Goal: Contribute content: Contribute content

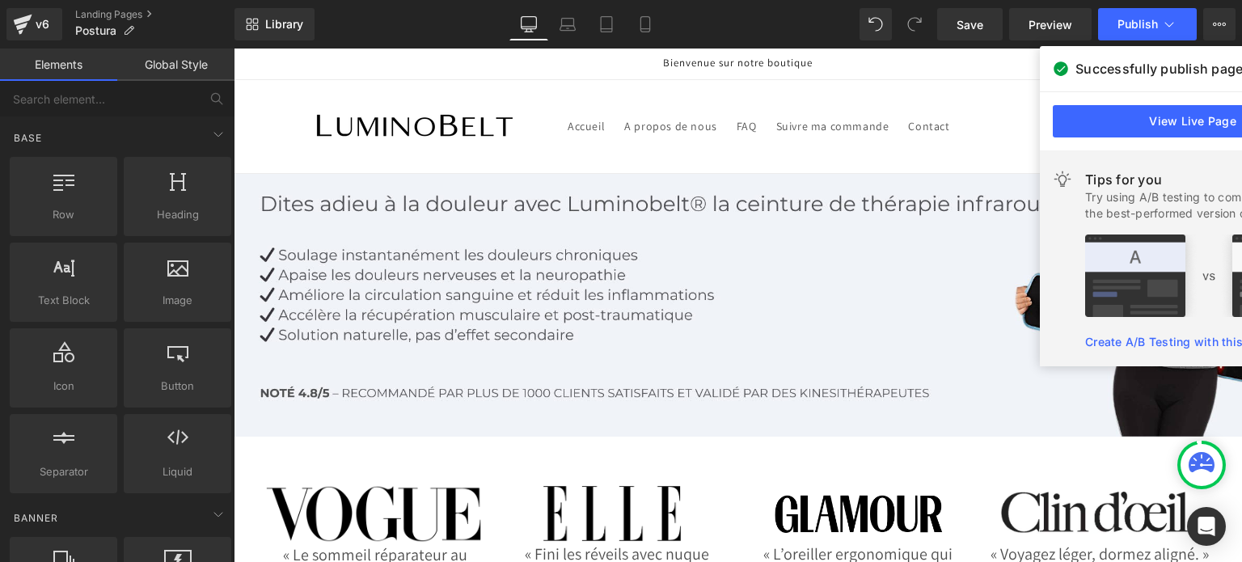
click at [862, 157] on header "Accueil A propos de nous FAQ Suivre ma commande Contact Accueil A propos de nou…" at bounding box center [738, 126] width 970 height 93
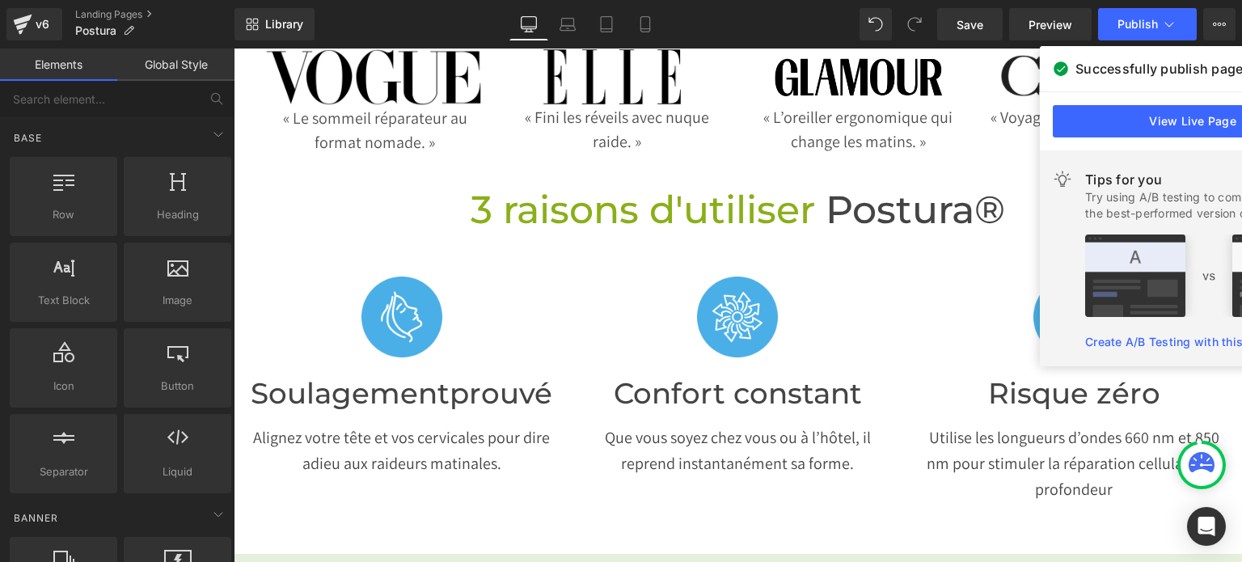
scroll to position [437, 0]
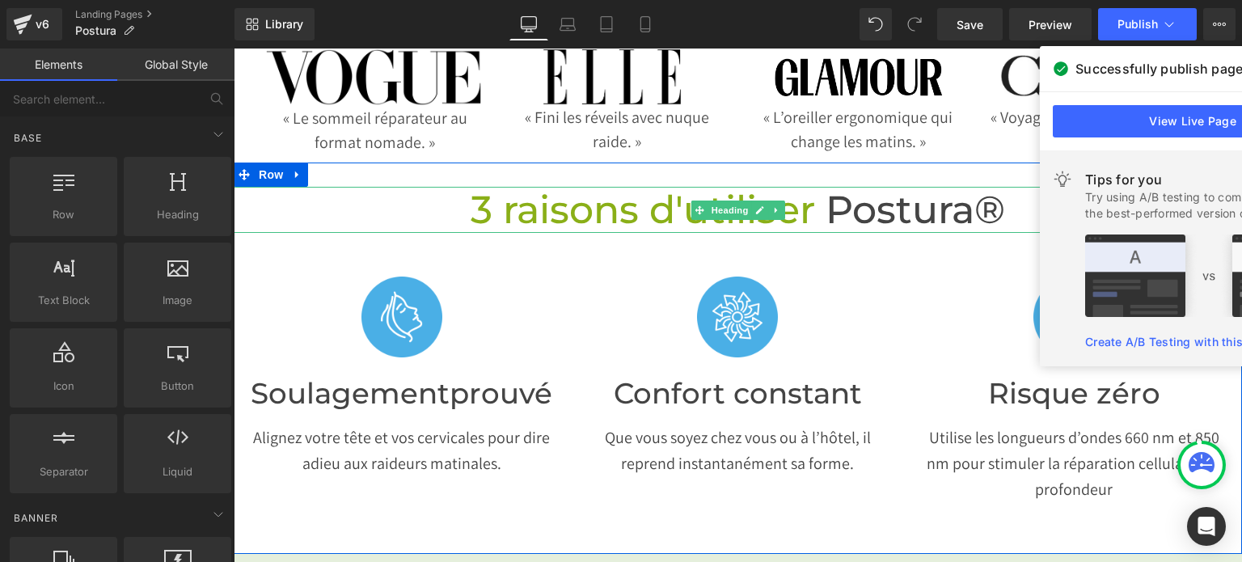
click at [967, 213] on span "Postura®" at bounding box center [914, 209] width 179 height 47
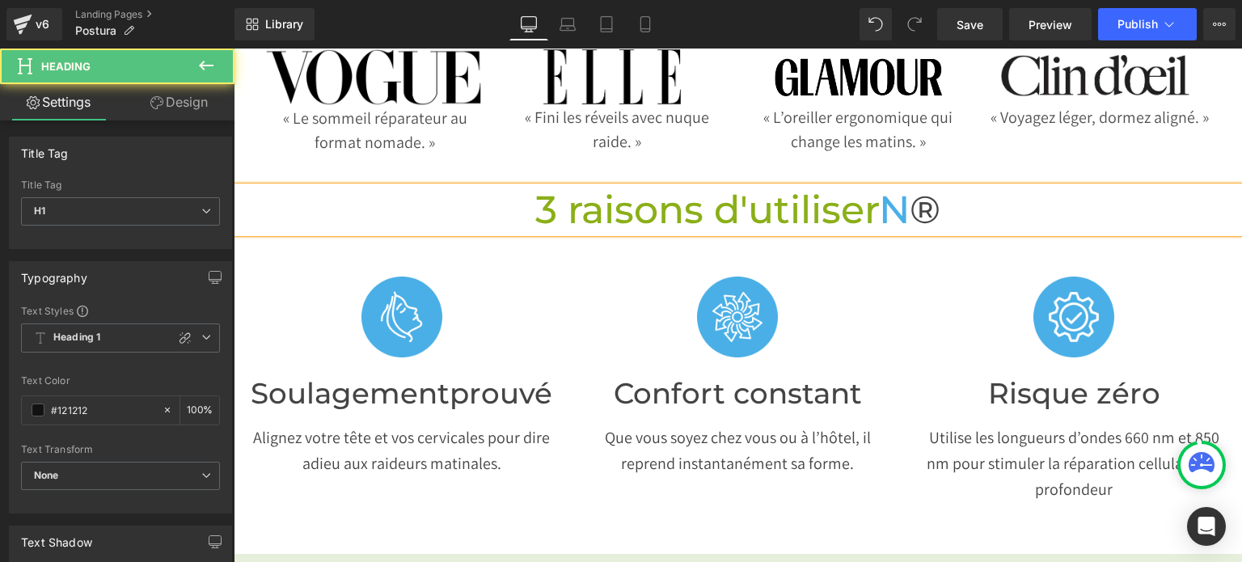
click at [867, 204] on span "3 raisons d'utiliser" at bounding box center [707, 209] width 344 height 47
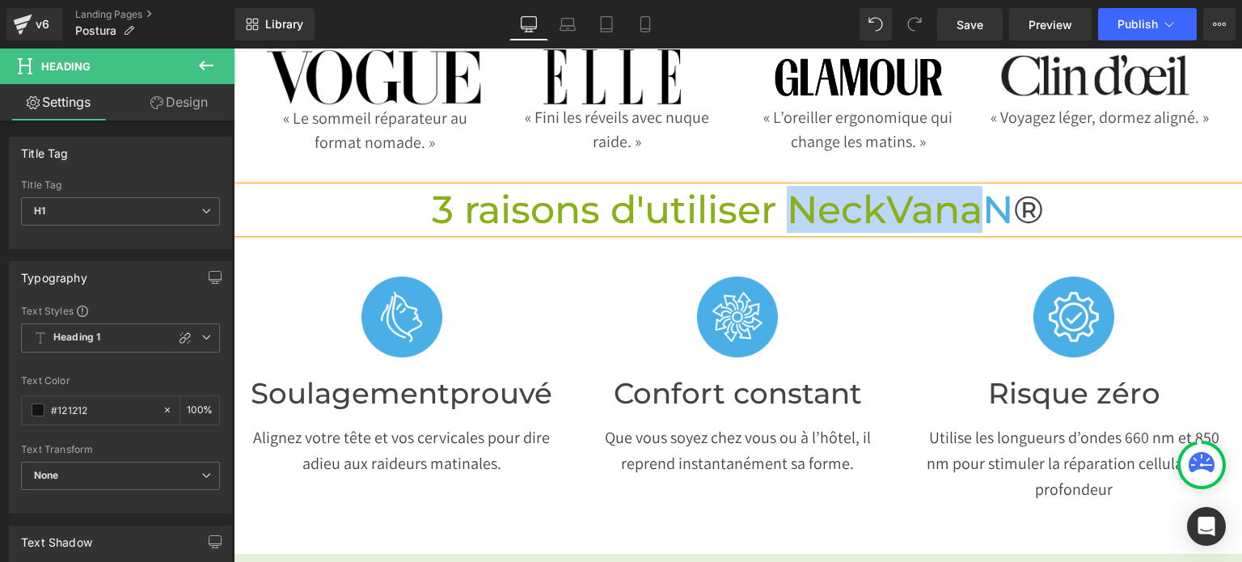
drag, startPoint x: 969, startPoint y: 210, endPoint x: 786, endPoint y: 213, distance: 183.5
click at [786, 213] on span "3 raisons d'utiliser NeckVana" at bounding box center [707, 209] width 551 height 47
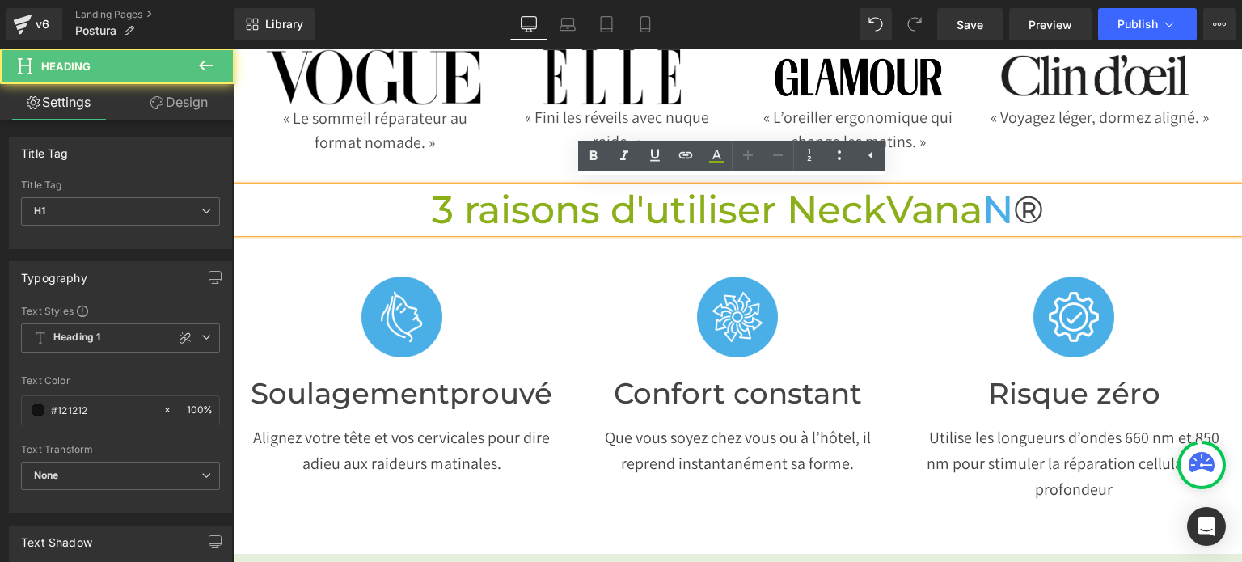
click at [1001, 209] on span "N" at bounding box center [997, 209] width 31 height 47
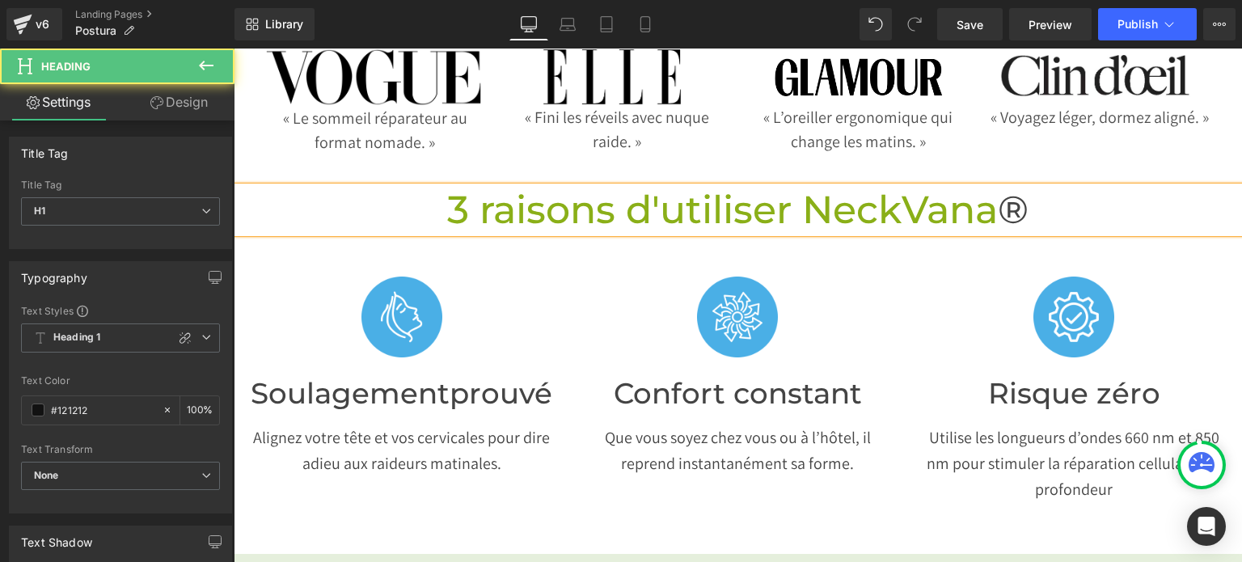
click at [1009, 203] on span "®" at bounding box center [1013, 209] width 31 height 47
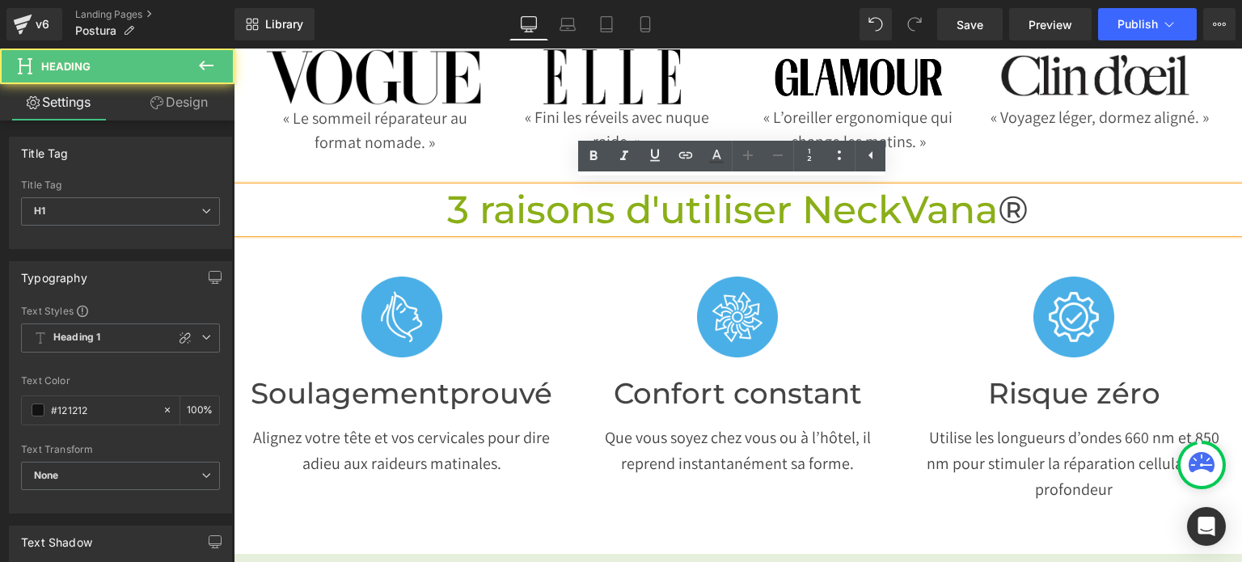
click at [1009, 203] on span "®" at bounding box center [1013, 209] width 31 height 47
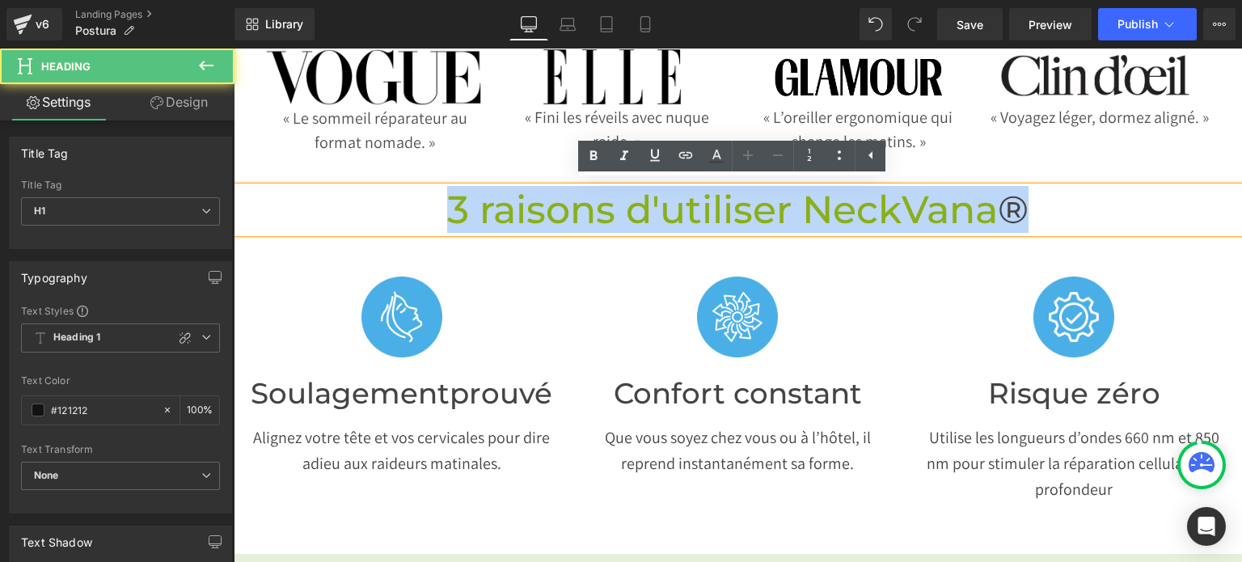
click at [1009, 203] on span "®" at bounding box center [1013, 209] width 31 height 47
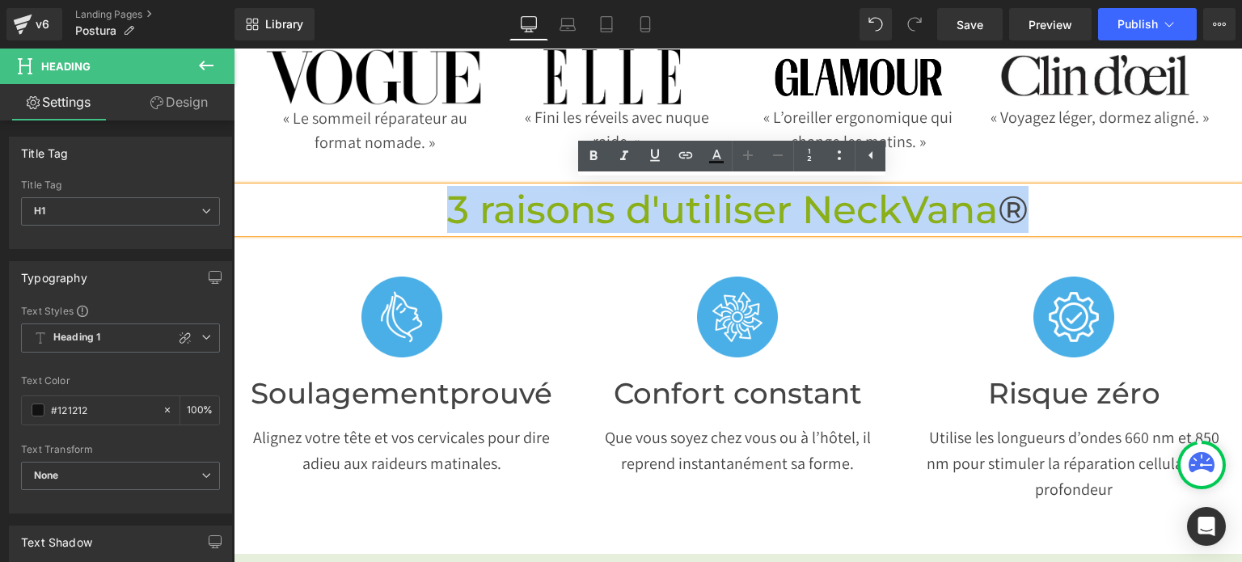
click at [1009, 203] on span "®" at bounding box center [1013, 209] width 31 height 47
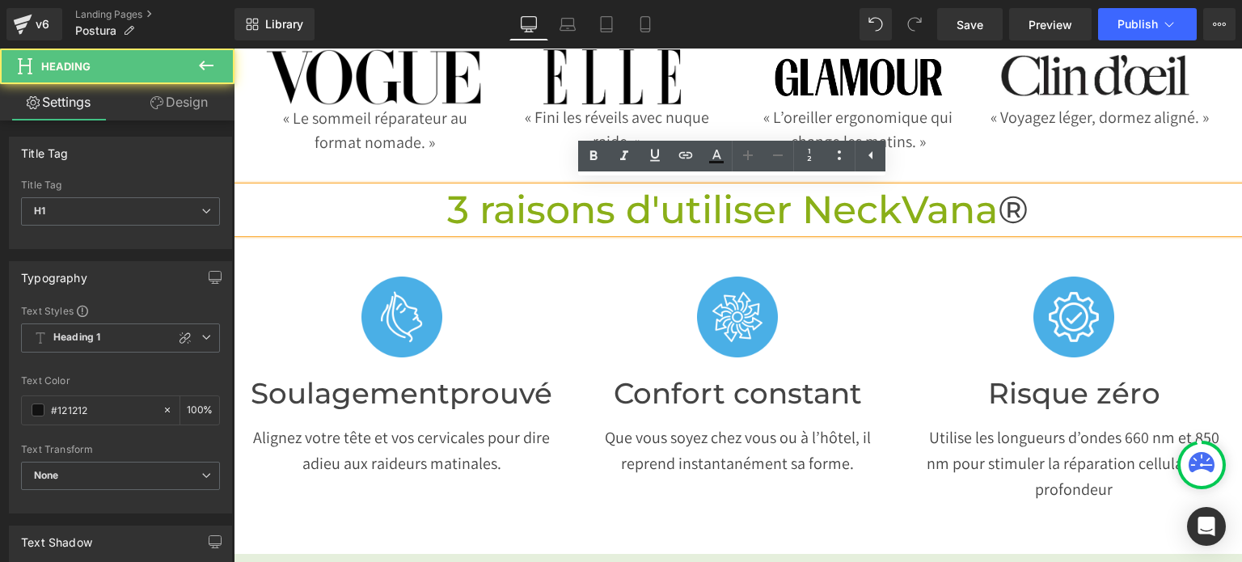
click at [1009, 203] on span "®" at bounding box center [1013, 209] width 31 height 47
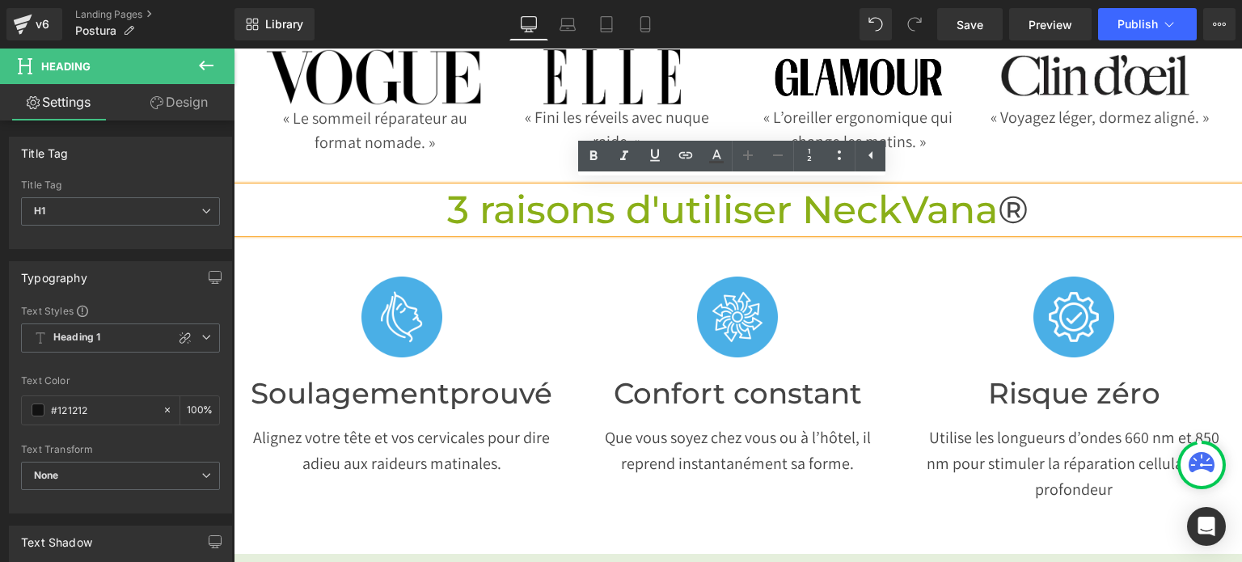
click at [1006, 213] on span "®" at bounding box center [1013, 209] width 31 height 47
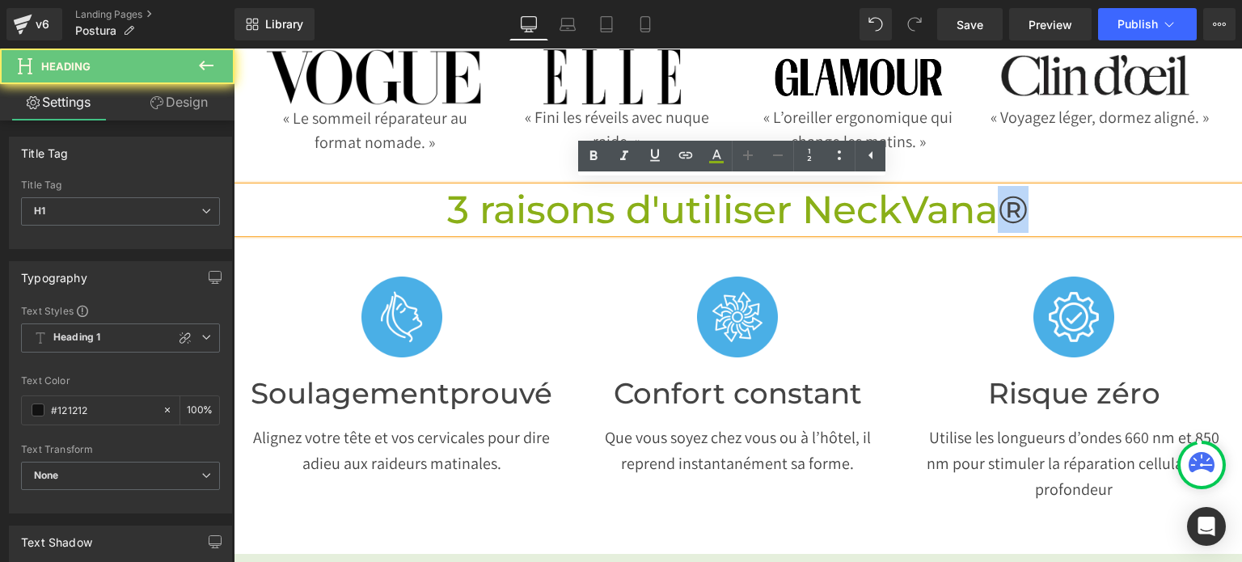
click at [1006, 213] on span "®" at bounding box center [1013, 209] width 31 height 47
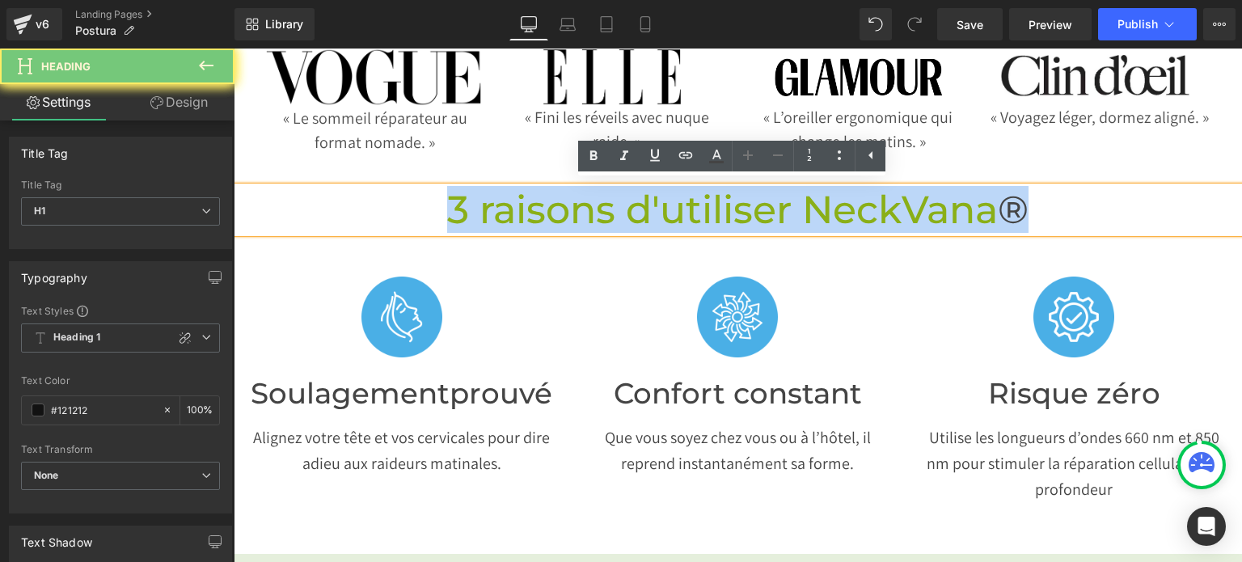
click at [1006, 213] on span "®" at bounding box center [1013, 209] width 31 height 47
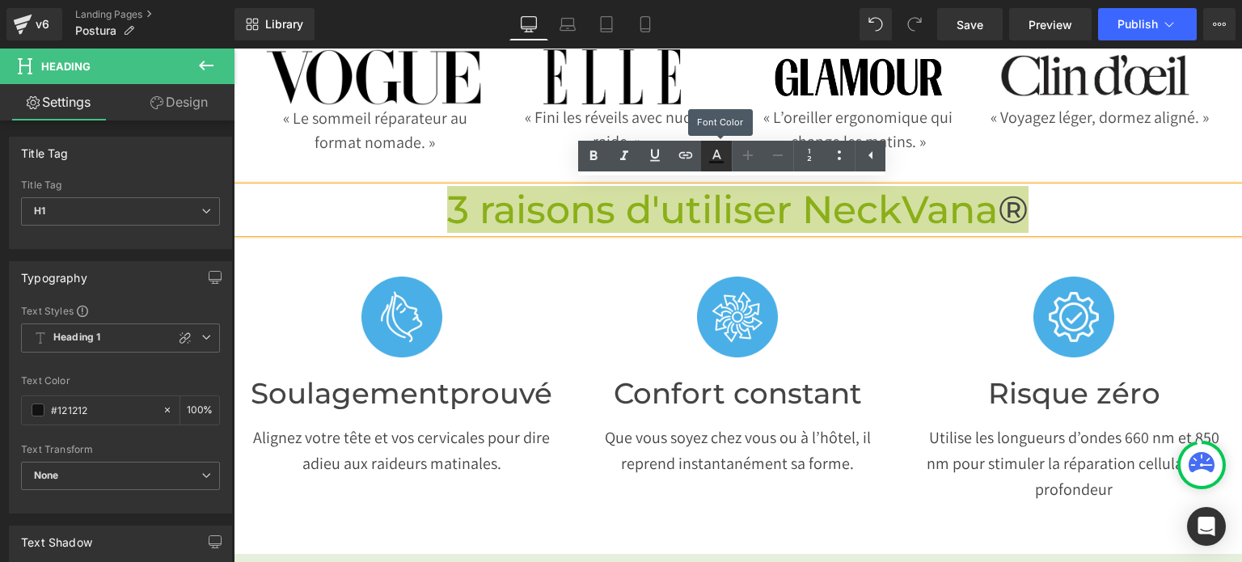
click at [723, 154] on icon at bounding box center [716, 155] width 19 height 19
type input "#121212"
type input "100"
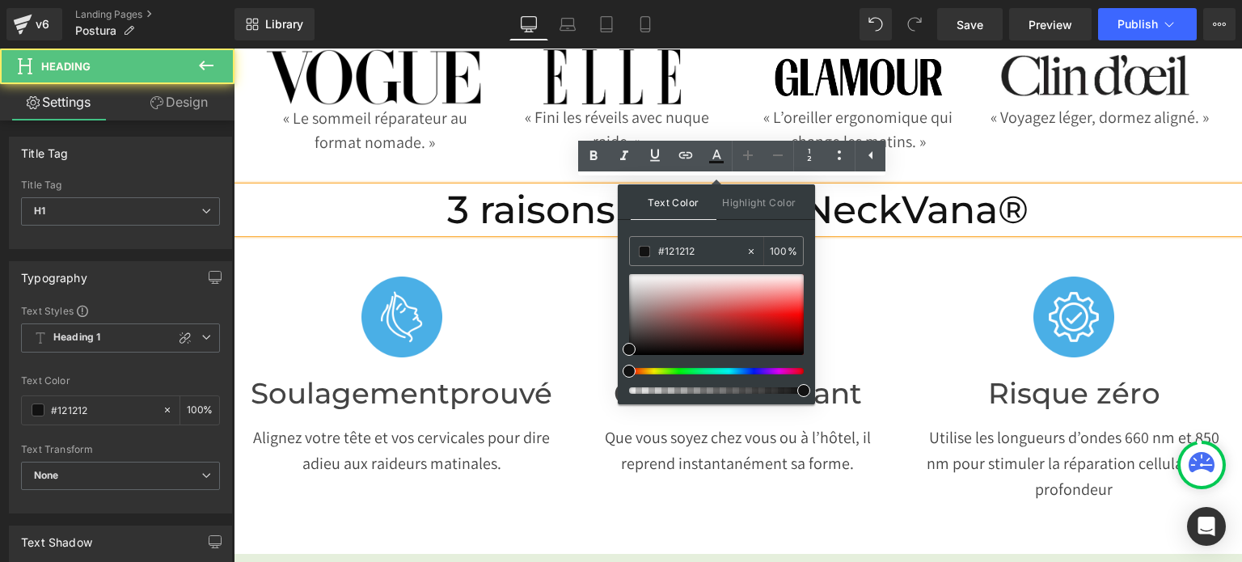
click at [928, 208] on h1 "3 raisons d'utiliser NeckVana ®" at bounding box center [738, 210] width 1008 height 46
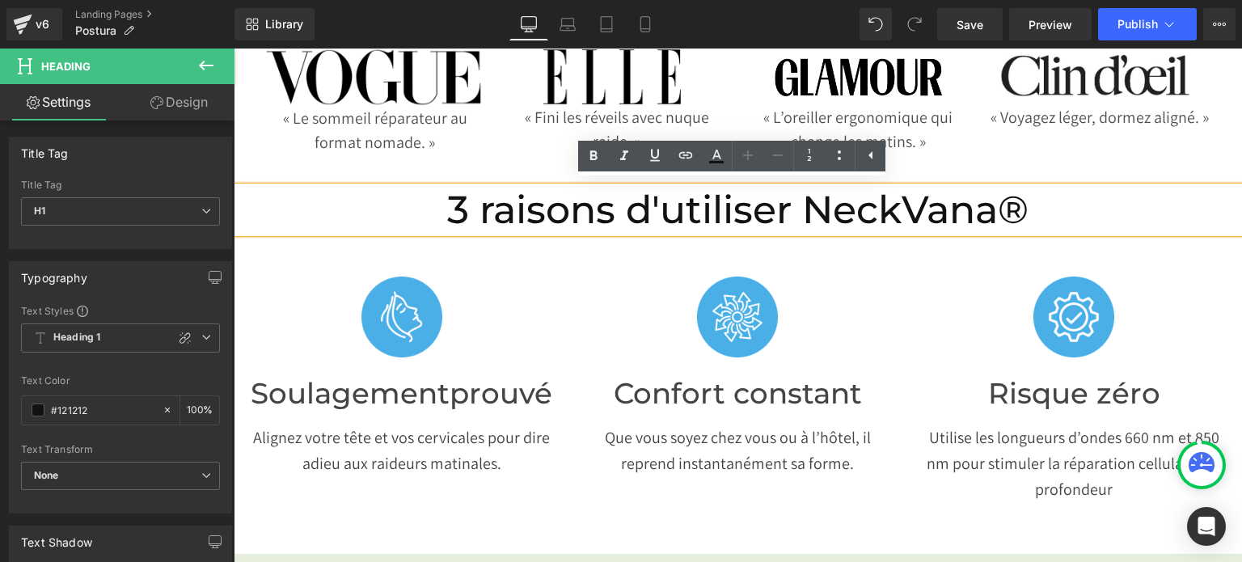
click at [1032, 215] on h1 "3 raisons d'utiliser NeckVana ®" at bounding box center [738, 210] width 1008 height 46
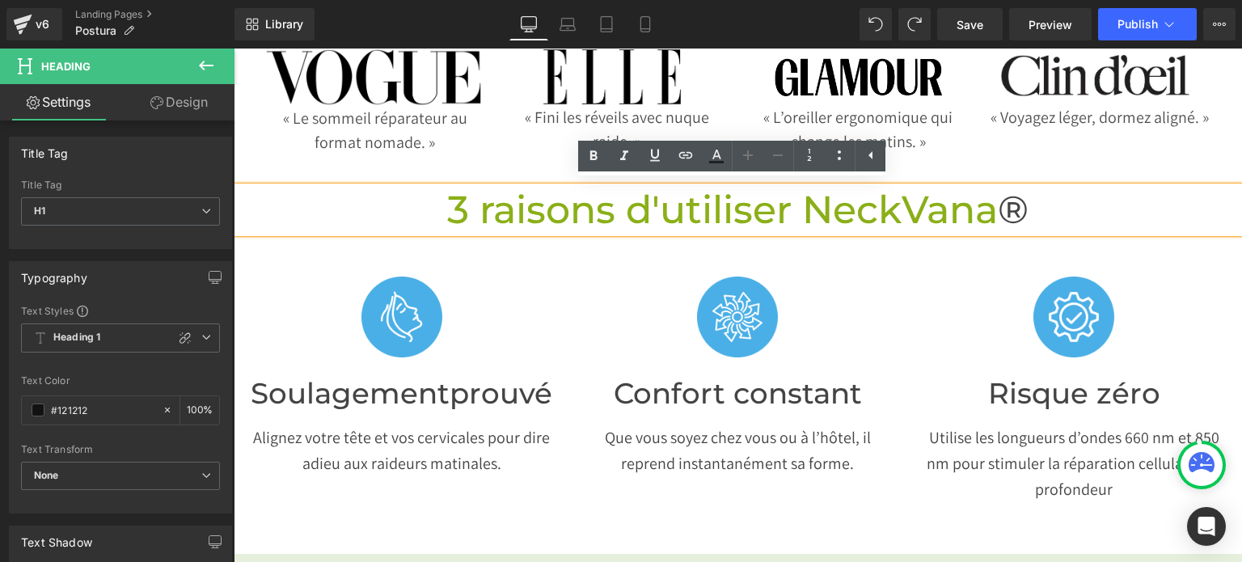
click at [874, 203] on span "3 raisons d'utiliser NeckVana" at bounding box center [722, 209] width 551 height 47
click at [716, 154] on icon at bounding box center [716, 155] width 19 height 19
type input "#8aaf18"
type input "100"
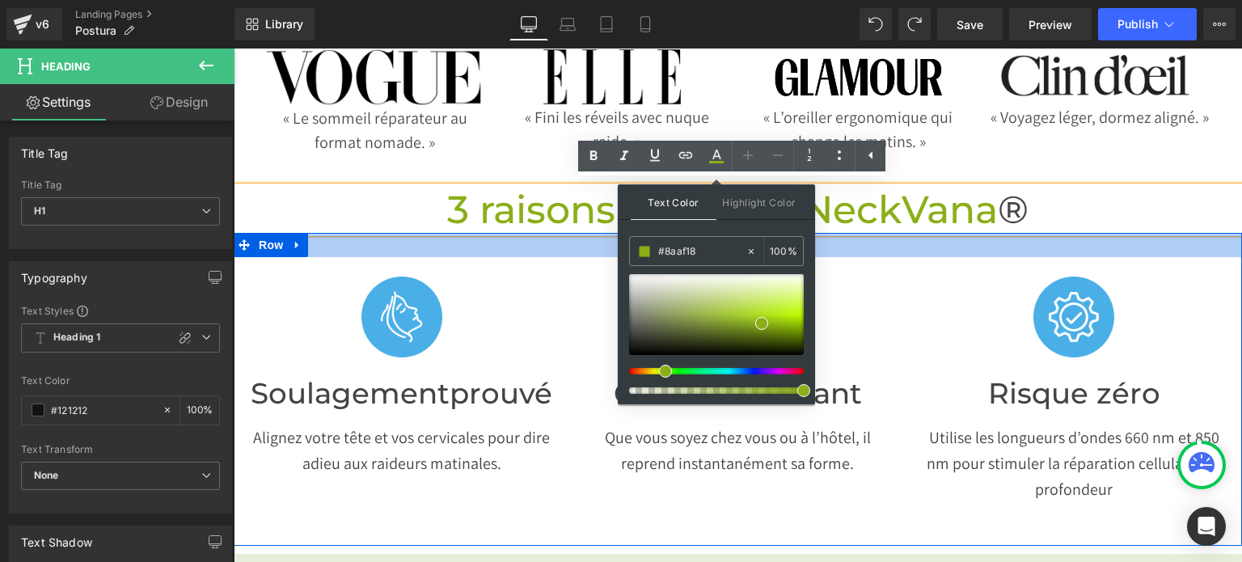
drag, startPoint x: 940, startPoint y: 301, endPoint x: 551, endPoint y: 243, distance: 393.9
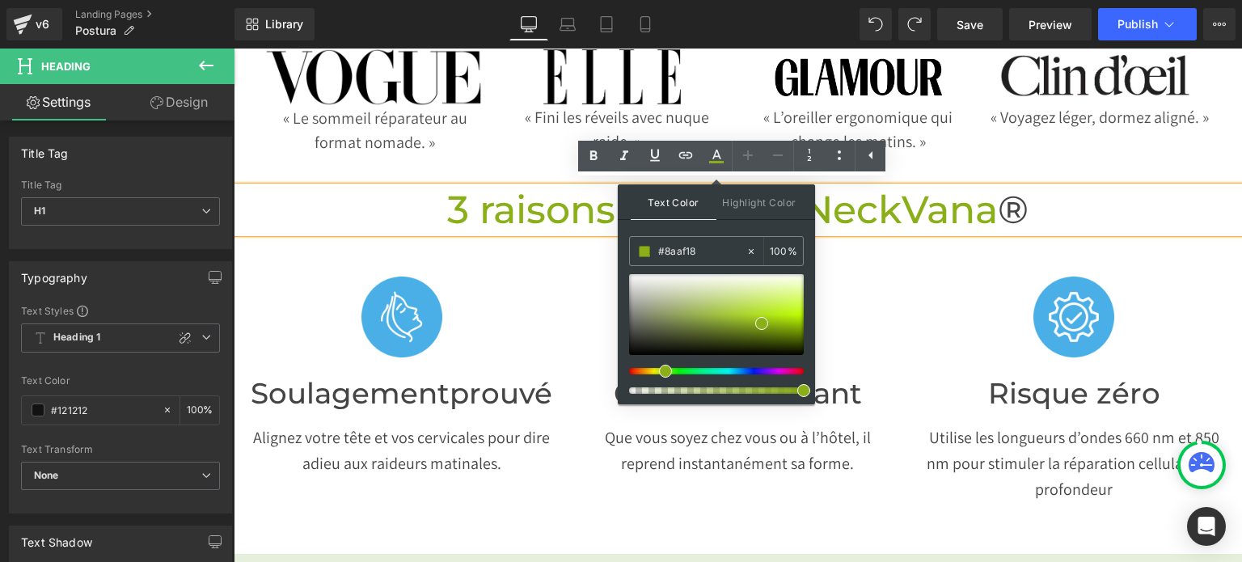
click at [1019, 211] on span "®" at bounding box center [1013, 209] width 31 height 47
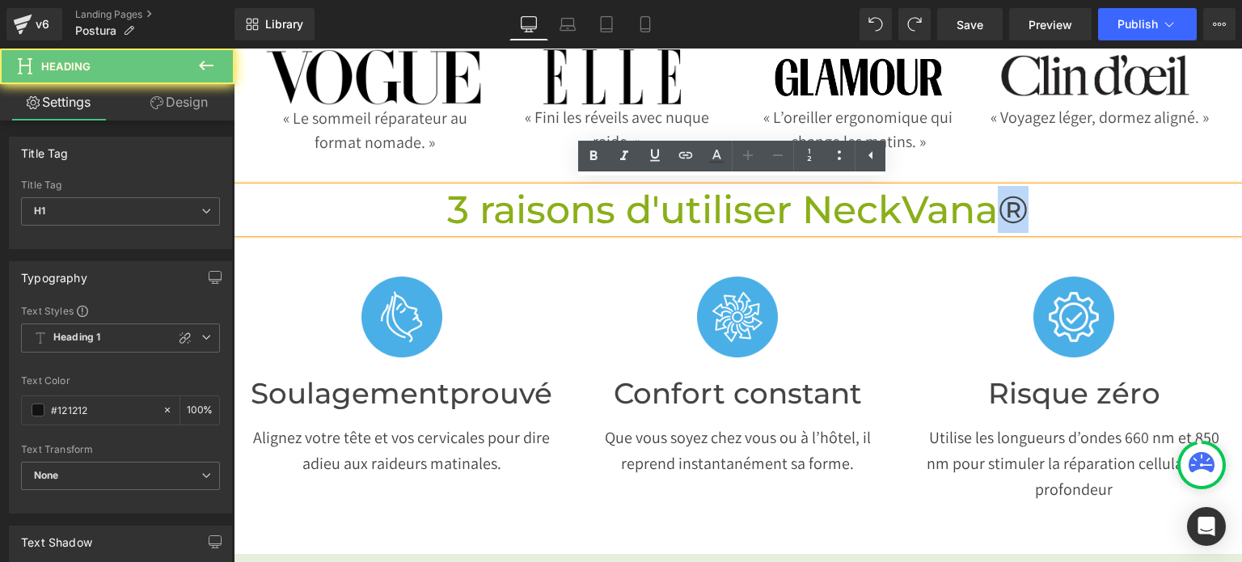
drag, startPoint x: 1019, startPoint y: 211, endPoint x: 985, endPoint y: 213, distance: 34.0
click at [985, 213] on h1 "3 raisons d'utiliser NeckVana ®" at bounding box center [738, 210] width 1008 height 46
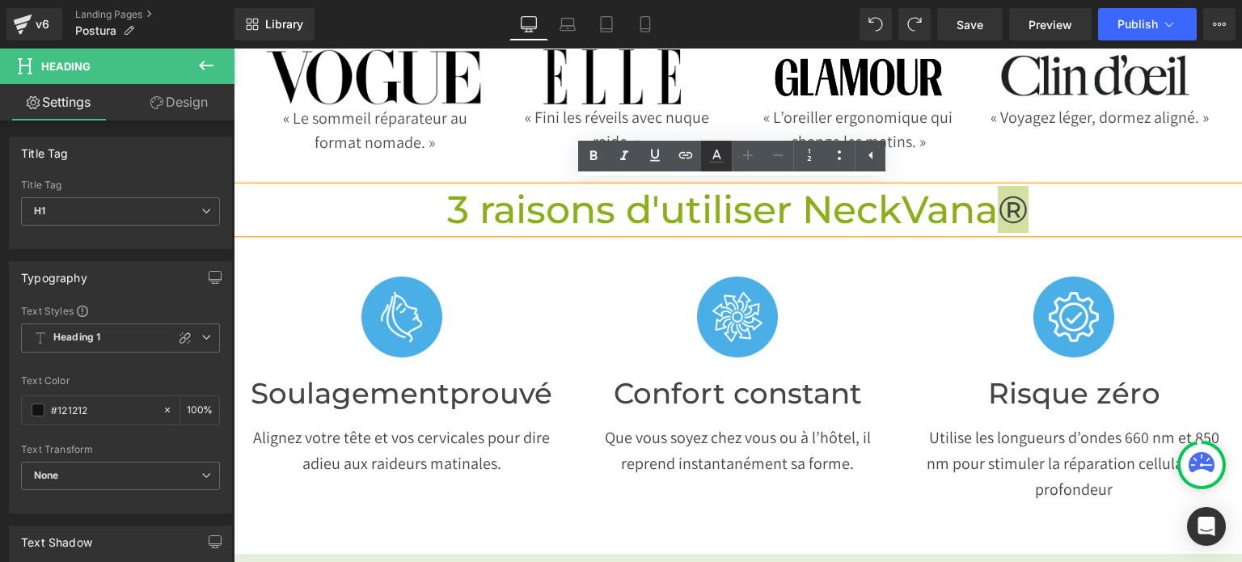
click at [718, 152] on icon at bounding box center [716, 155] width 9 height 10
type input "#444444"
type input "100"
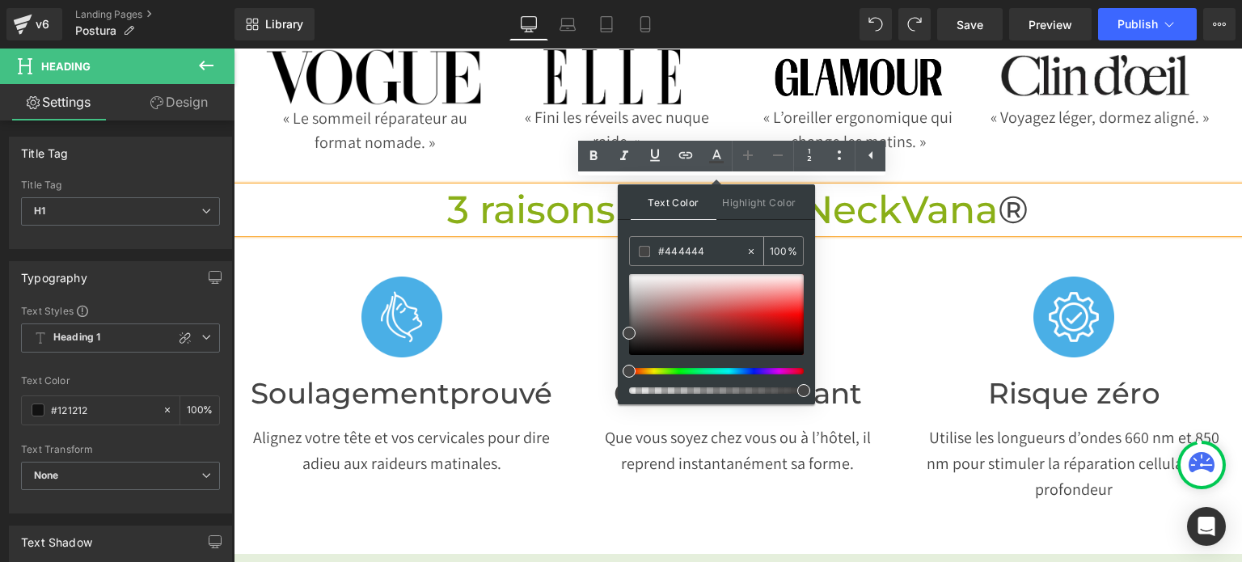
click at [722, 251] on input "#444444" at bounding box center [701, 252] width 87 height 18
click at [755, 252] on icon at bounding box center [750, 251] width 11 height 11
type input "none"
type input "0"
click at [715, 251] on input "none" at bounding box center [701, 252] width 87 height 18
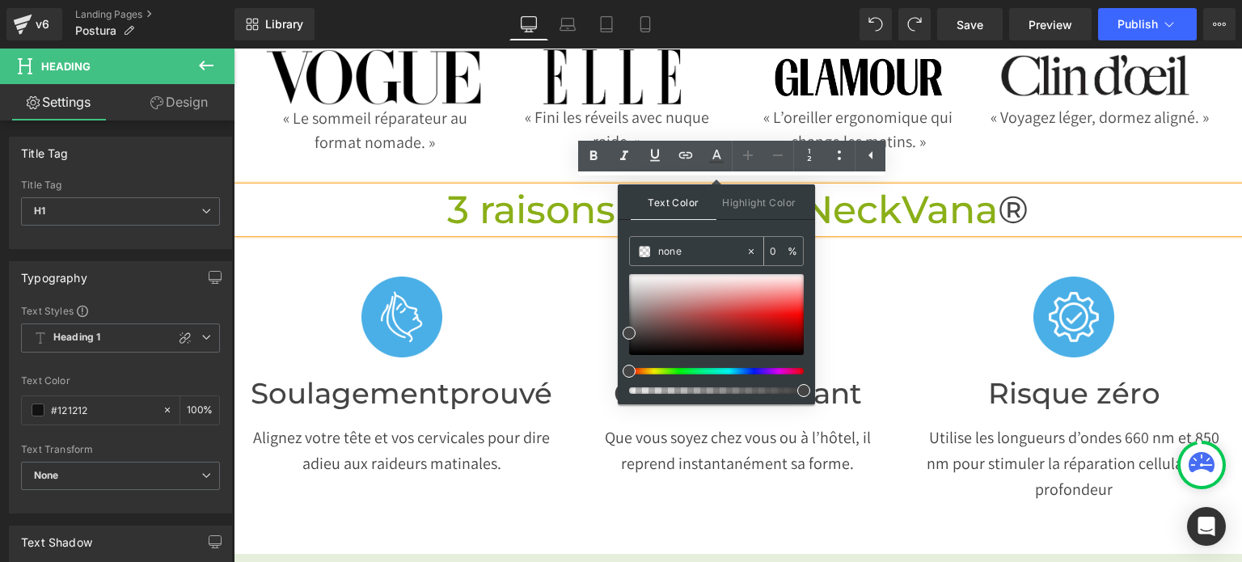
paste input "#A2A89D"
drag, startPoint x: 918, startPoint y: 293, endPoint x: 555, endPoint y: 255, distance: 365.8
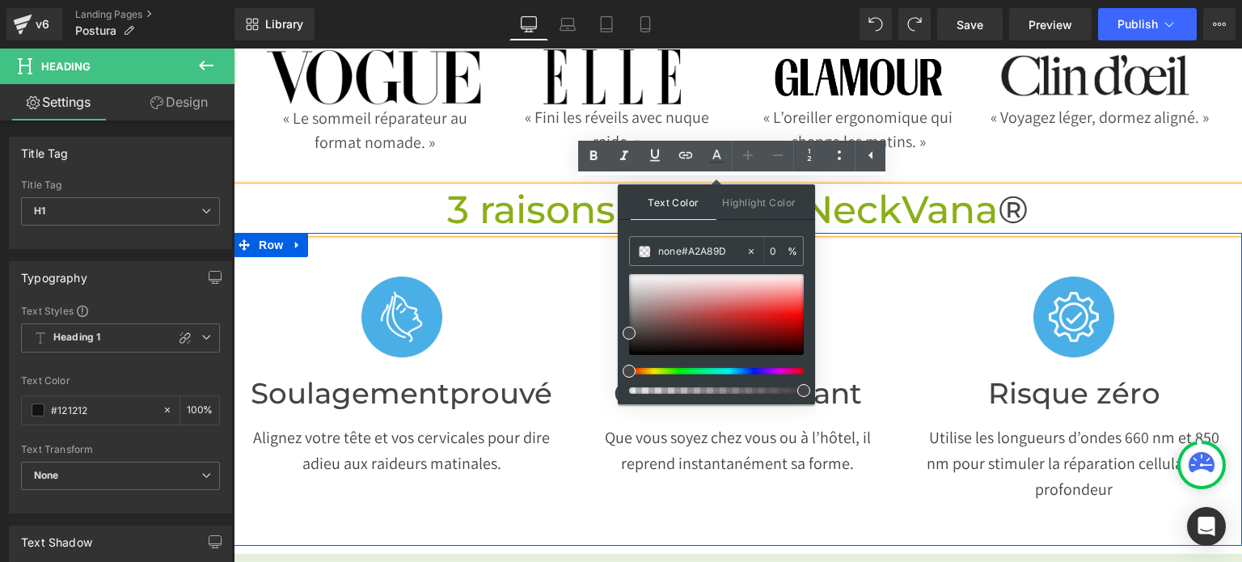
type input "#A2A89D"
type input "100"
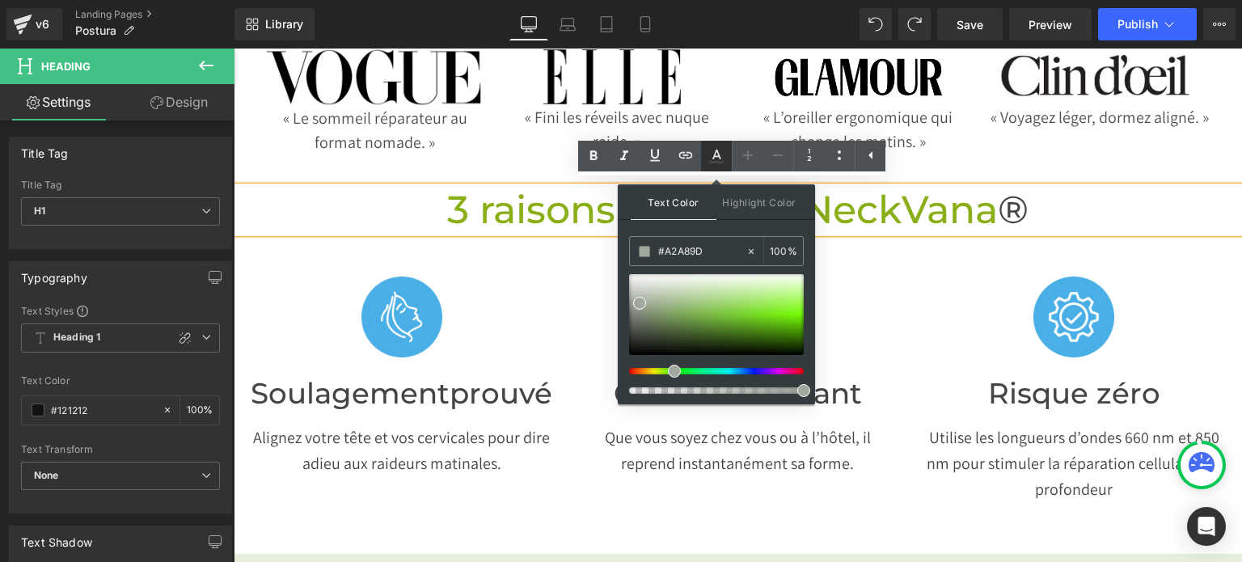
type input "#a2a89d"
click at [719, 154] on icon at bounding box center [716, 155] width 19 height 19
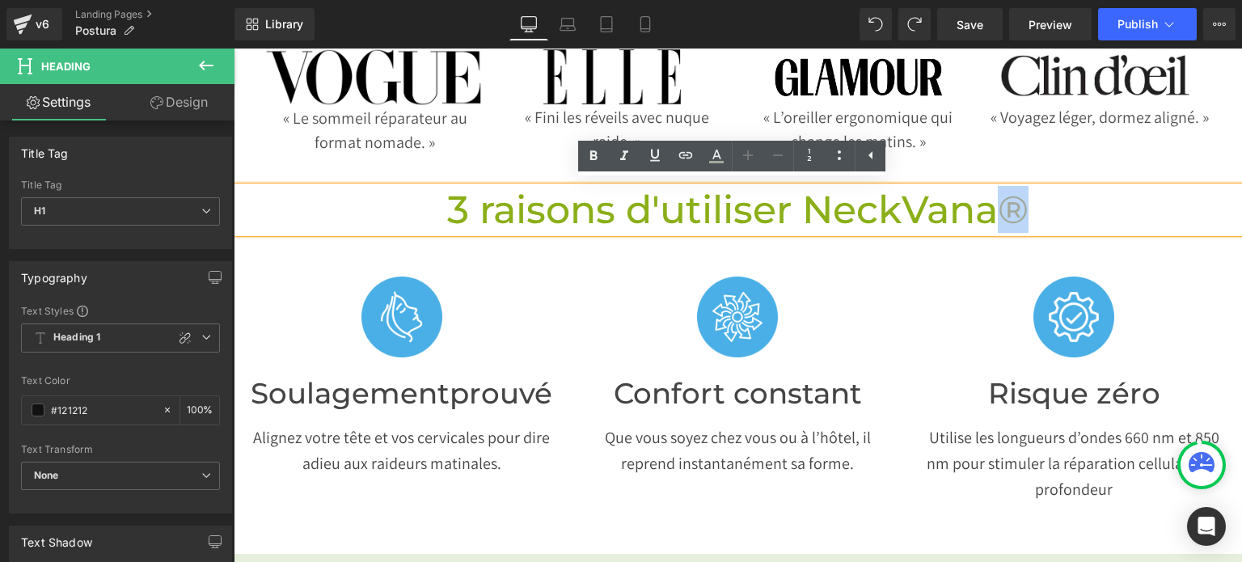
click at [889, 261] on div "Image Confort constant Heading Que vous soyez chez vous ou à l’hôtel, il repren…" at bounding box center [738, 376] width 336 height 238
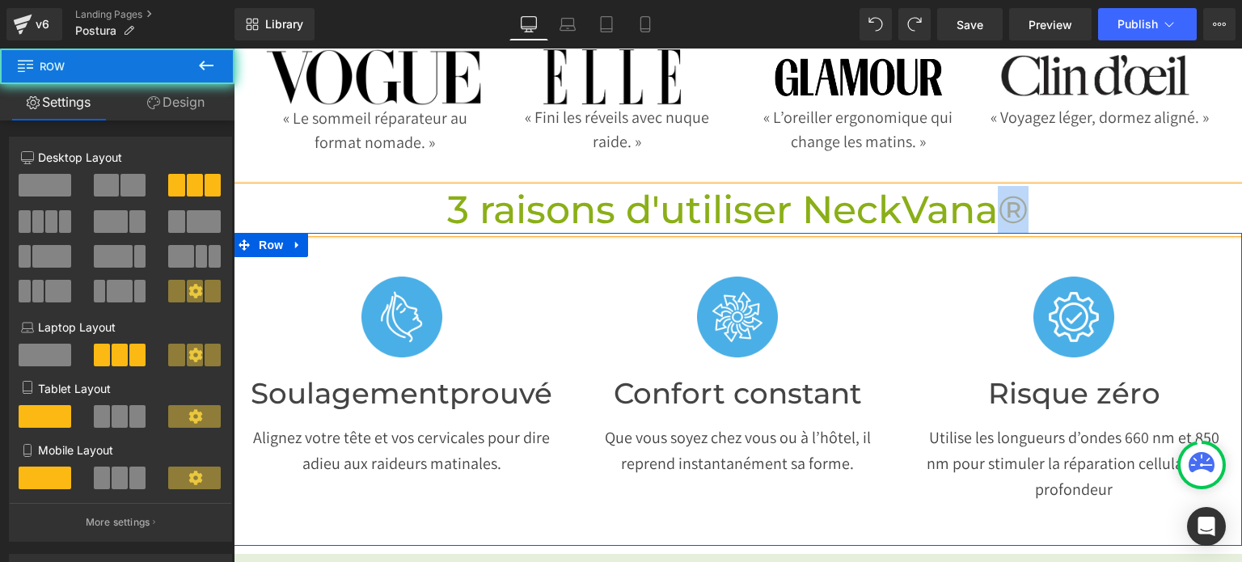
click at [889, 261] on div "Image Confort constant Heading Que vous soyez chez vous ou à l’hôtel, il repren…" at bounding box center [738, 376] width 336 height 238
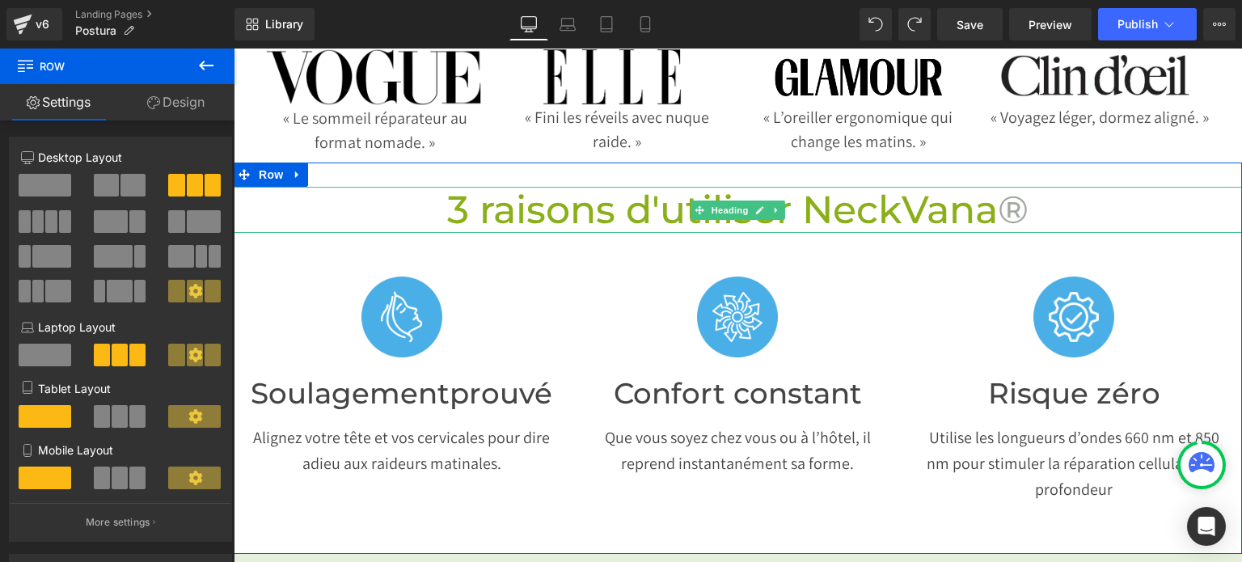
click at [1012, 207] on span "®" at bounding box center [1013, 209] width 31 height 47
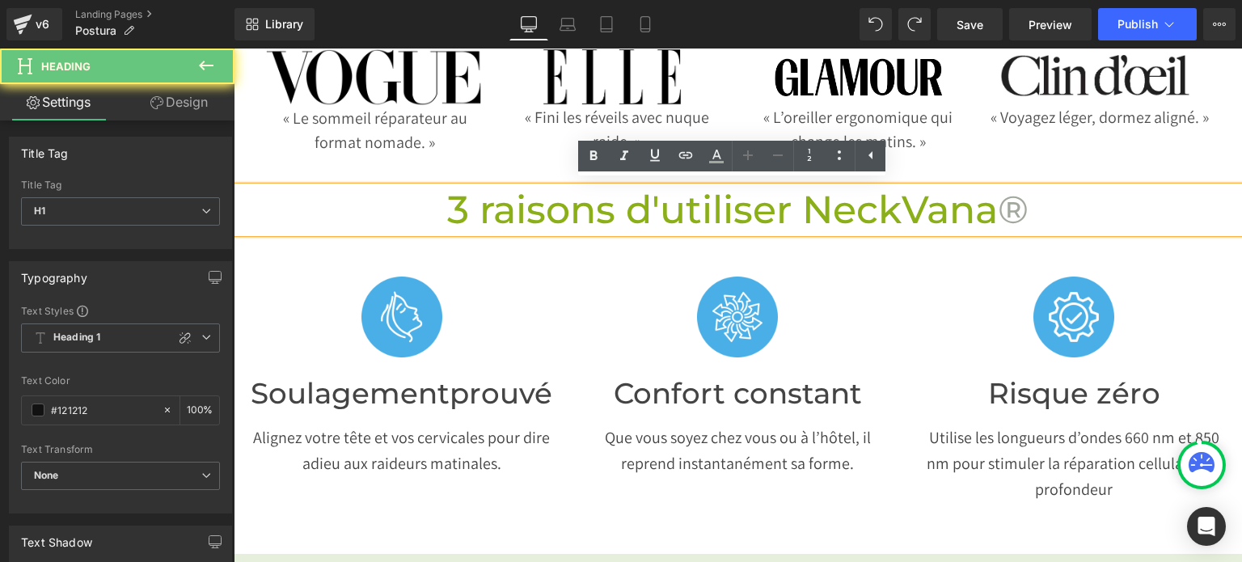
click at [1012, 207] on span "®" at bounding box center [1013, 209] width 31 height 47
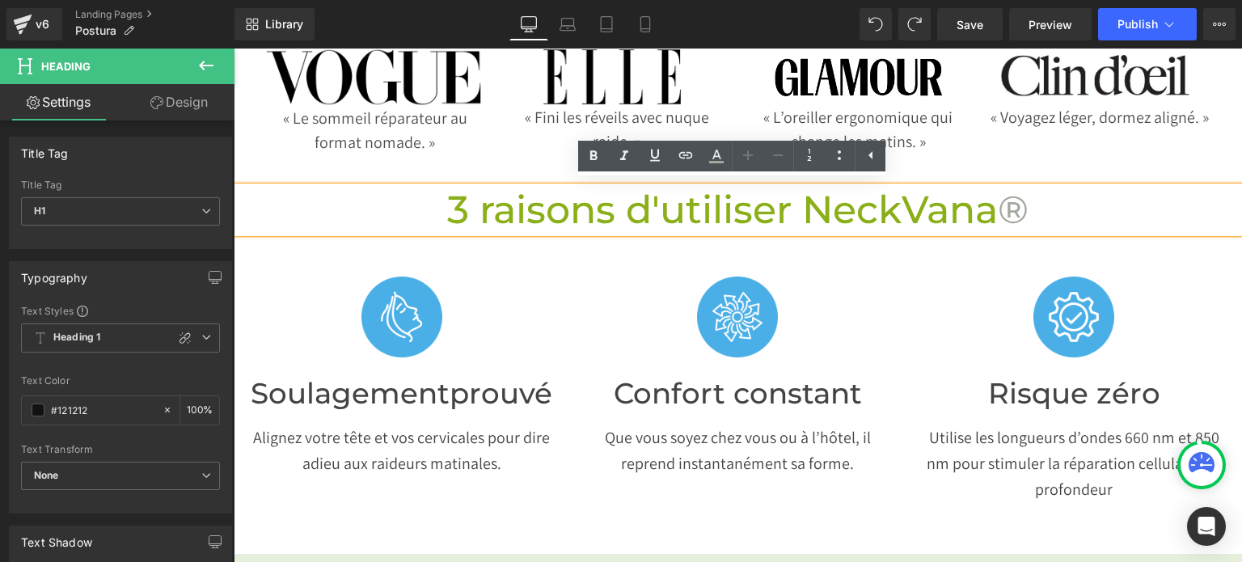
click at [1012, 207] on span "®" at bounding box center [1013, 209] width 31 height 47
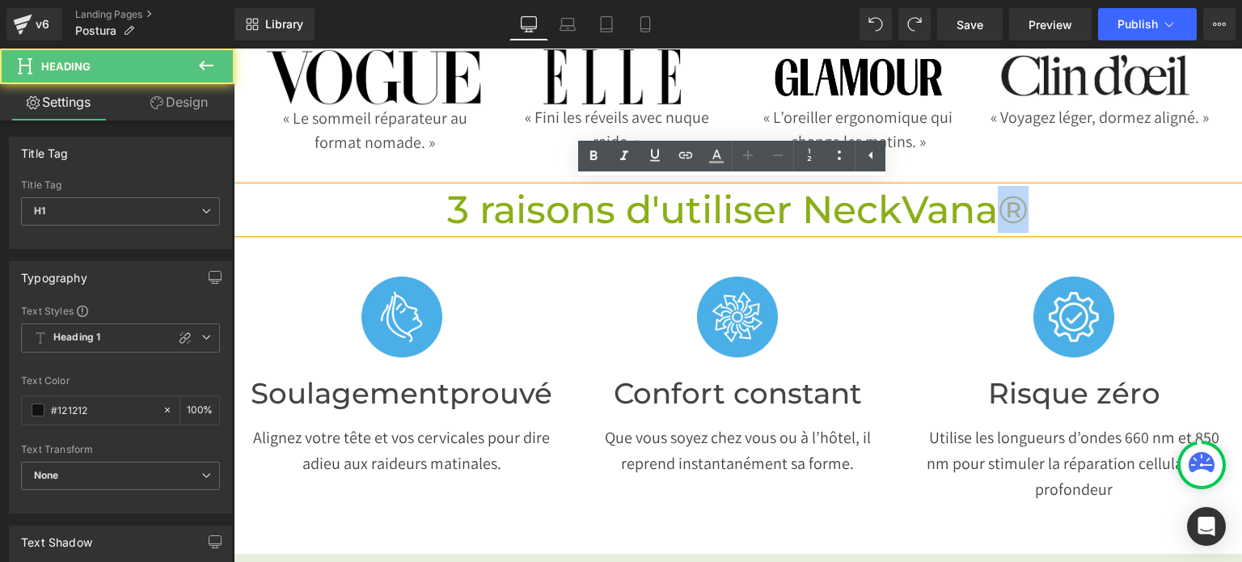
drag, startPoint x: 1015, startPoint y: 208, endPoint x: 1000, endPoint y: 213, distance: 16.4
click at [1000, 213] on span "®" at bounding box center [1013, 209] width 31 height 47
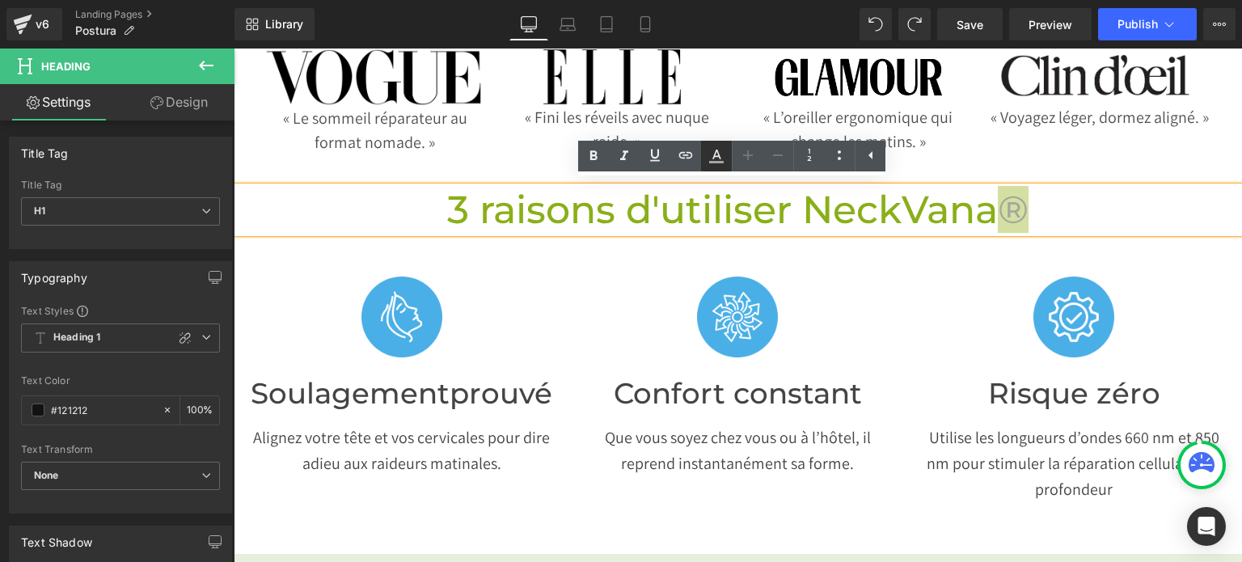
click at [715, 162] on icon at bounding box center [716, 162] width 15 height 2
type input "100"
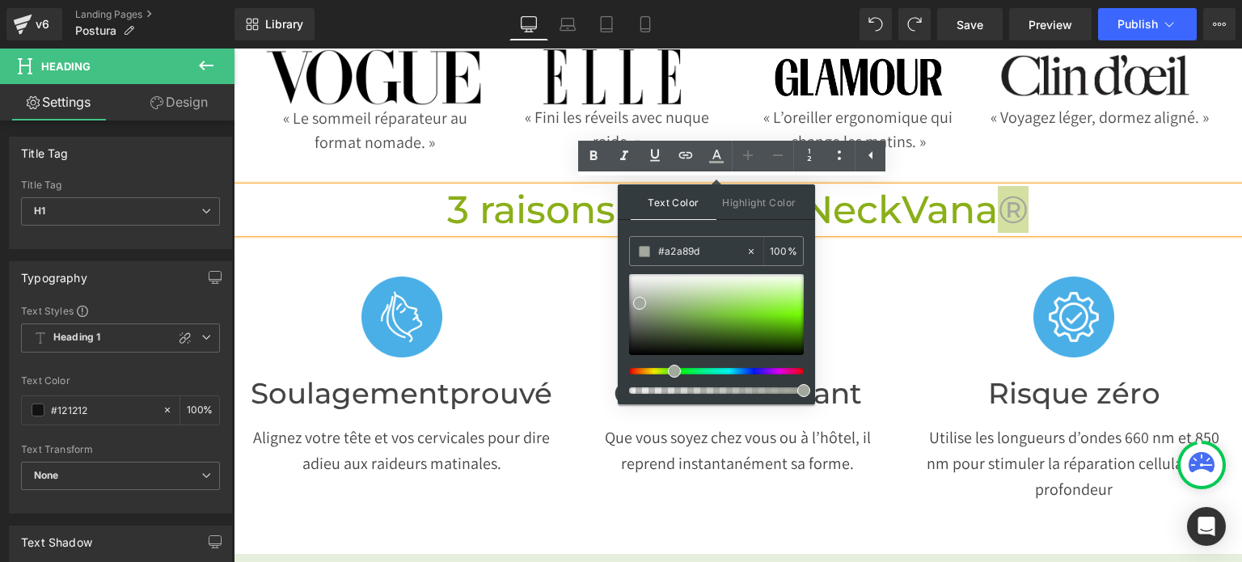
drag, startPoint x: 710, startPoint y: 251, endPoint x: 620, endPoint y: 243, distance: 90.0
click at [620, 243] on div "Text Color Highlight Color #a2a89d #a2a89d 100 % transparent transparent 0 %" at bounding box center [716, 294] width 197 height 220
paste input "A2A89D"
click at [711, 171] on link at bounding box center [716, 156] width 31 height 31
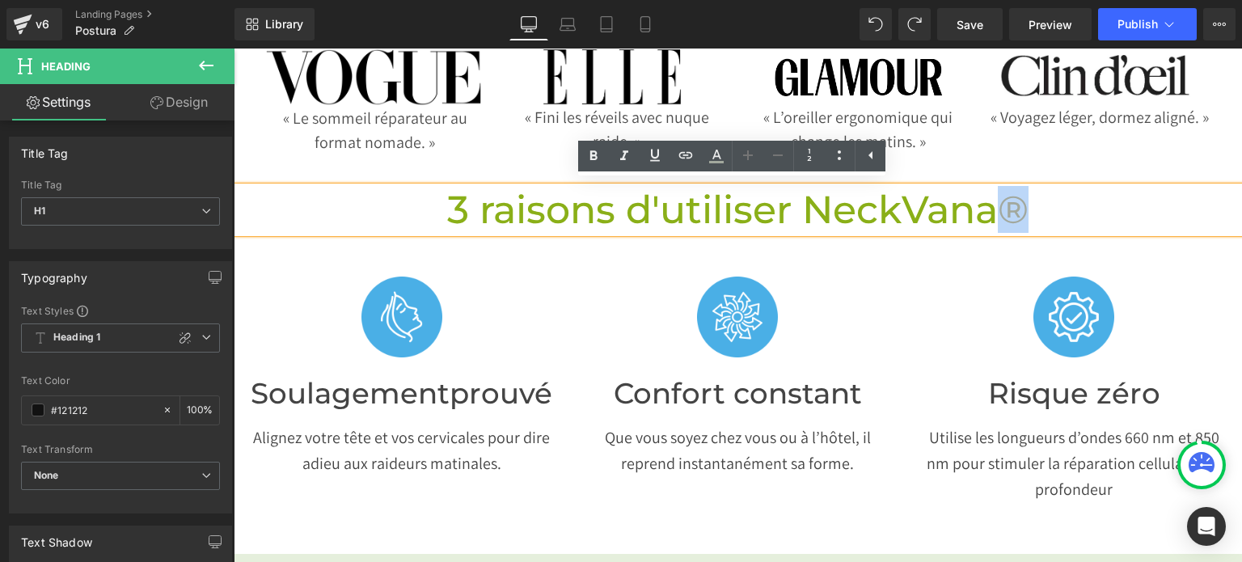
click at [897, 265] on div "Image Confort constant Heading Que vous soyez chez vous ou à l’hôtel, il repren…" at bounding box center [738, 376] width 336 height 238
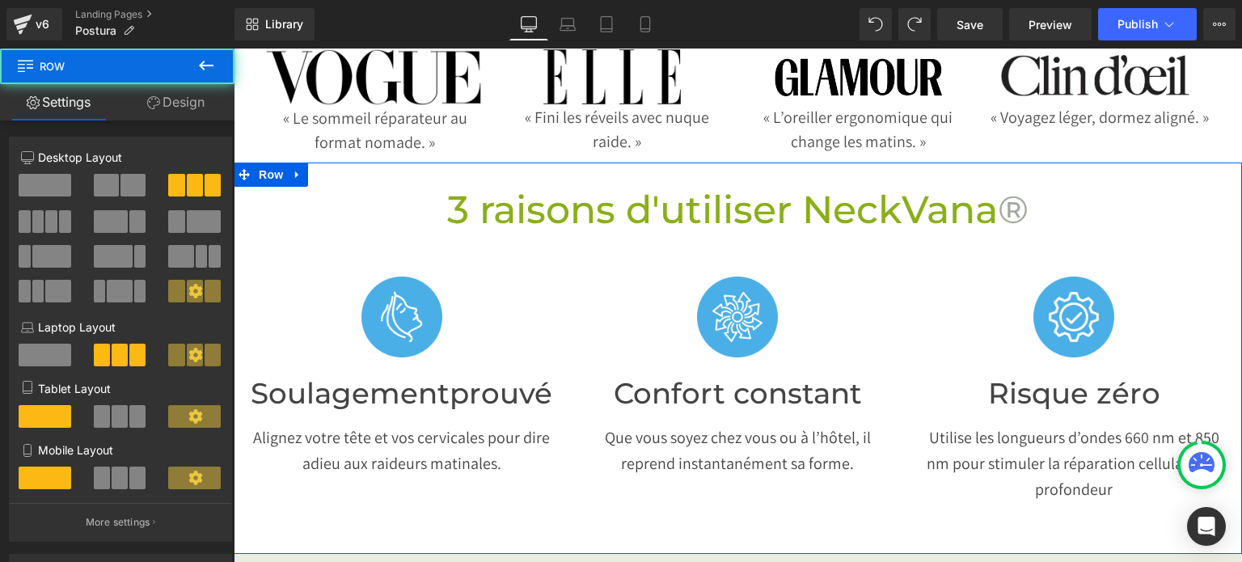
click at [877, 206] on span "3 raisons d'utiliser NeckVana" at bounding box center [722, 209] width 551 height 47
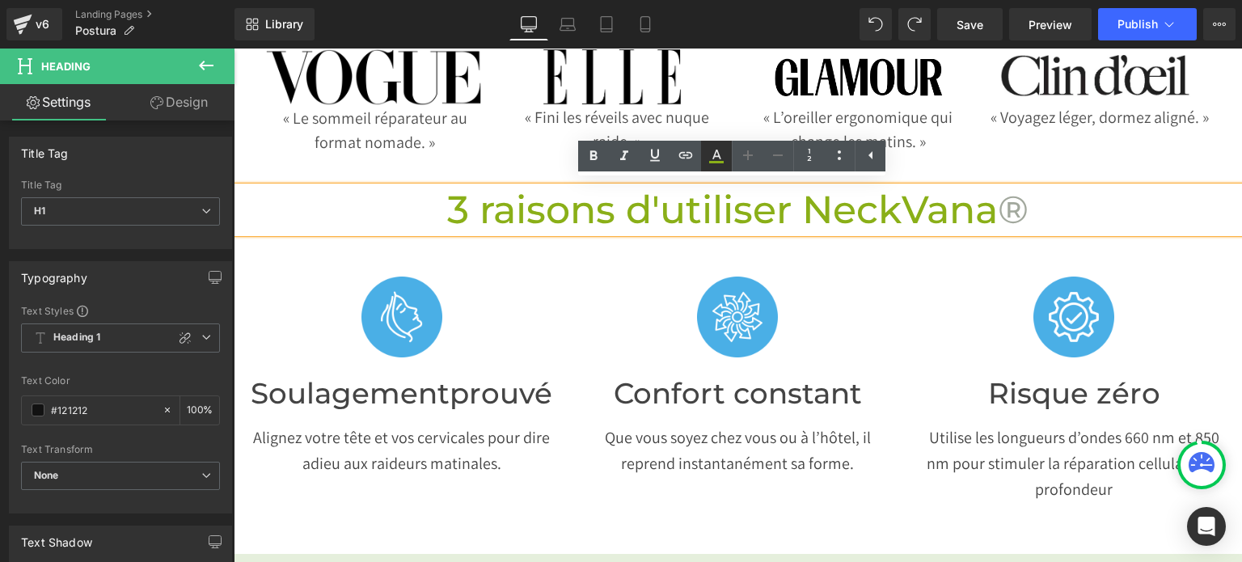
click at [715, 157] on icon at bounding box center [716, 155] width 9 height 10
type input "#8aaf18"
type input "100"
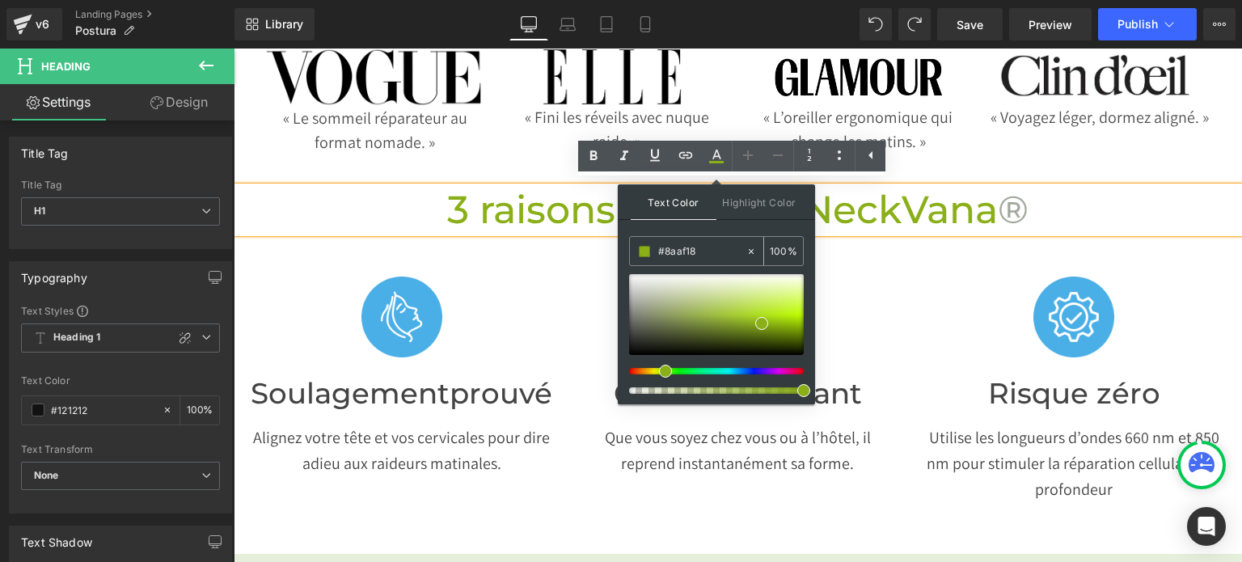
drag, startPoint x: 699, startPoint y: 258, endPoint x: 649, endPoint y: 260, distance: 50.2
click at [649, 260] on div "#8aaf18" at bounding box center [688, 251] width 116 height 28
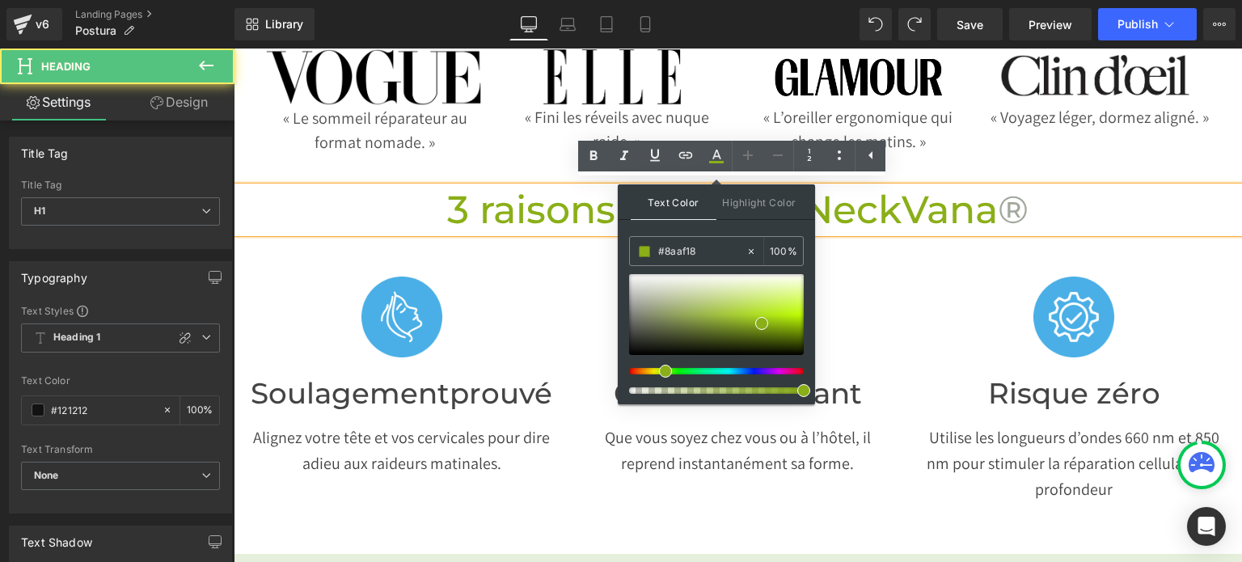
click at [990, 216] on span "3 raisons d'utiliser NeckVana" at bounding box center [722, 209] width 551 height 47
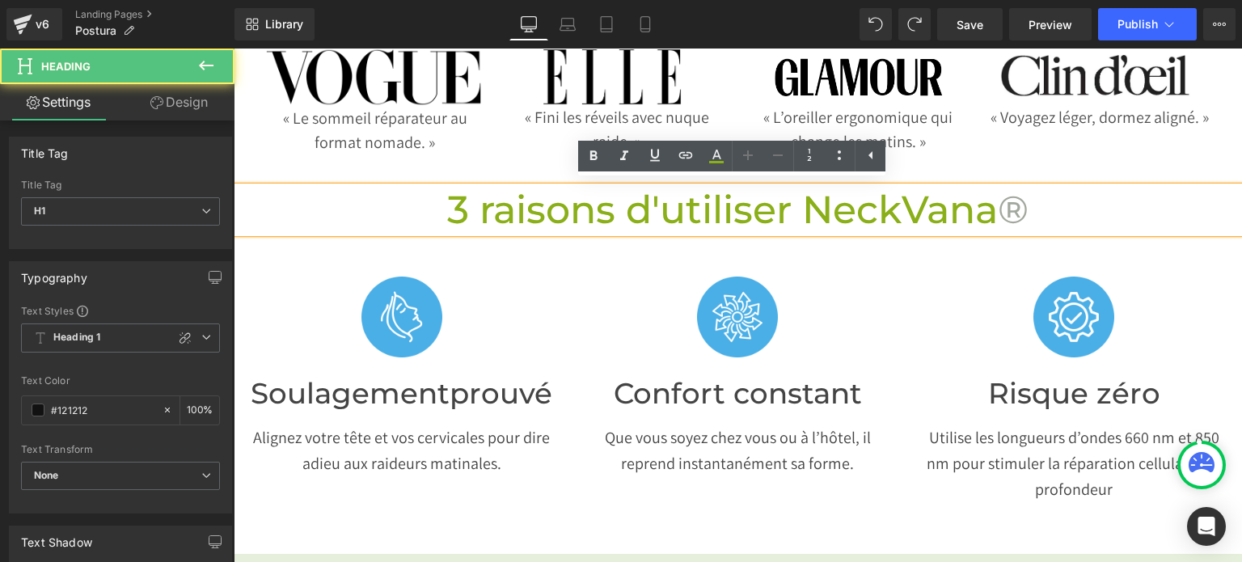
click at [999, 210] on span "®" at bounding box center [1013, 209] width 31 height 47
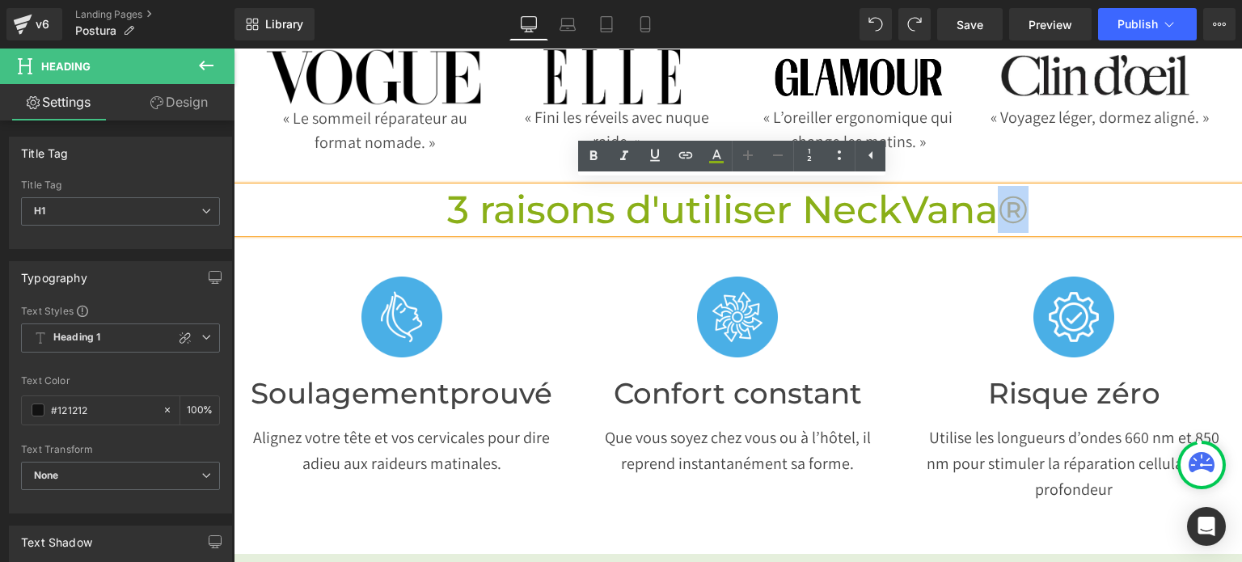
click at [999, 210] on span "®" at bounding box center [1013, 209] width 31 height 47
click at [716, 154] on icon at bounding box center [716, 155] width 19 height 19
type input "#a2a89d"
type input "100"
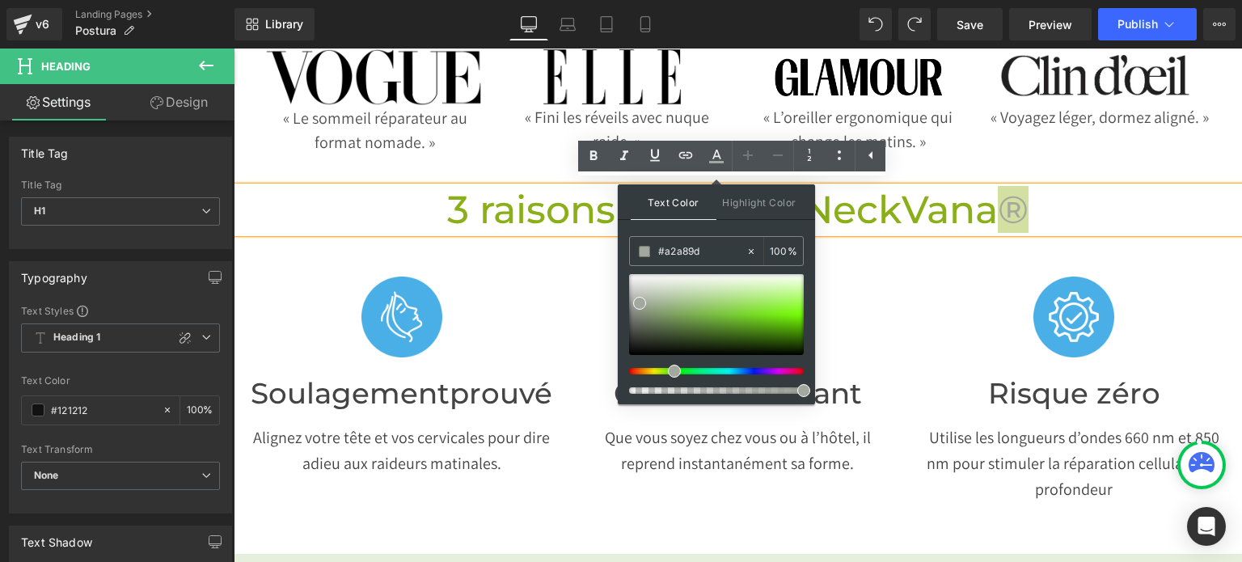
drag, startPoint x: 950, startPoint y: 300, endPoint x: 575, endPoint y: 251, distance: 378.3
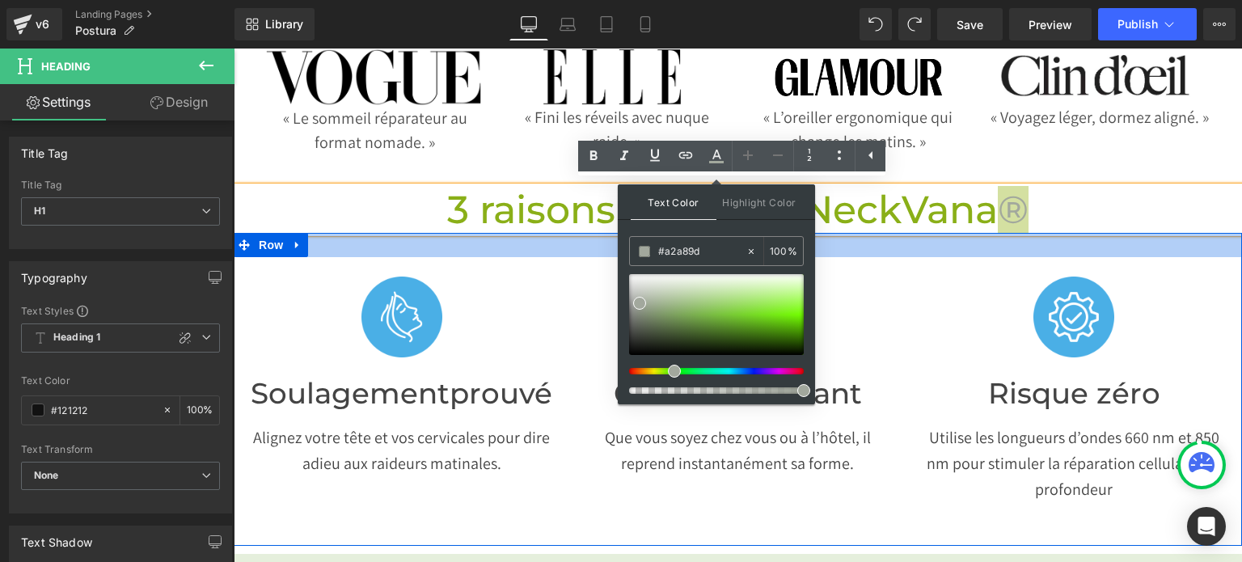
paste input "A2A89D"
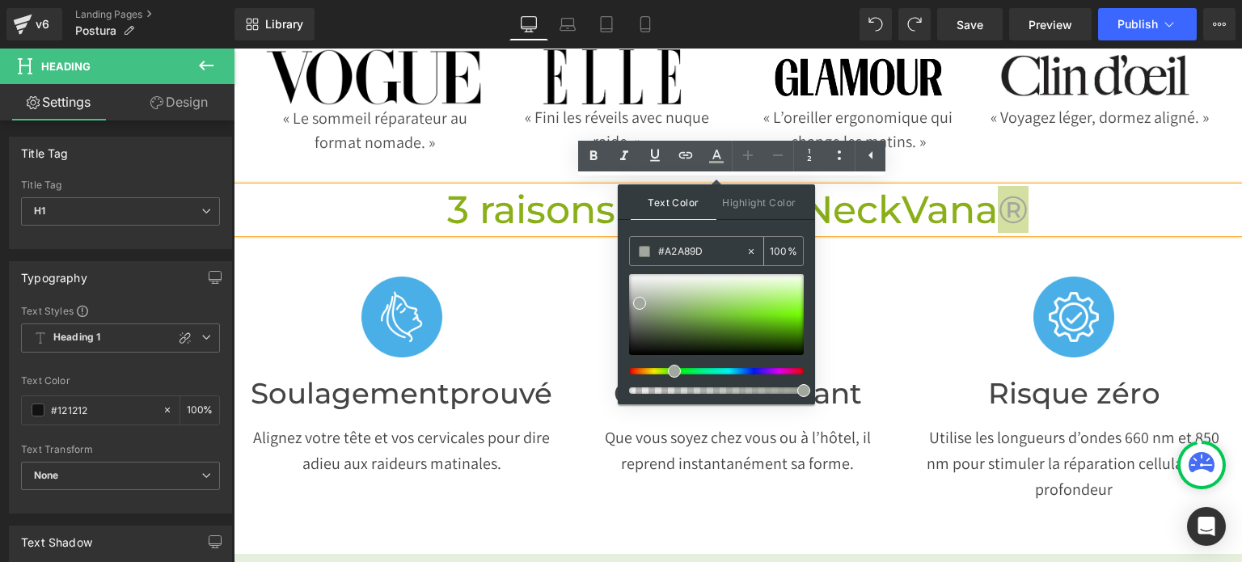
paste input "#A2A89D"
type input "#A2A89D#A2A89D"
type input "0"
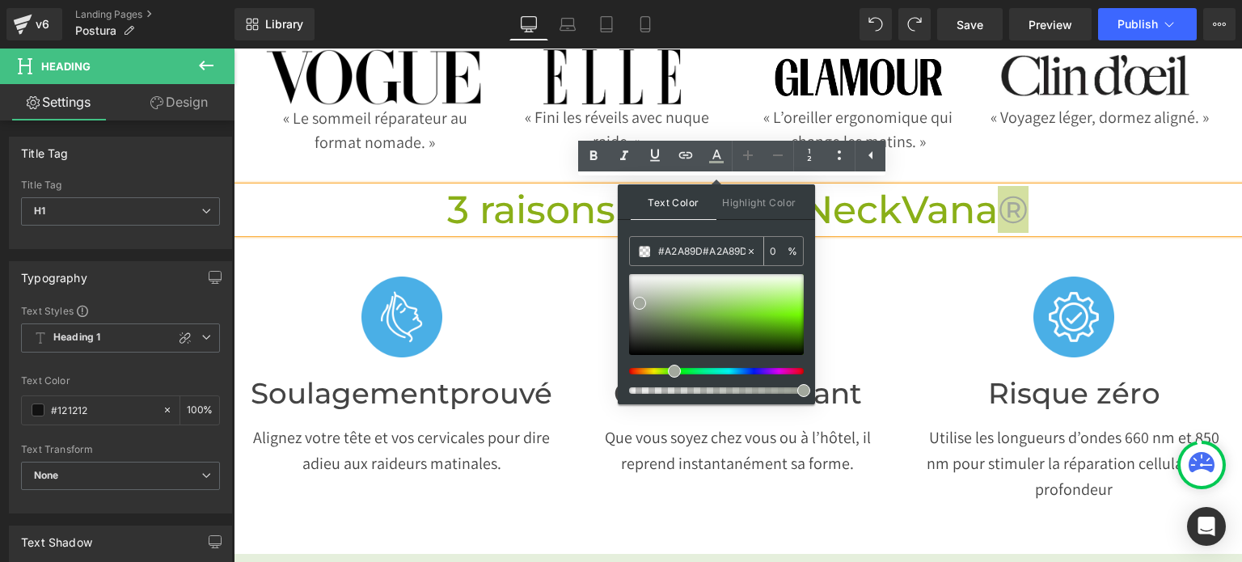
click at [751, 247] on icon at bounding box center [750, 251] width 11 height 11
click at [705, 258] on input "none" at bounding box center [701, 252] width 87 height 18
paste input "#A2A89D"
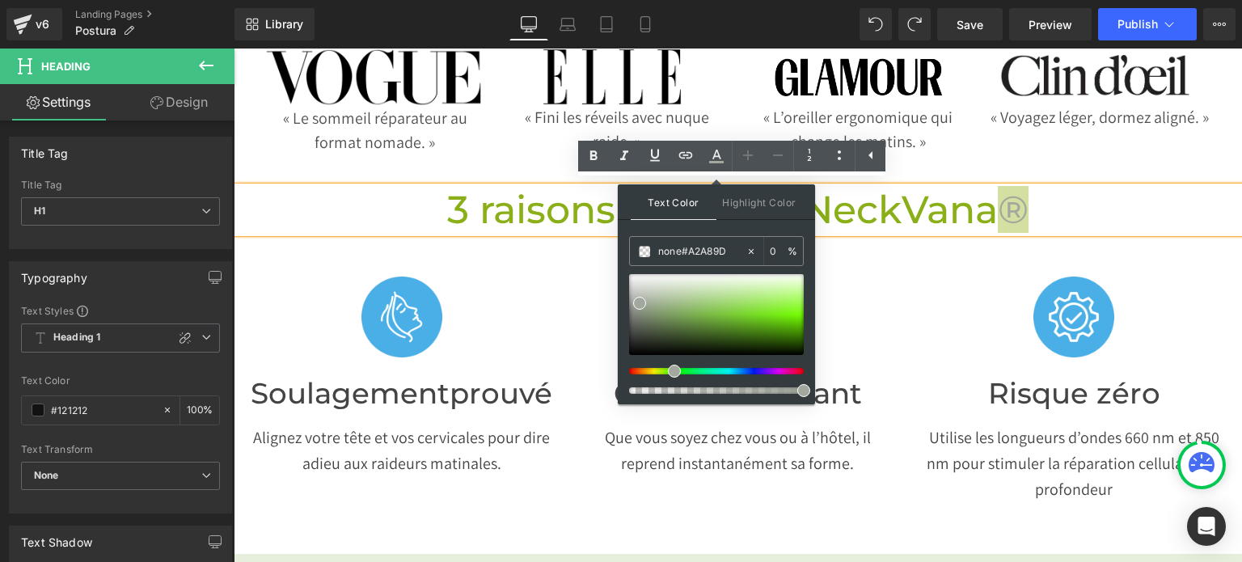
drag, startPoint x: 913, startPoint y: 300, endPoint x: 572, endPoint y: 264, distance: 343.1
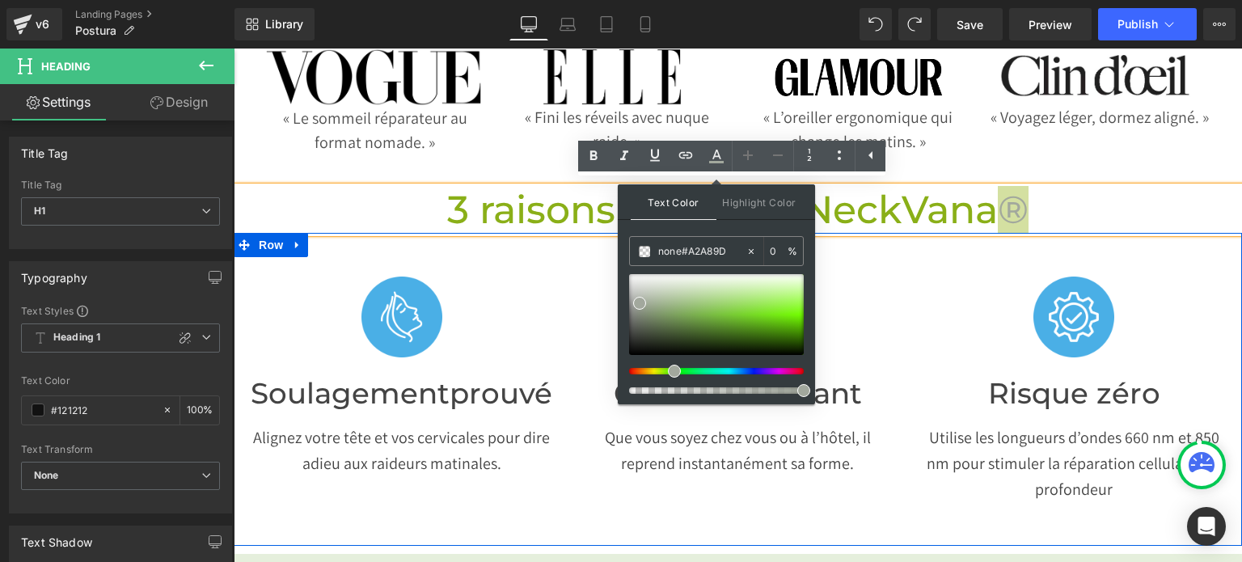
type input "#A2A89D"
type input "100"
type input "#A2A89D"
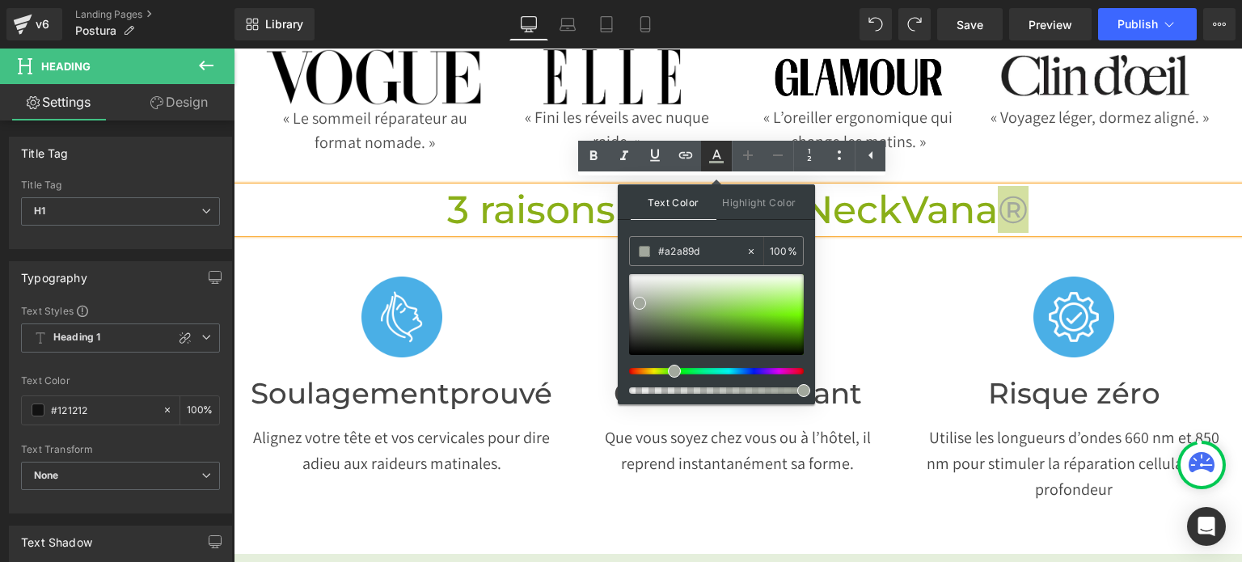
click at [718, 158] on icon at bounding box center [716, 155] width 19 height 19
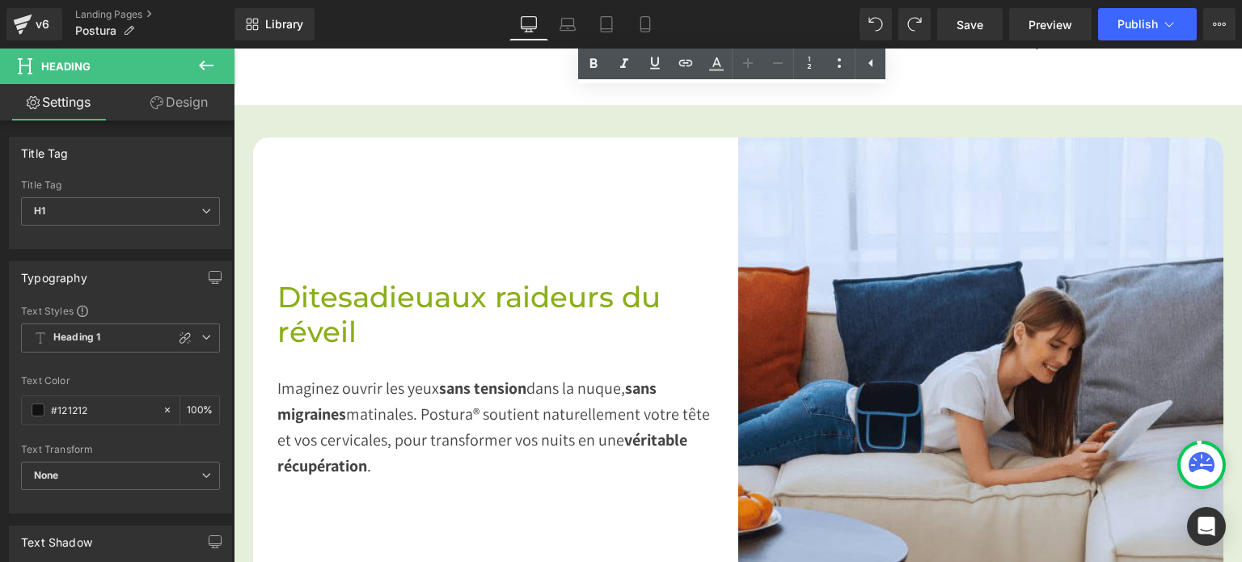
scroll to position [883, 0]
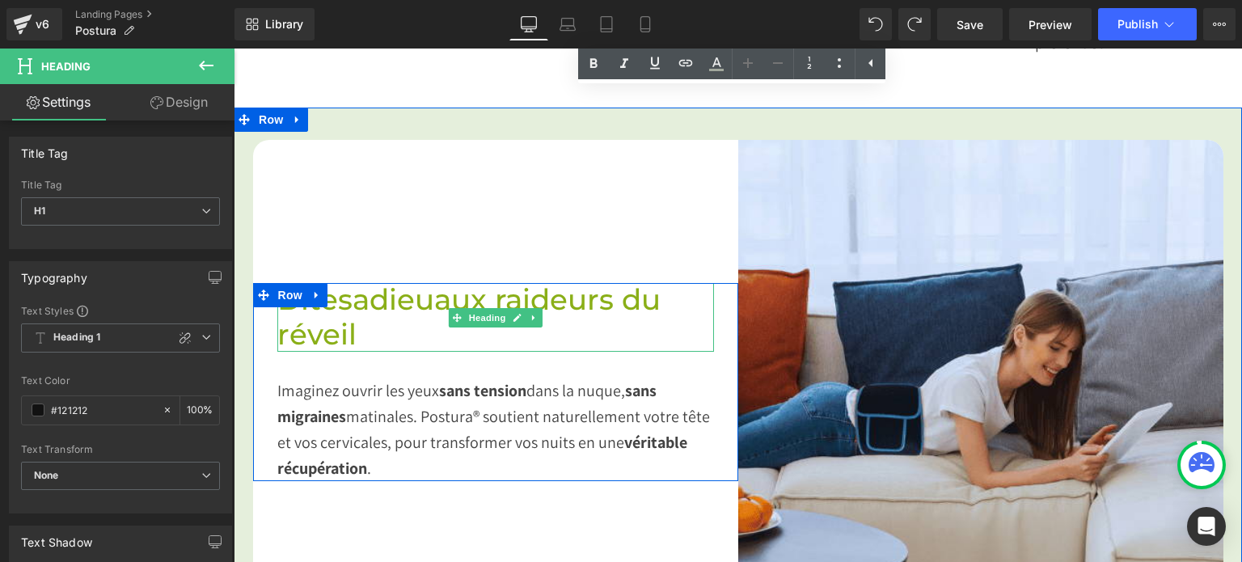
click at [642, 306] on span "Dites adieu aux raideurs du réveil" at bounding box center [468, 317] width 383 height 70
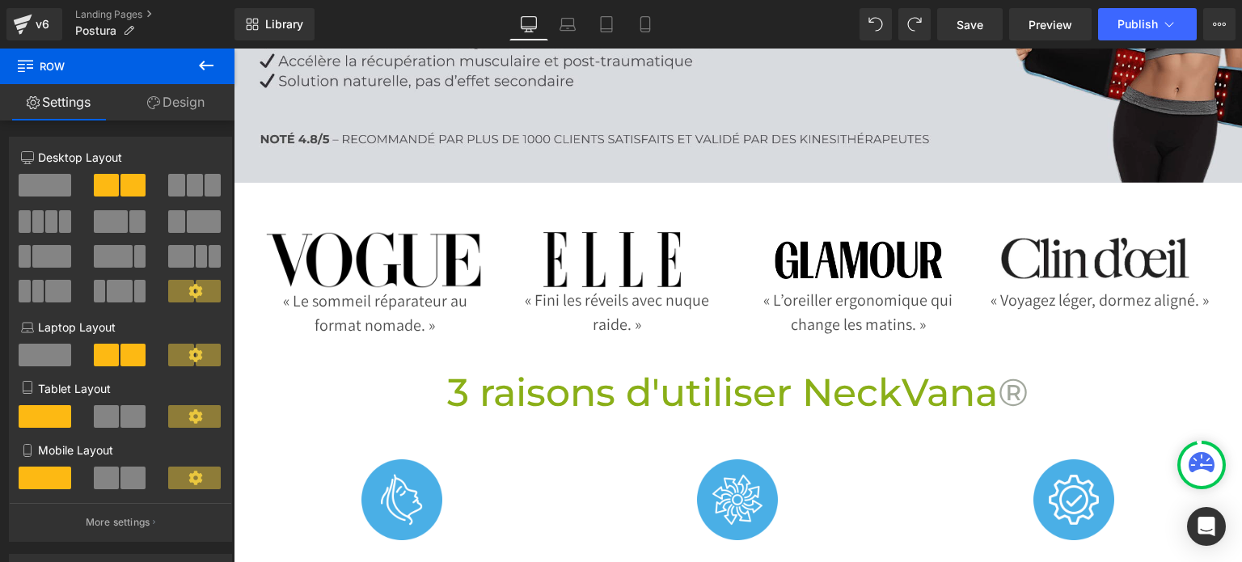
scroll to position [255, 0]
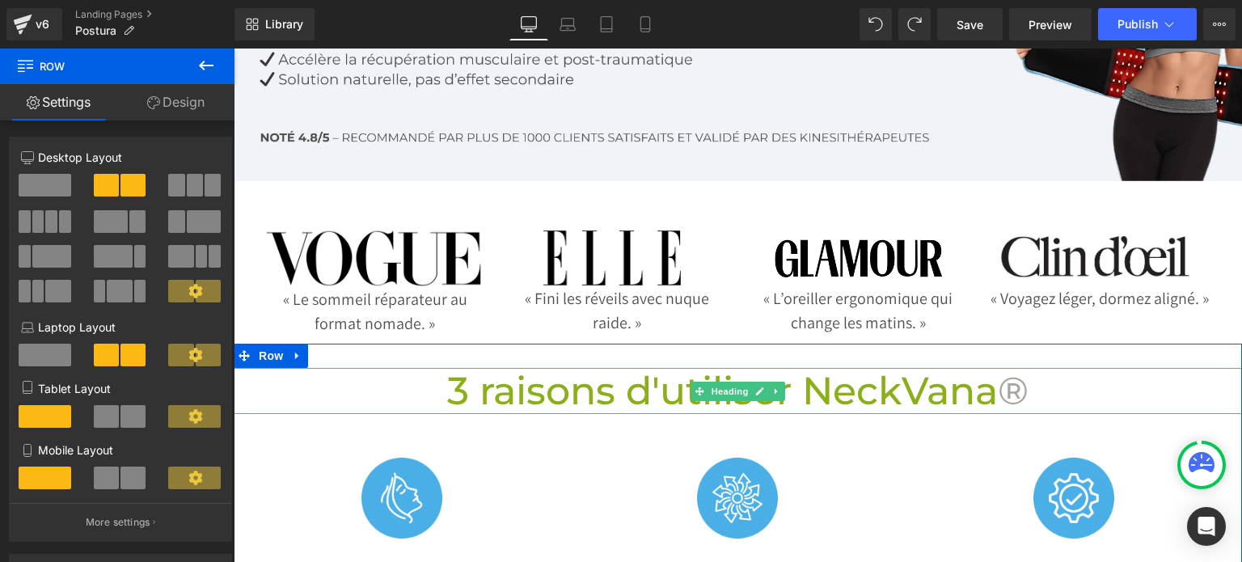
click at [1003, 384] on span "®" at bounding box center [1013, 390] width 31 height 47
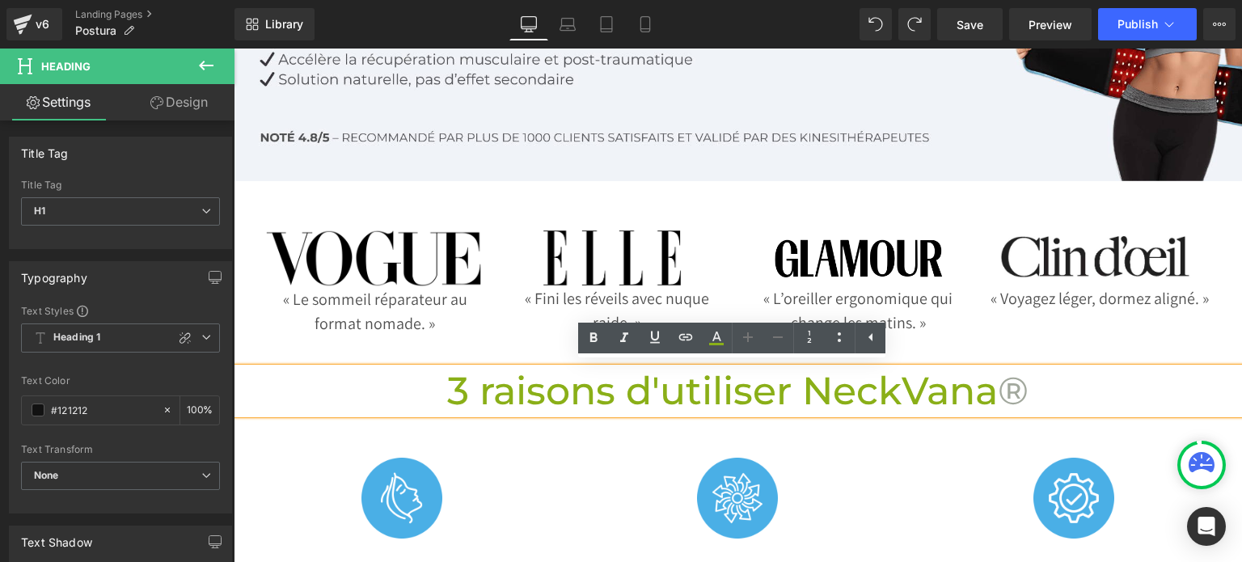
click at [1008, 384] on span "®" at bounding box center [1013, 390] width 31 height 47
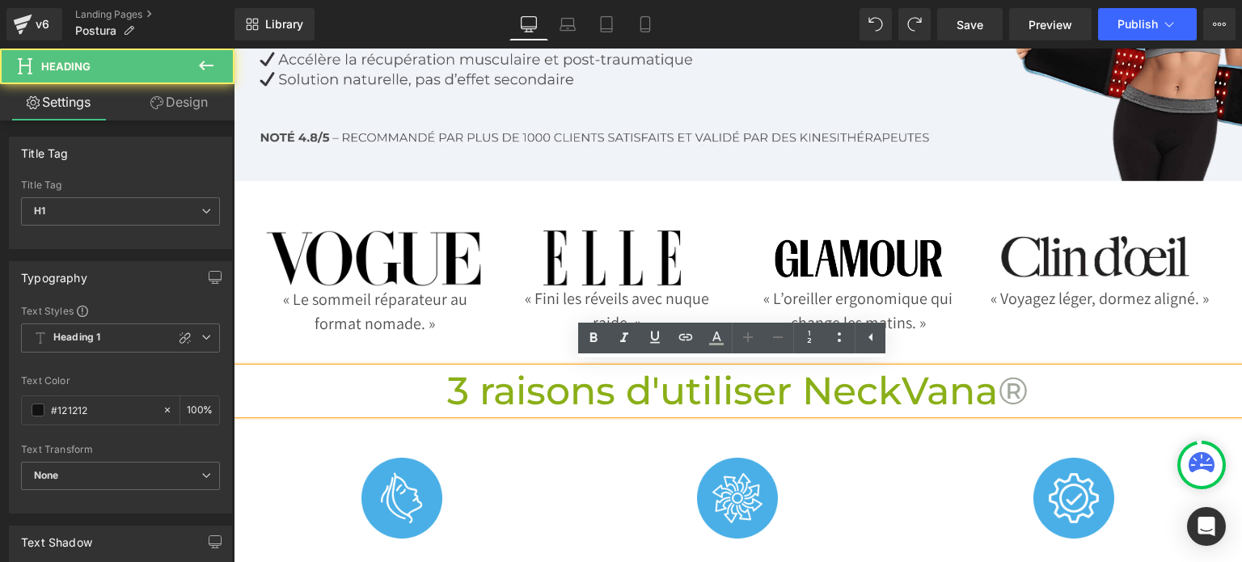
click at [1008, 384] on span "®" at bounding box center [1013, 390] width 31 height 47
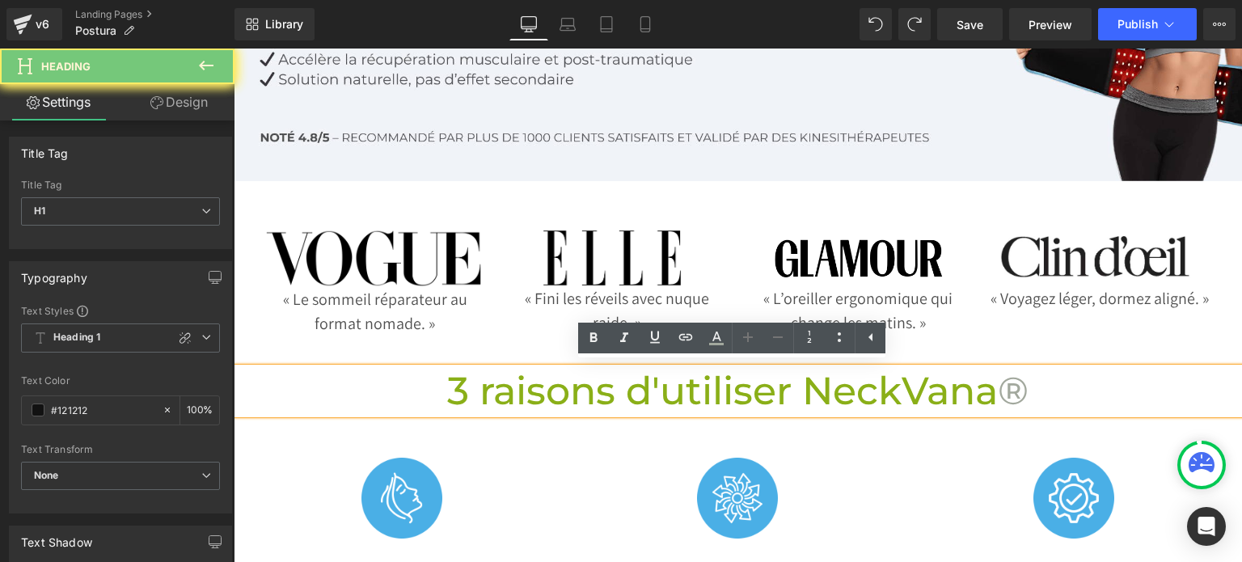
click at [1008, 384] on span "®" at bounding box center [1013, 390] width 31 height 47
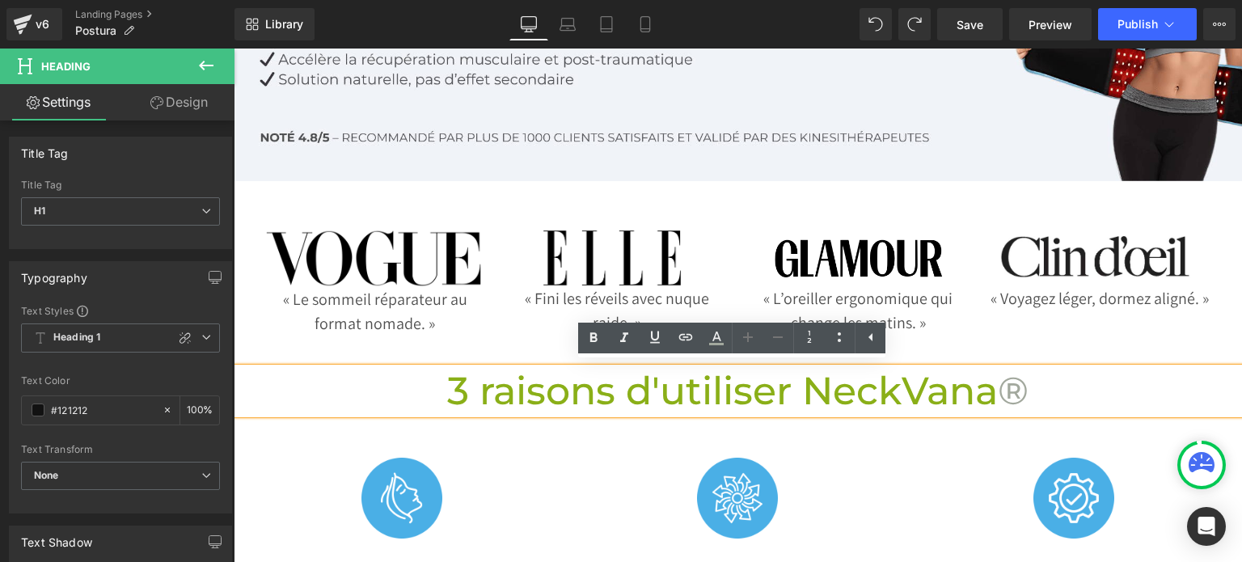
click at [1008, 384] on span "®" at bounding box center [1013, 390] width 31 height 47
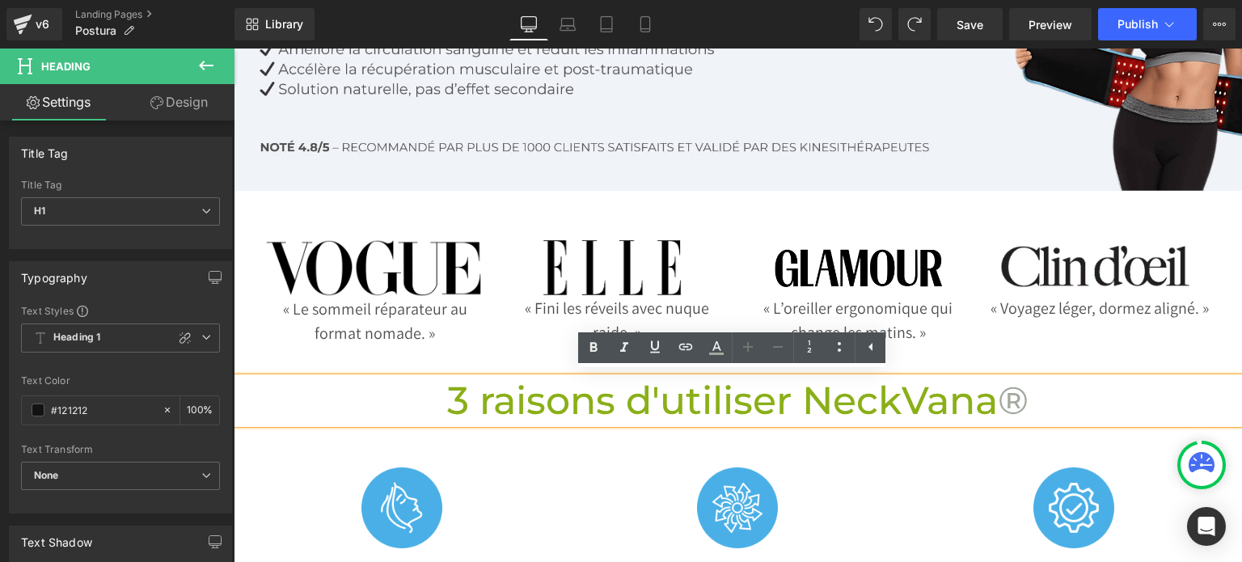
scroll to position [246, 0]
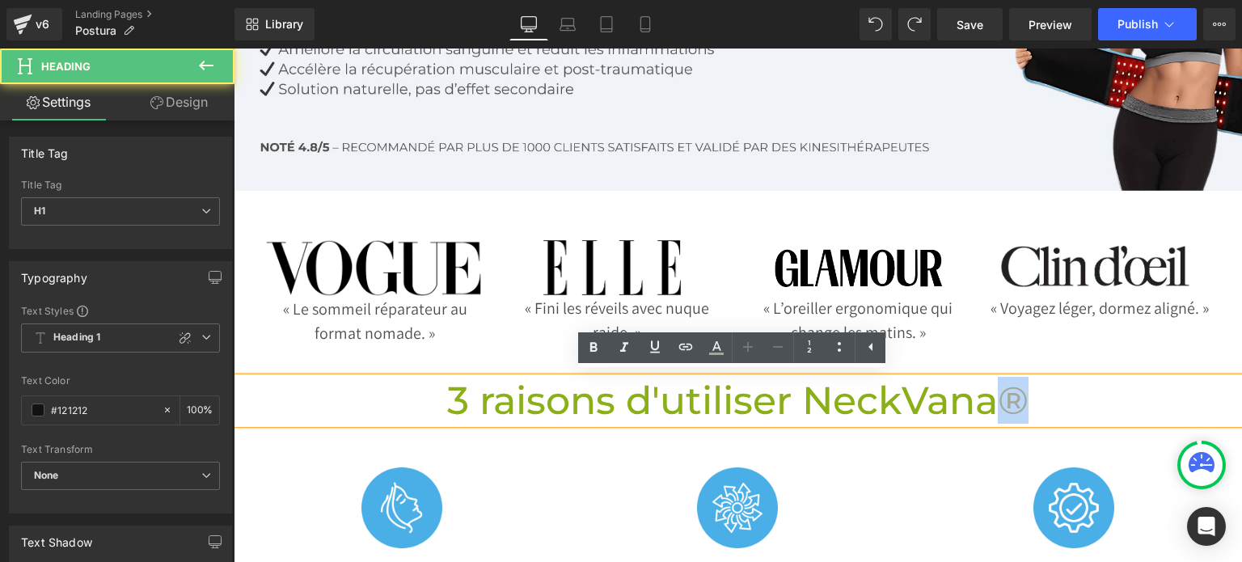
drag, startPoint x: 1015, startPoint y: 388, endPoint x: 1000, endPoint y: 395, distance: 15.9
click at [1000, 395] on span "®" at bounding box center [1013, 400] width 31 height 47
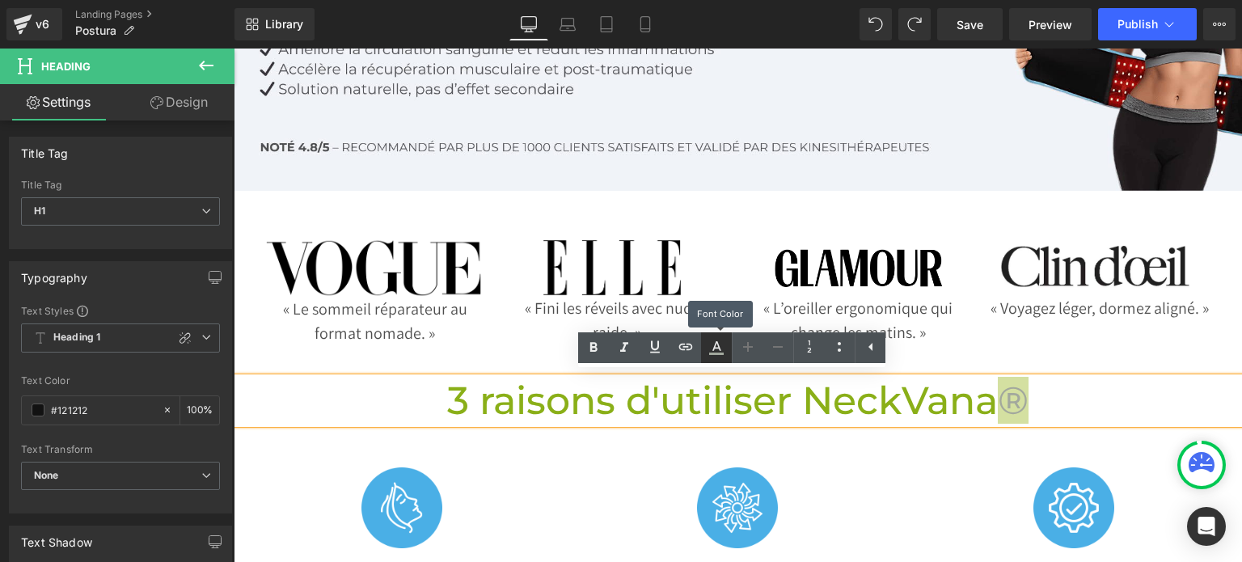
click at [723, 348] on icon at bounding box center [716, 347] width 19 height 19
type input "100"
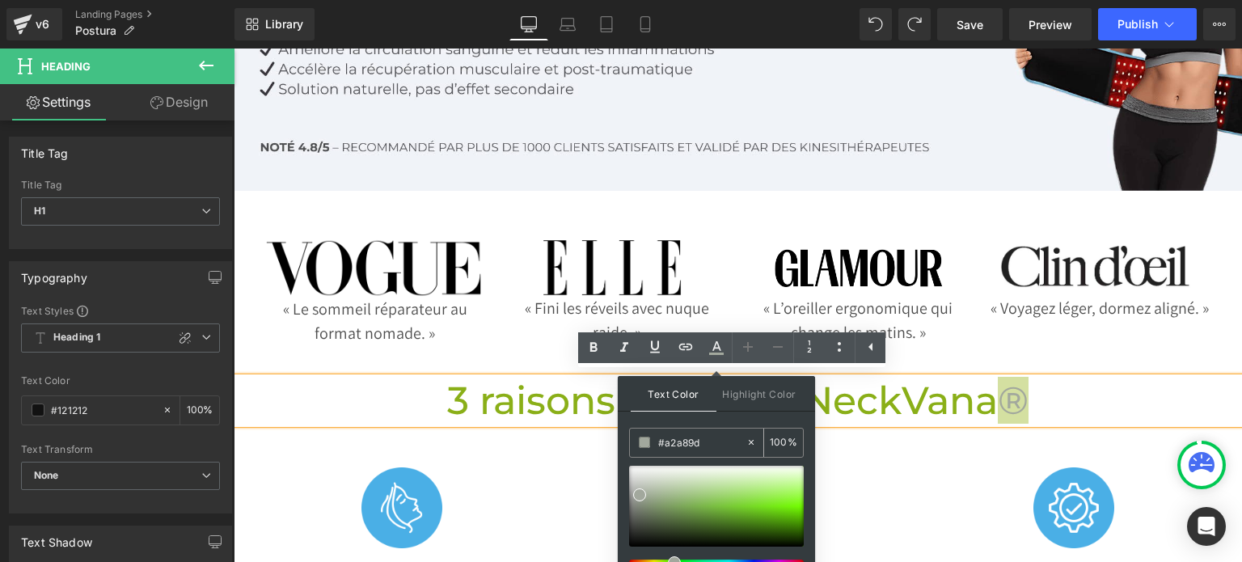
click at [699, 440] on input "#a2a89d" at bounding box center [701, 442] width 87 height 18
type input "#"
type input "0"
paste input "#8AAF18"
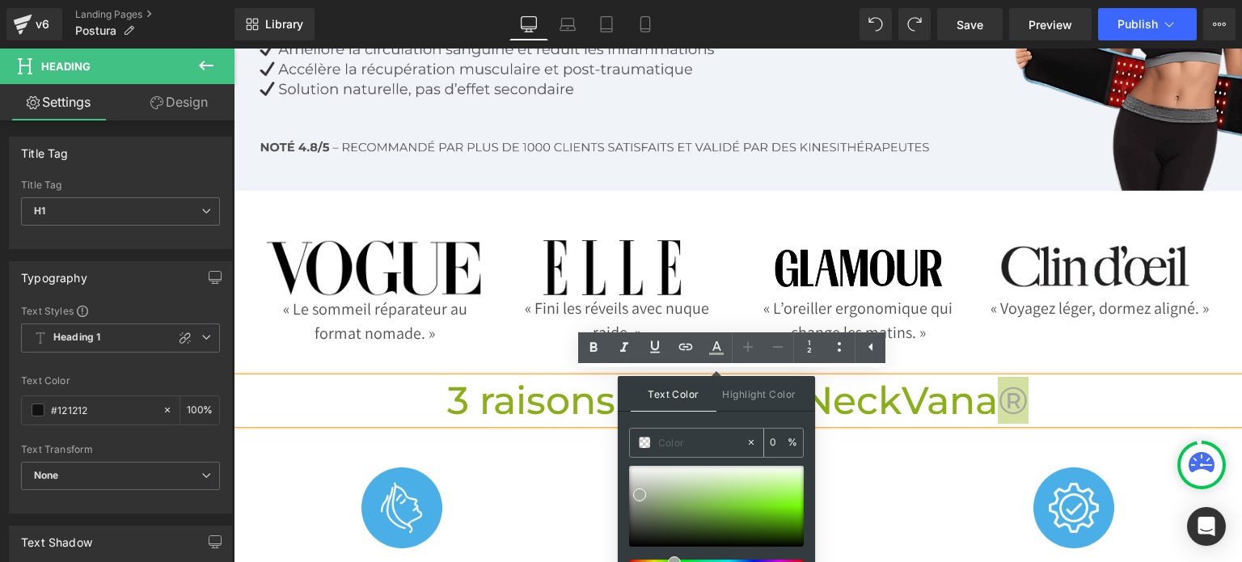
type input "#8AAF18"
type input "100"
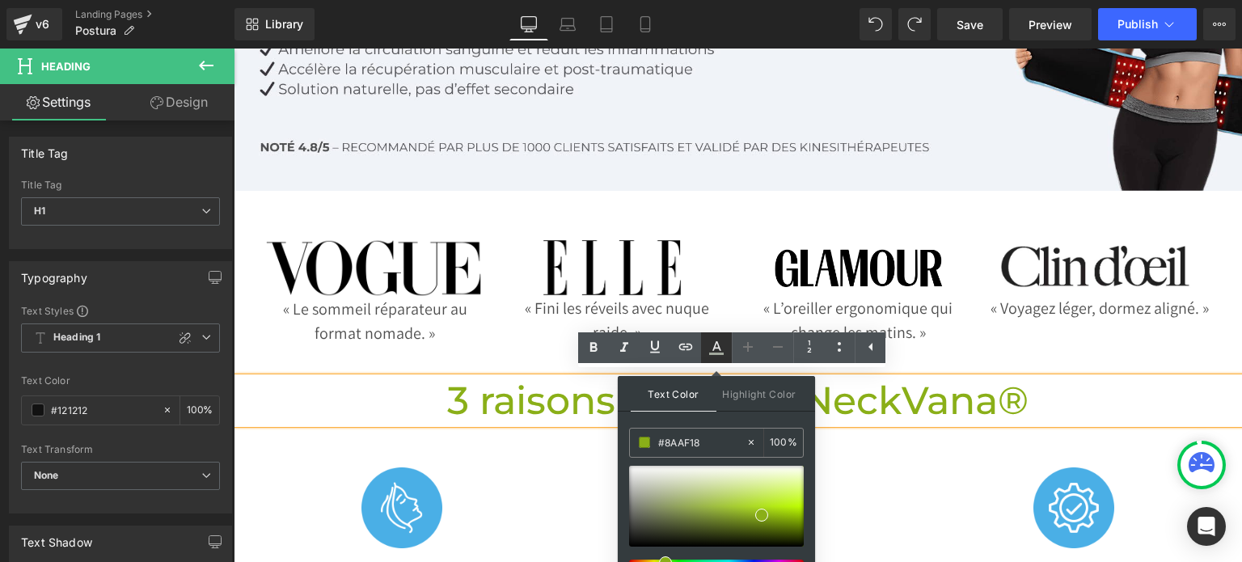
type input "#8aaf18"
click at [718, 344] on icon at bounding box center [716, 346] width 9 height 10
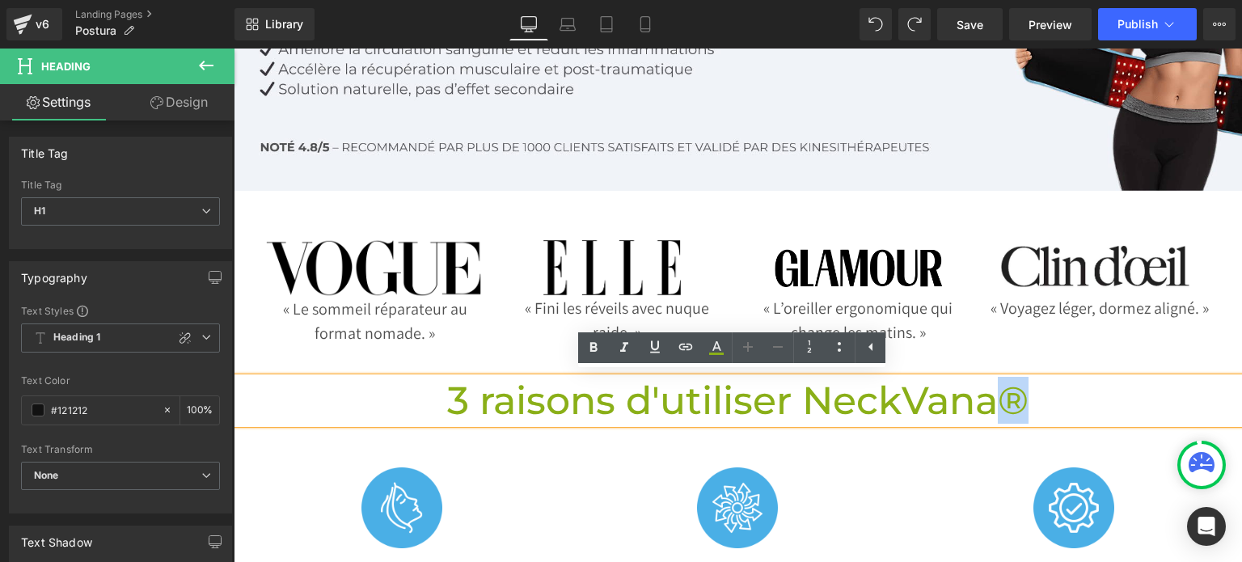
click at [1030, 319] on div "Image « Le sommeil réparateur au format nomade. » Text Block Image « Fini les r…" at bounding box center [869, 292] width 1208 height 106
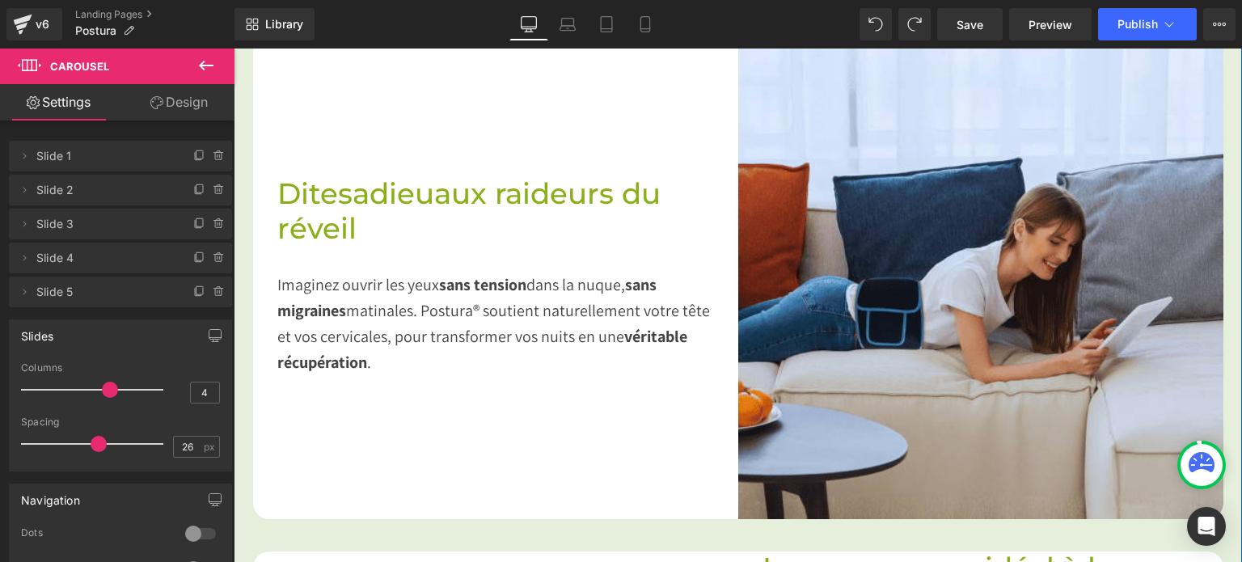
scroll to position [990, 0]
click at [475, 306] on div "Imaginez ouvrir les yeux sans tension dans la nuque, sans [MEDICAL_DATA] matina…" at bounding box center [495, 309] width 437 height 129
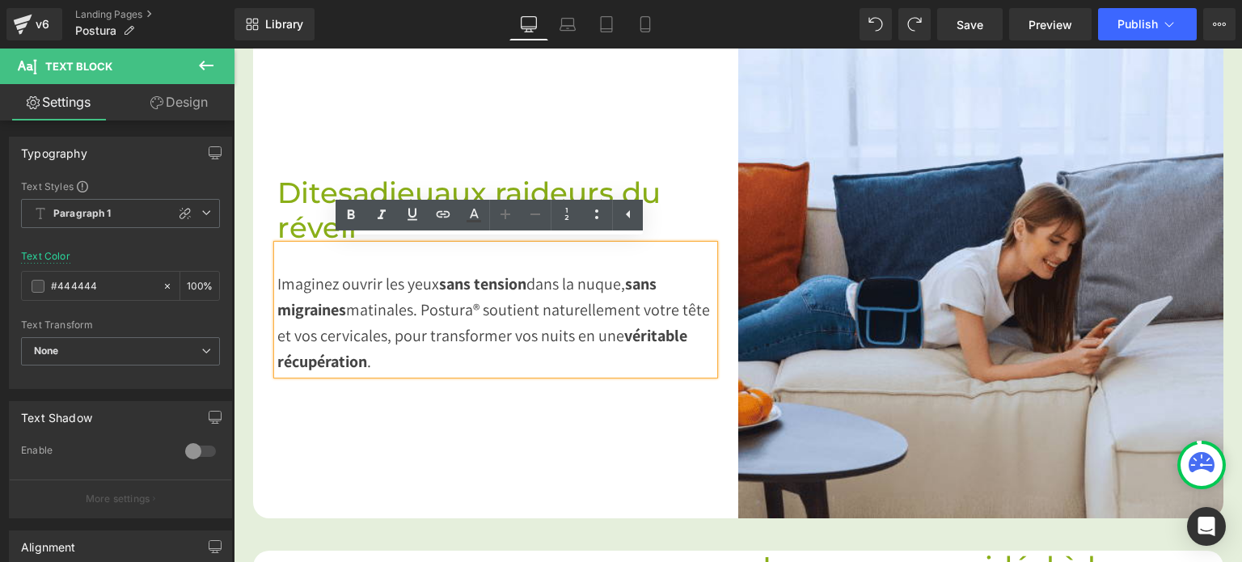
click at [466, 310] on div "Imaginez ouvrir les yeux sans tension dans la nuque, sans [MEDICAL_DATA] matina…" at bounding box center [495, 309] width 437 height 129
drag, startPoint x: 466, startPoint y: 310, endPoint x: 420, endPoint y: 306, distance: 46.3
click at [420, 306] on div "Imaginez ouvrir les yeux sans tension dans la nuque, sans [MEDICAL_DATA] matina…" at bounding box center [495, 309] width 437 height 129
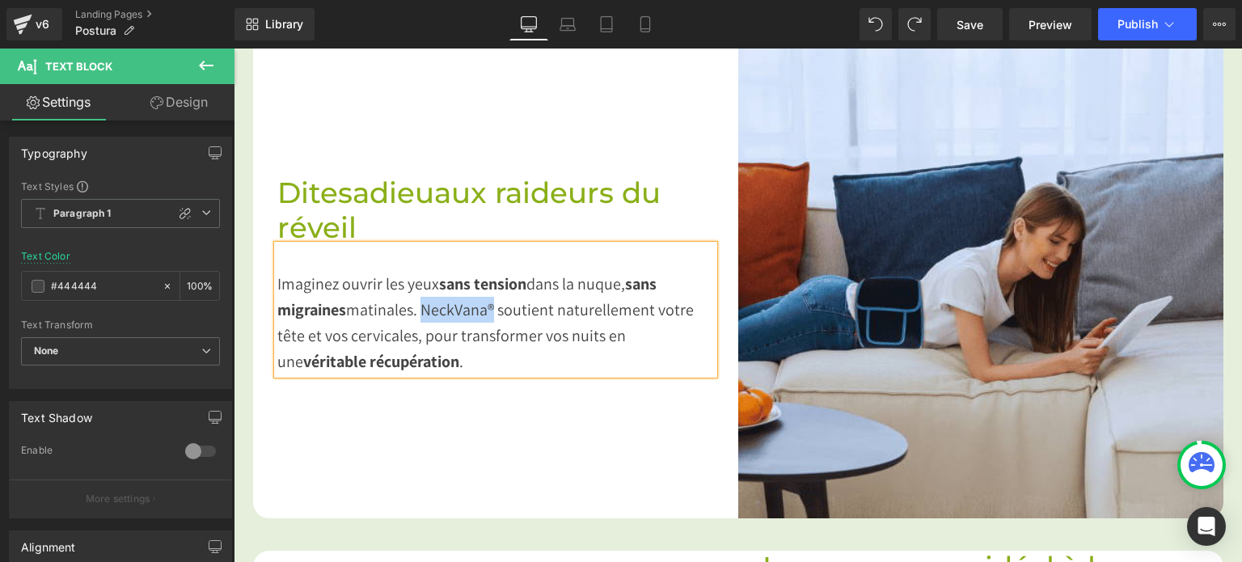
copy div "NeckVana®"
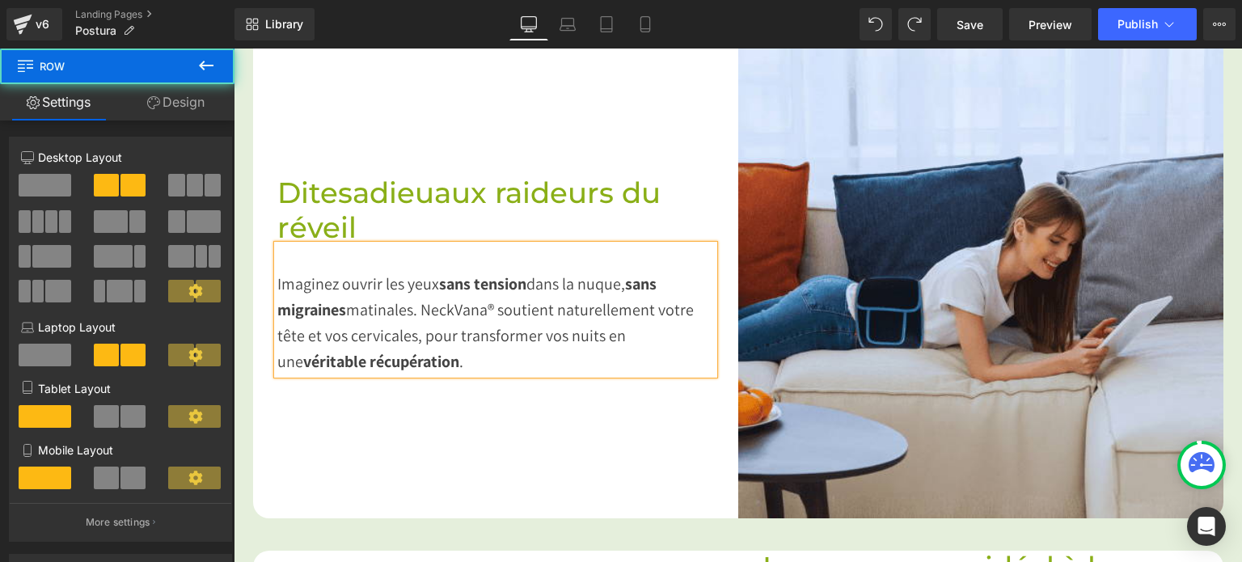
click at [517, 385] on div "Dites adieu aux raideurs du réveil Heading Imaginez ouvrir les yeux sans tensio…" at bounding box center [495, 275] width 485 height 485
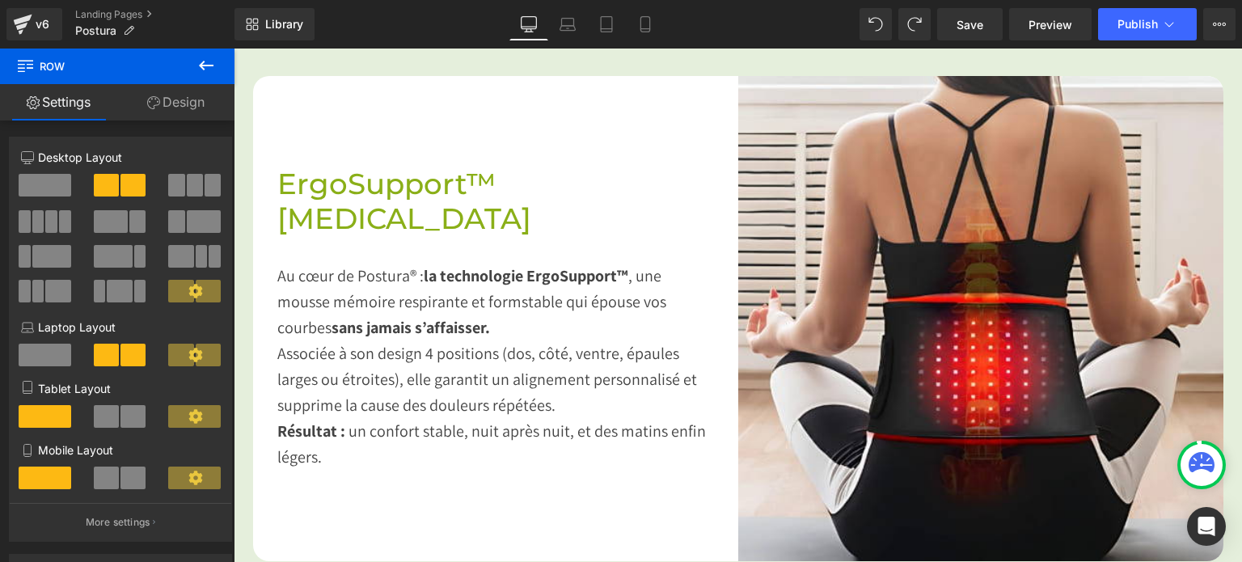
scroll to position [1696, 0]
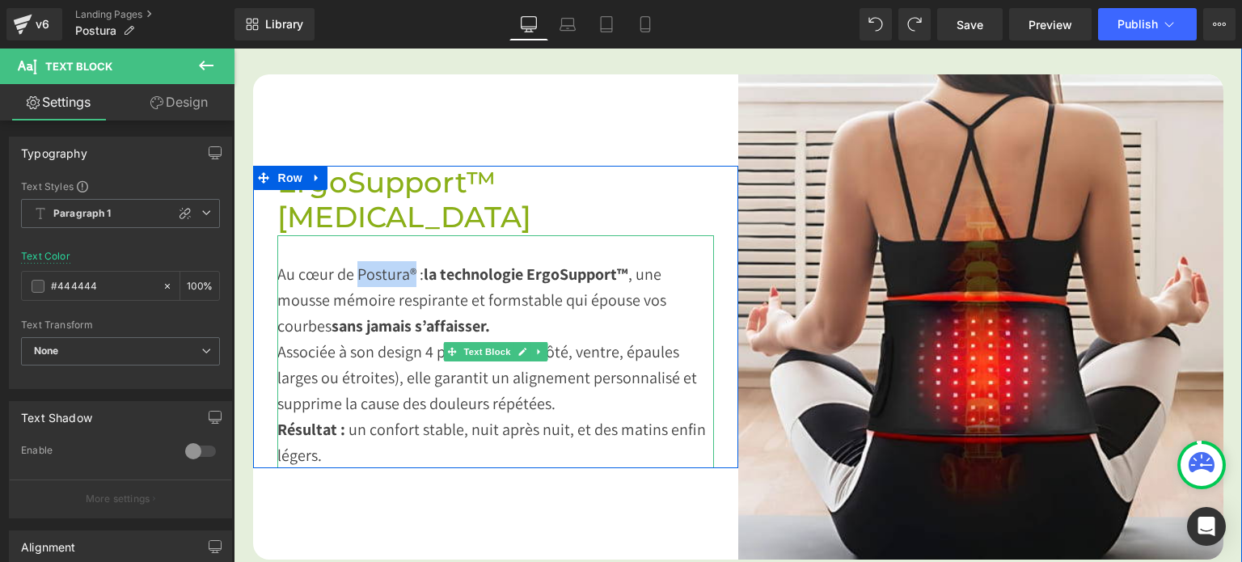
drag, startPoint x: 407, startPoint y: 274, endPoint x: 350, endPoint y: 270, distance: 57.5
click at [350, 270] on div "Au cœur de Postura® : la technologie ErgoSupport™ , une mousse mémoire respiran…" at bounding box center [495, 351] width 437 height 233
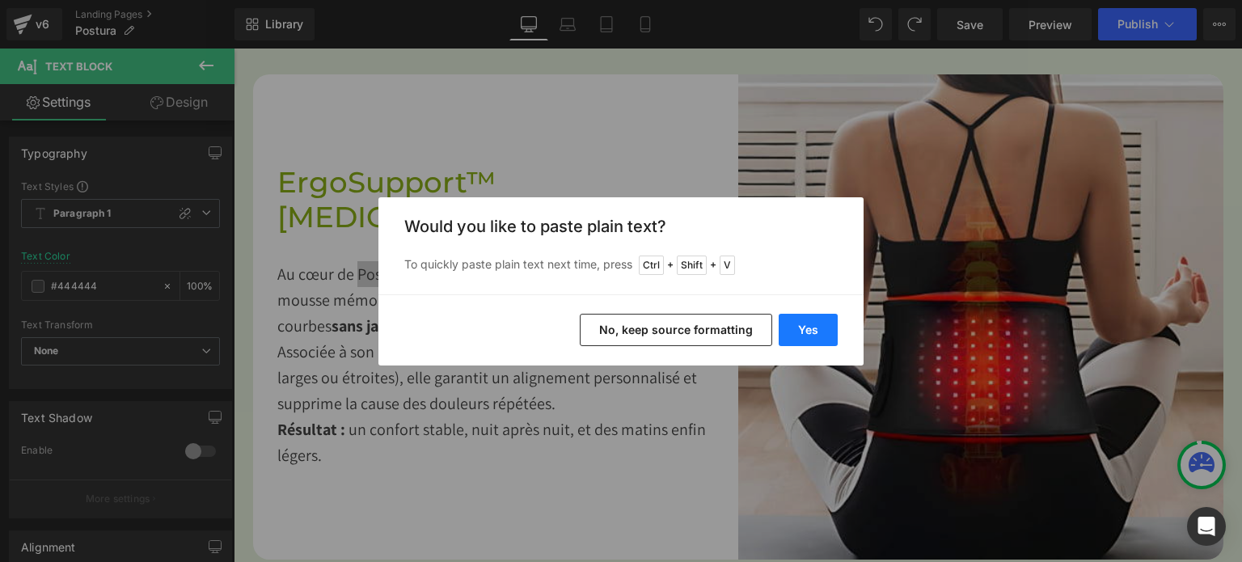
click at [796, 321] on button "Yes" at bounding box center [808, 330] width 59 height 32
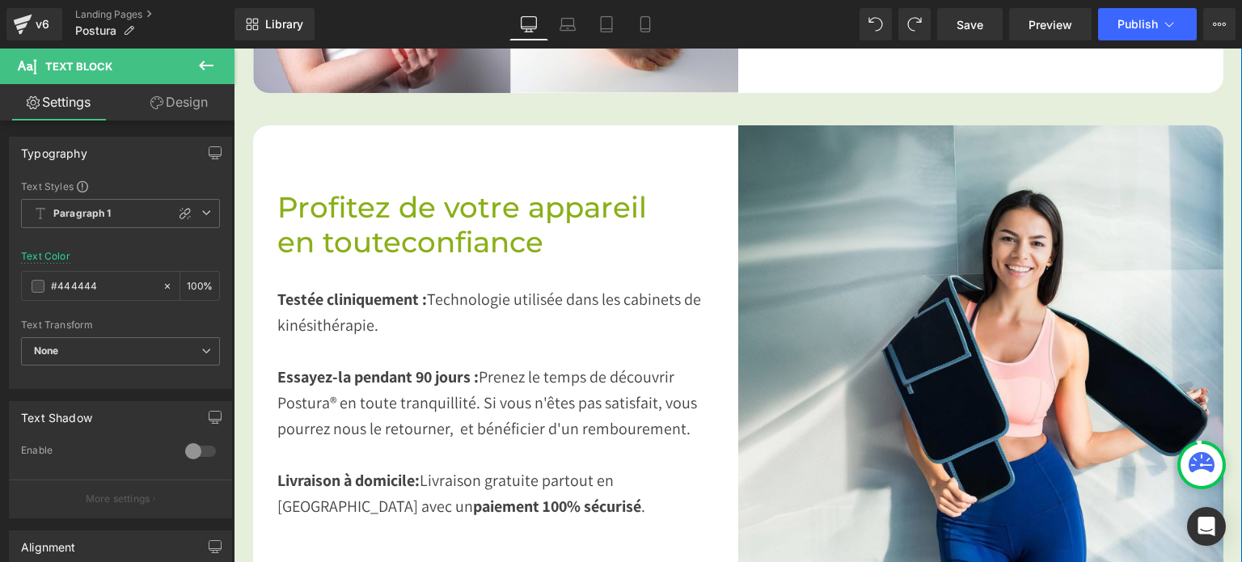
scroll to position [2716, 0]
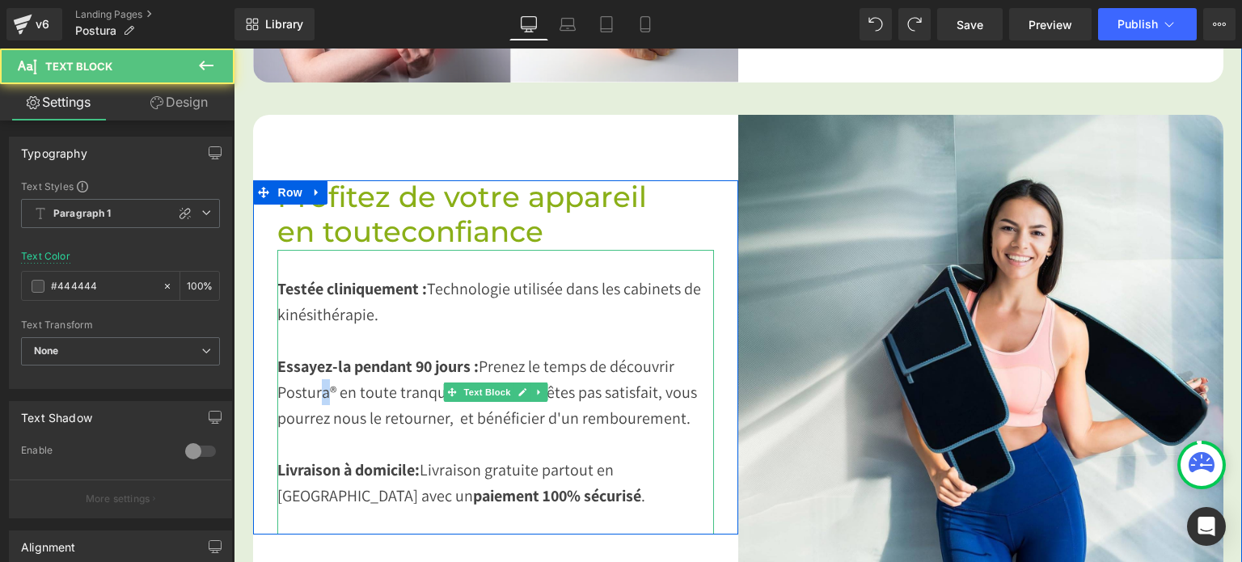
drag, startPoint x: 323, startPoint y: 382, endPoint x: 314, endPoint y: 385, distance: 9.5
click at [314, 385] on span "Prenez le temps de découvrir Postura® en toute tranquillité. Si vous n'êtes pas…" at bounding box center [487, 392] width 420 height 73
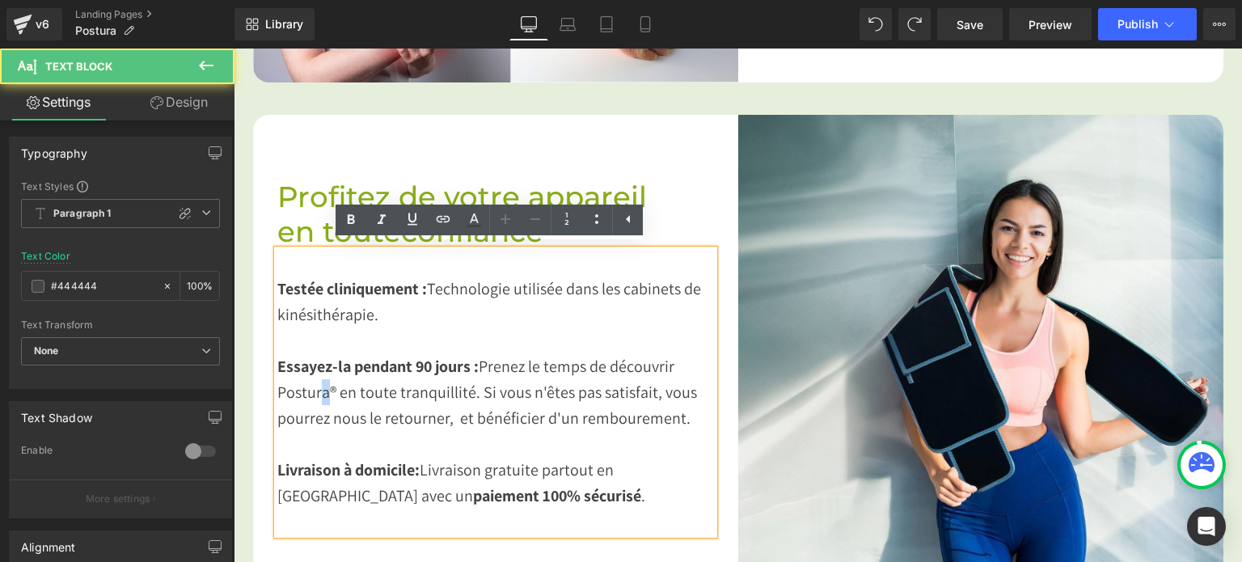
click at [323, 385] on span "Prenez le temps de découvrir Postura® en toute tranquillité. Si vous n'êtes pas…" at bounding box center [487, 392] width 420 height 73
click at [323, 386] on span "Prenez le temps de découvrir Postura® en toute tranquillité. Si vous n'êtes pas…" at bounding box center [487, 392] width 420 height 73
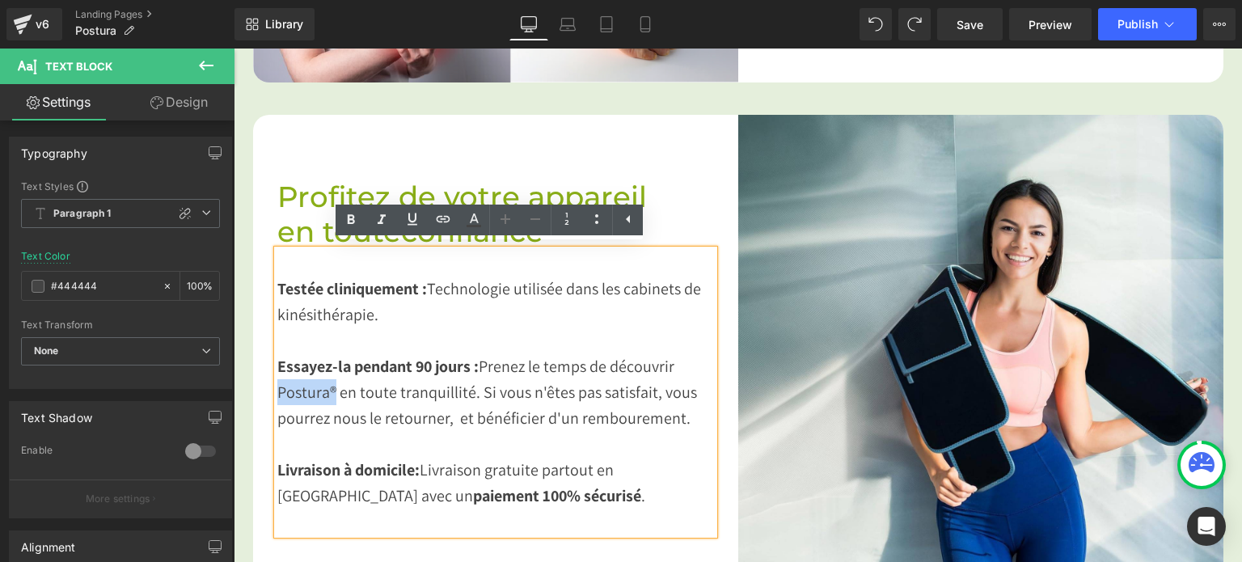
drag, startPoint x: 327, startPoint y: 385, endPoint x: 273, endPoint y: 392, distance: 53.9
click at [277, 392] on span "Prenez le temps de découvrir Postura® en toute tranquillité. Si vous n'êtes pas…" at bounding box center [487, 392] width 420 height 73
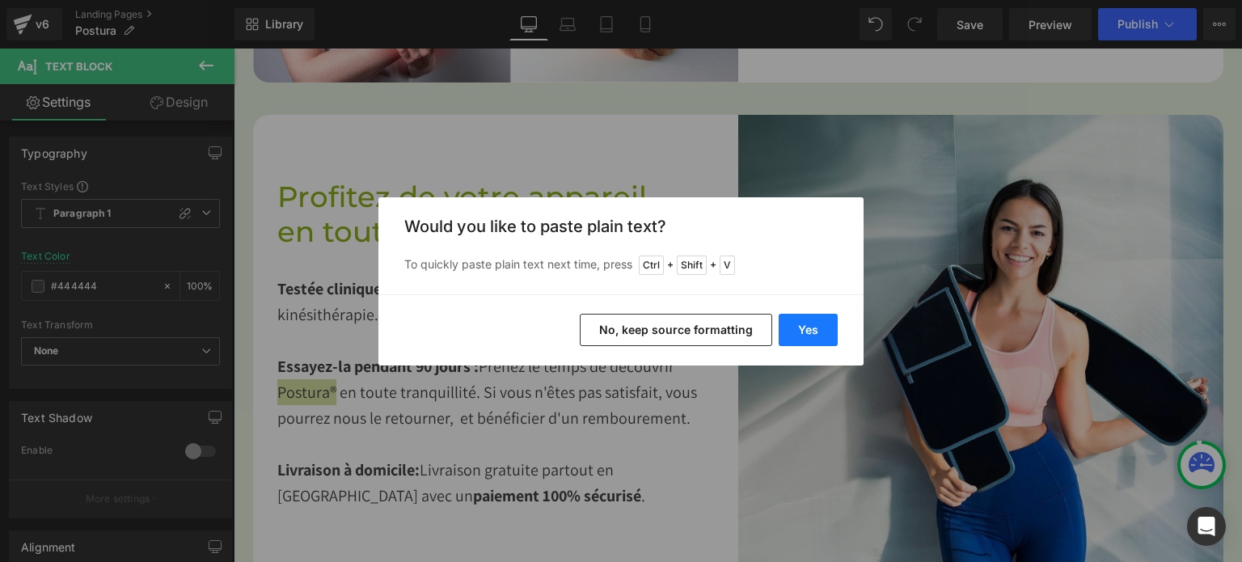
click at [799, 337] on button "Yes" at bounding box center [808, 330] width 59 height 32
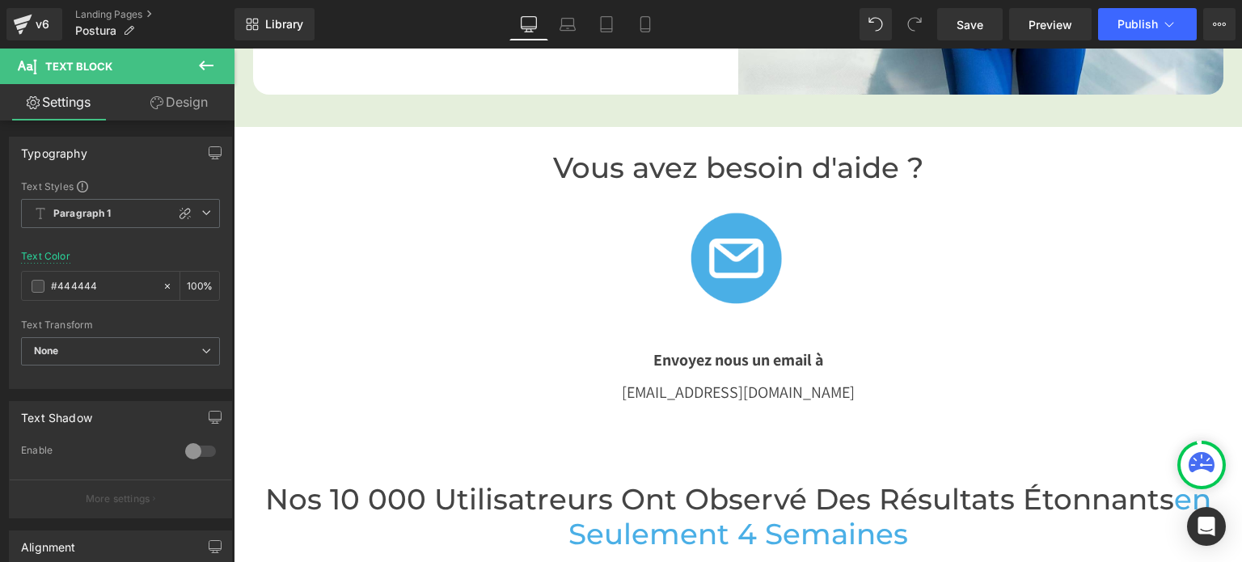
scroll to position [3284, 0]
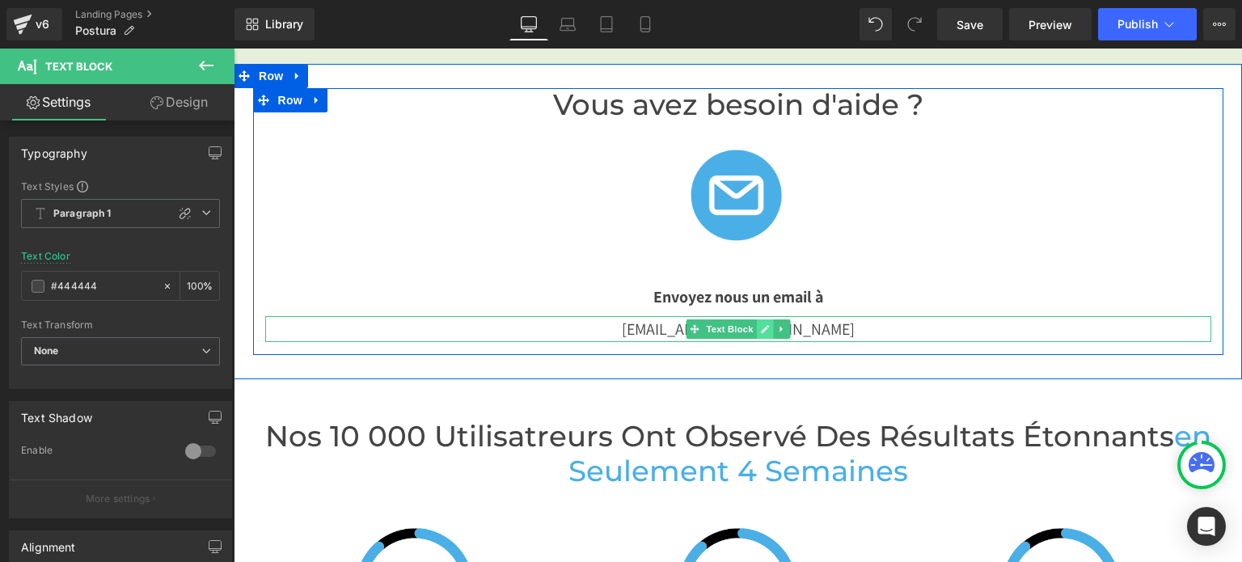
click at [763, 319] on link at bounding box center [764, 328] width 17 height 19
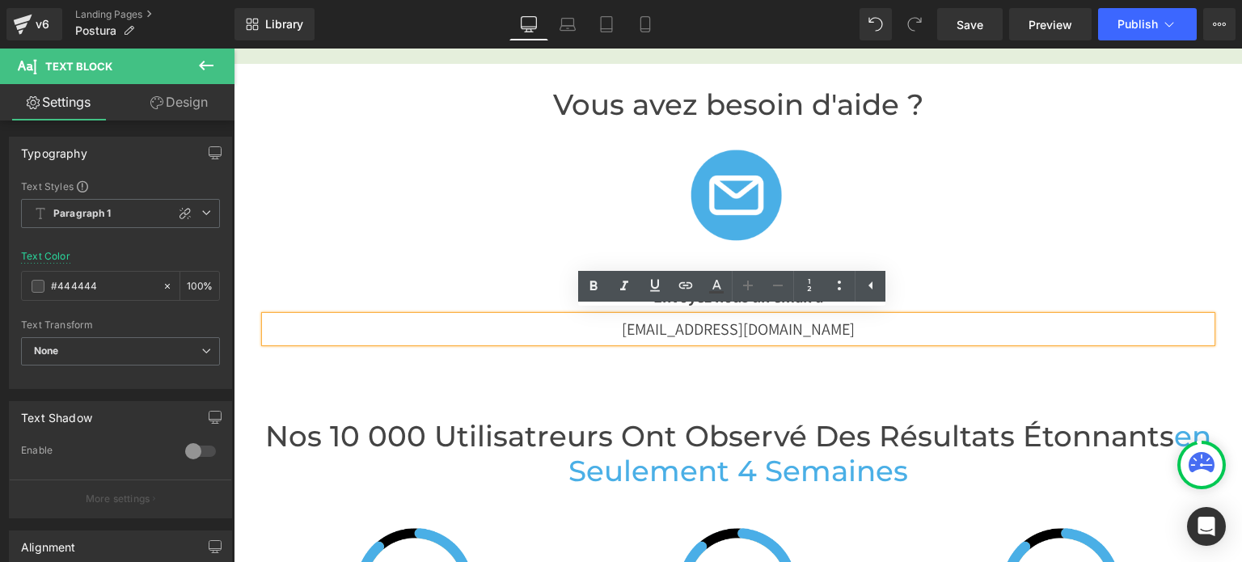
click at [757, 325] on p "[EMAIL_ADDRESS][DOMAIN_NAME]" at bounding box center [738, 329] width 946 height 26
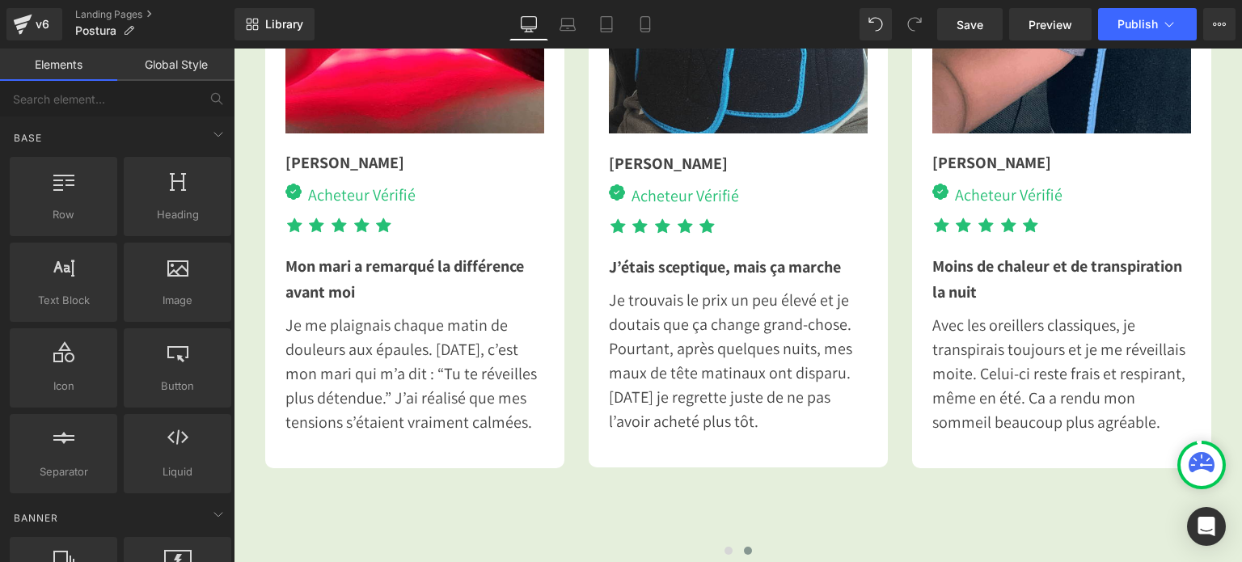
scroll to position [4448, 0]
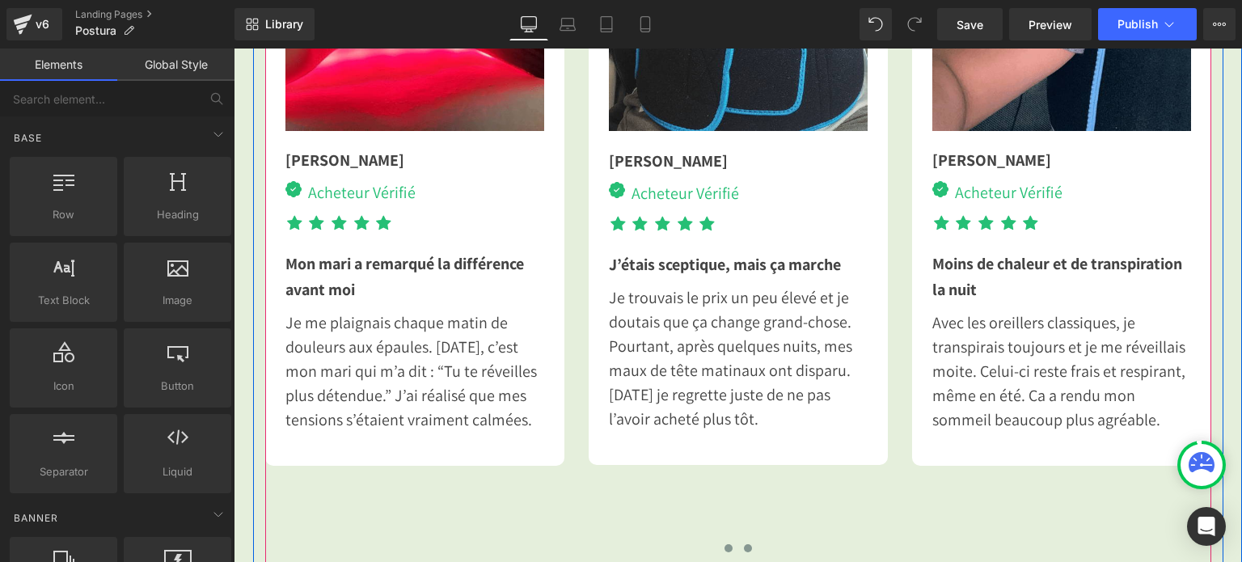
click at [719, 540] on button at bounding box center [728, 548] width 19 height 16
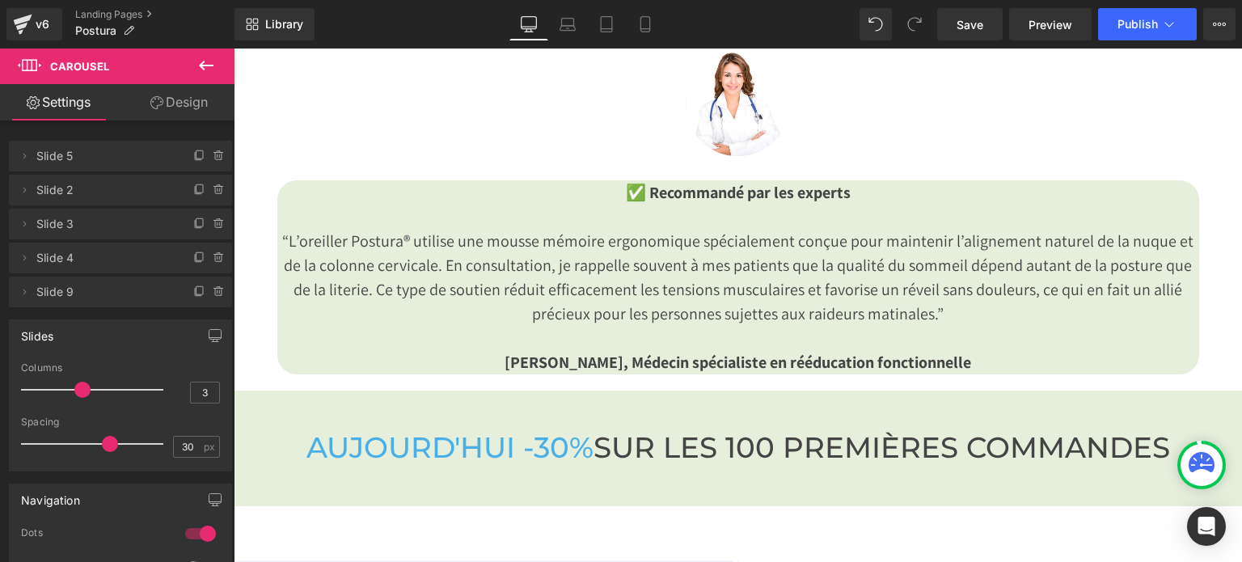
scroll to position [5016, 0]
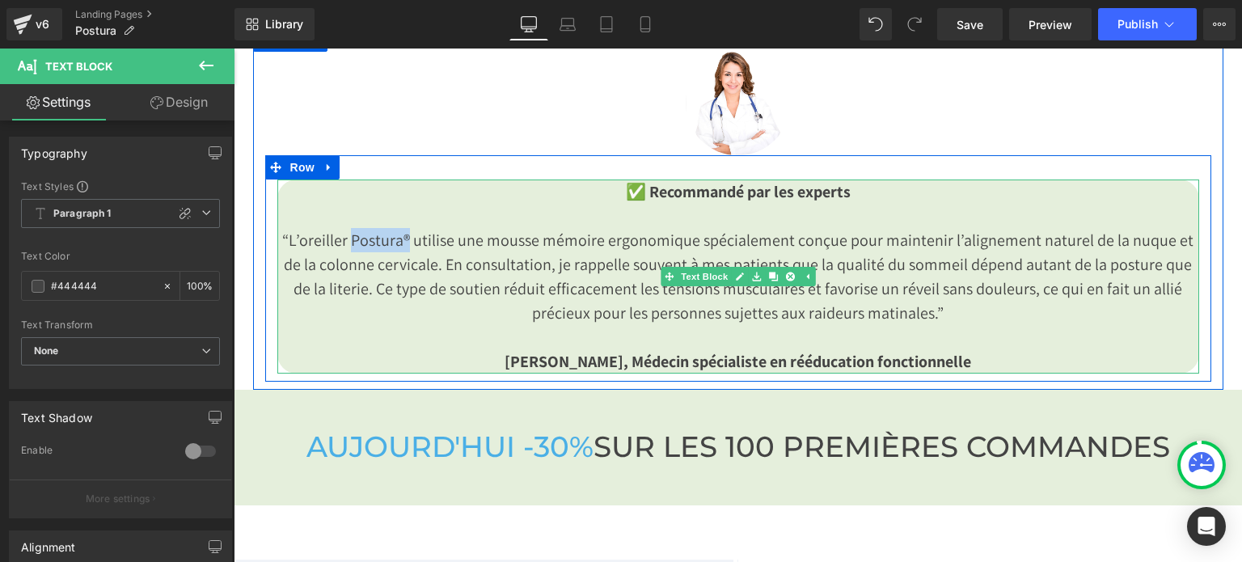
drag, startPoint x: 395, startPoint y: 235, endPoint x: 342, endPoint y: 236, distance: 53.4
click at [342, 236] on p "“L’oreiller Postura® utilise une mousse mémoire ergonomique spécialement conçue…" at bounding box center [738, 276] width 922 height 97
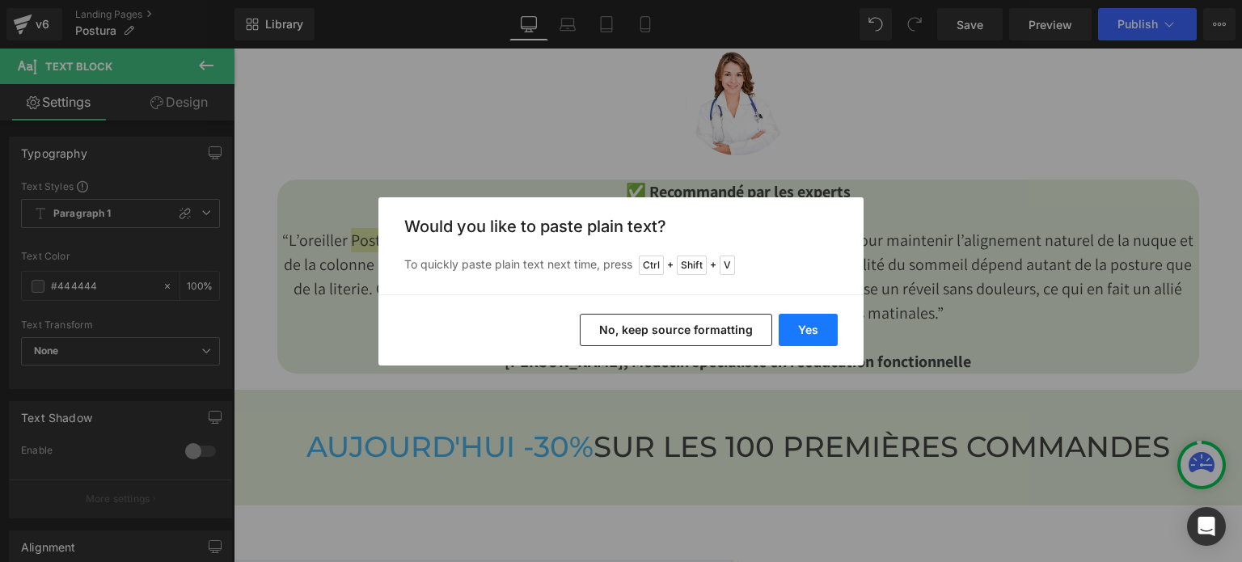
click at [819, 334] on button "Yes" at bounding box center [808, 330] width 59 height 32
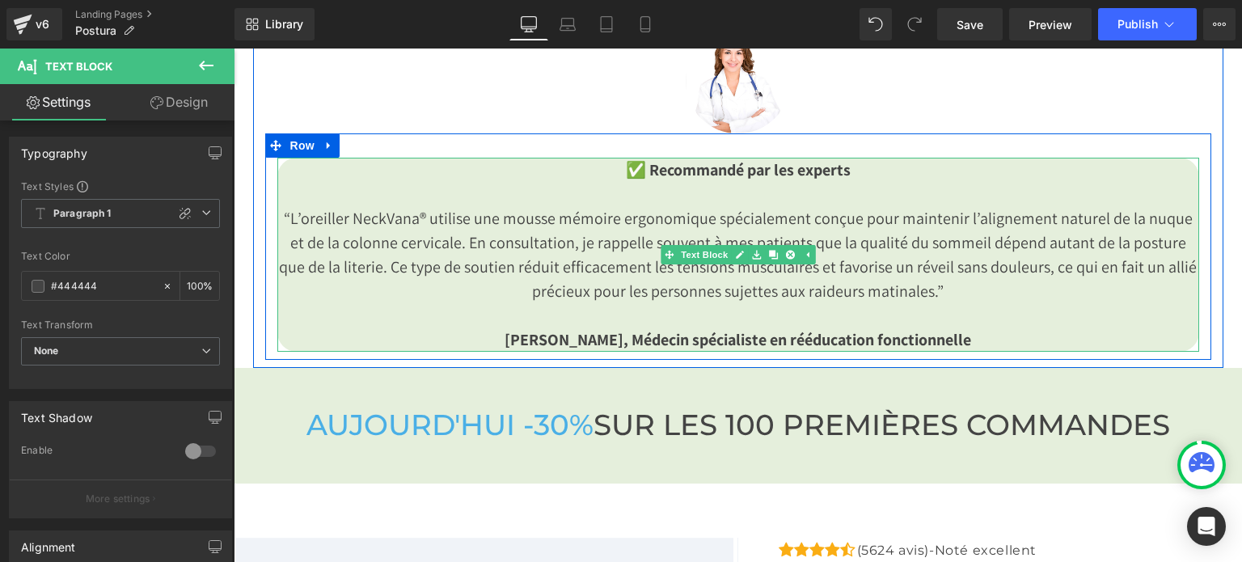
scroll to position [5038, 0]
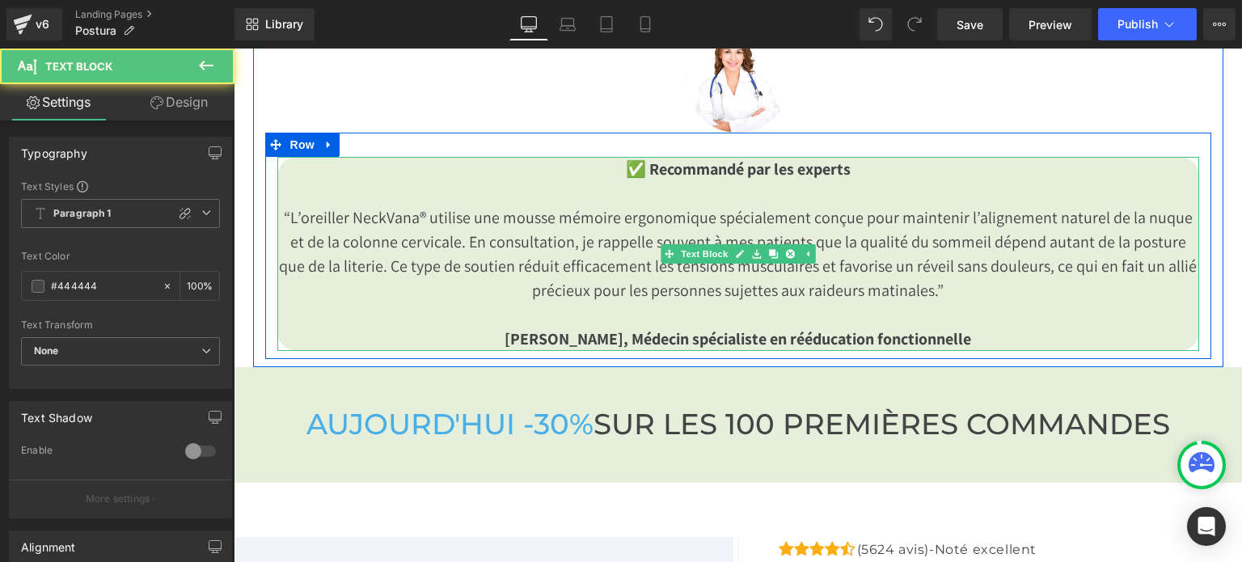
click at [965, 280] on p "“L’oreiller NeckVana® utilise une mousse mémoire ergonomique spécialement conçu…" at bounding box center [738, 253] width 922 height 97
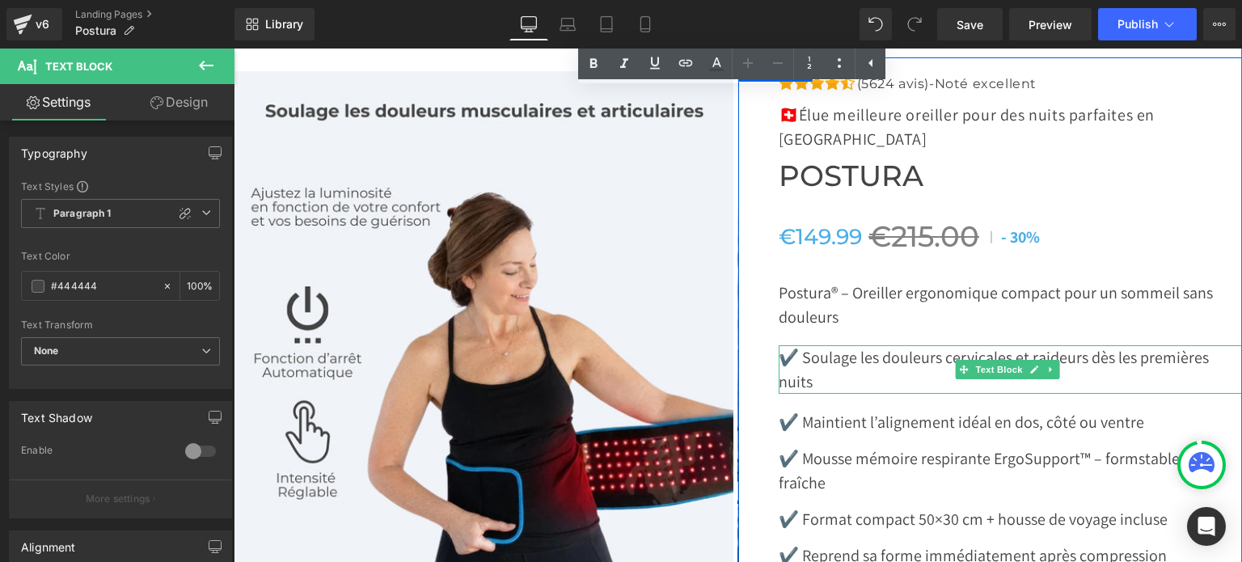
scroll to position [5507, 0]
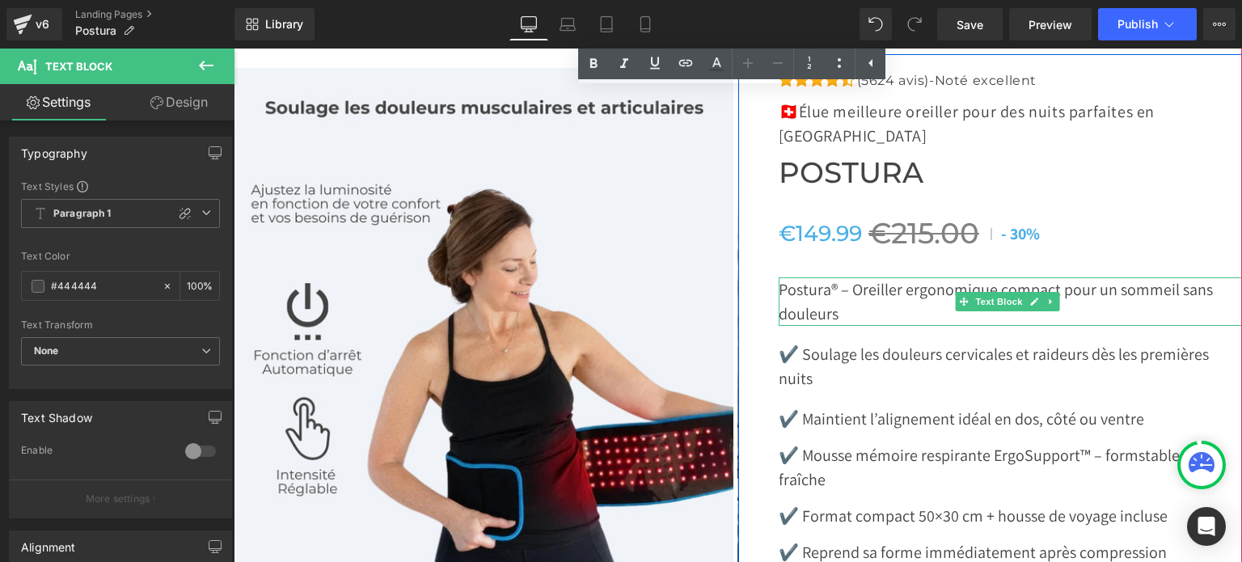
click at [825, 277] on p "Postura® – Oreiller ergonomique compact pour un sommeil sans douleurs" at bounding box center [1011, 301] width 464 height 49
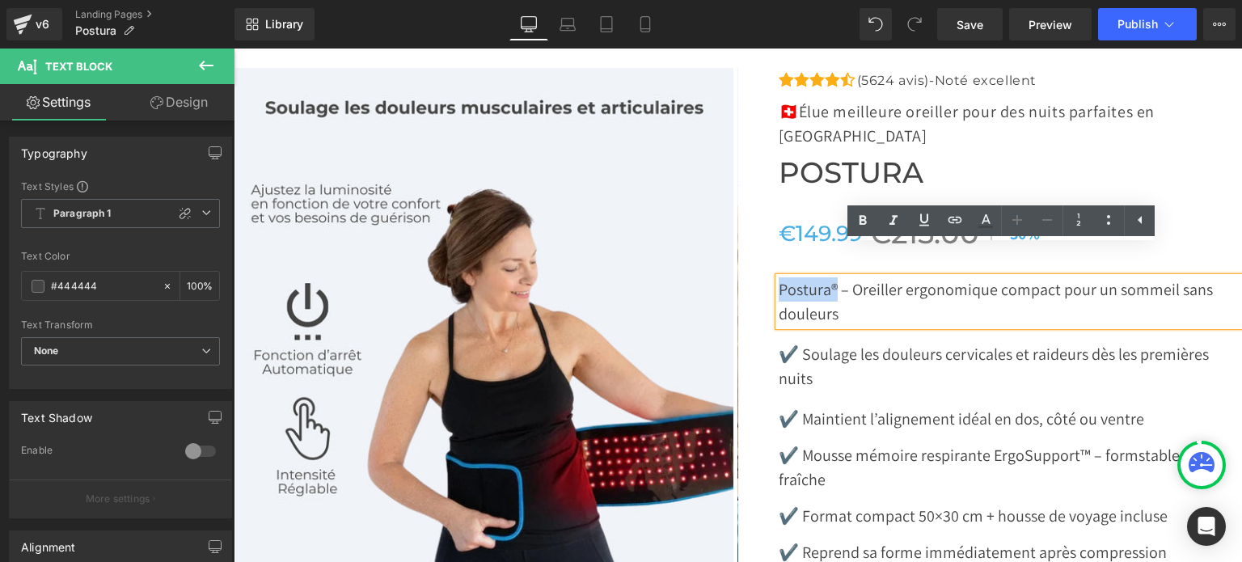
drag, startPoint x: 829, startPoint y: 258, endPoint x: 771, endPoint y: 260, distance: 58.3
click at [779, 277] on p "Postura® – Oreiller ergonomique compact pour un sommeil sans douleurs" at bounding box center [1011, 301] width 464 height 49
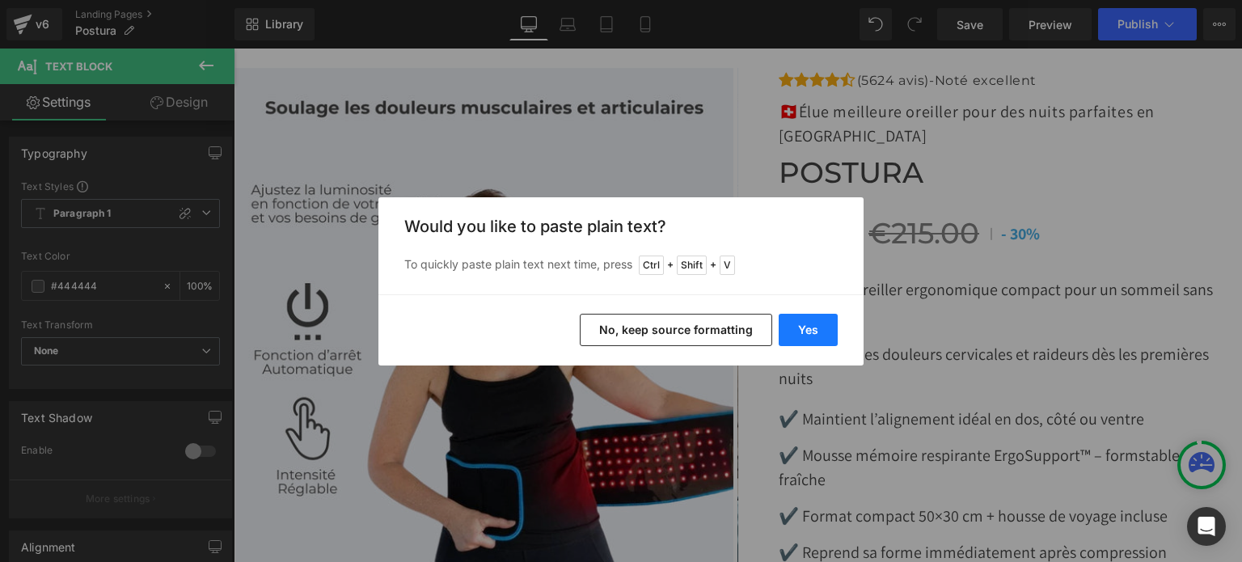
click at [831, 327] on button "Yes" at bounding box center [808, 330] width 59 height 32
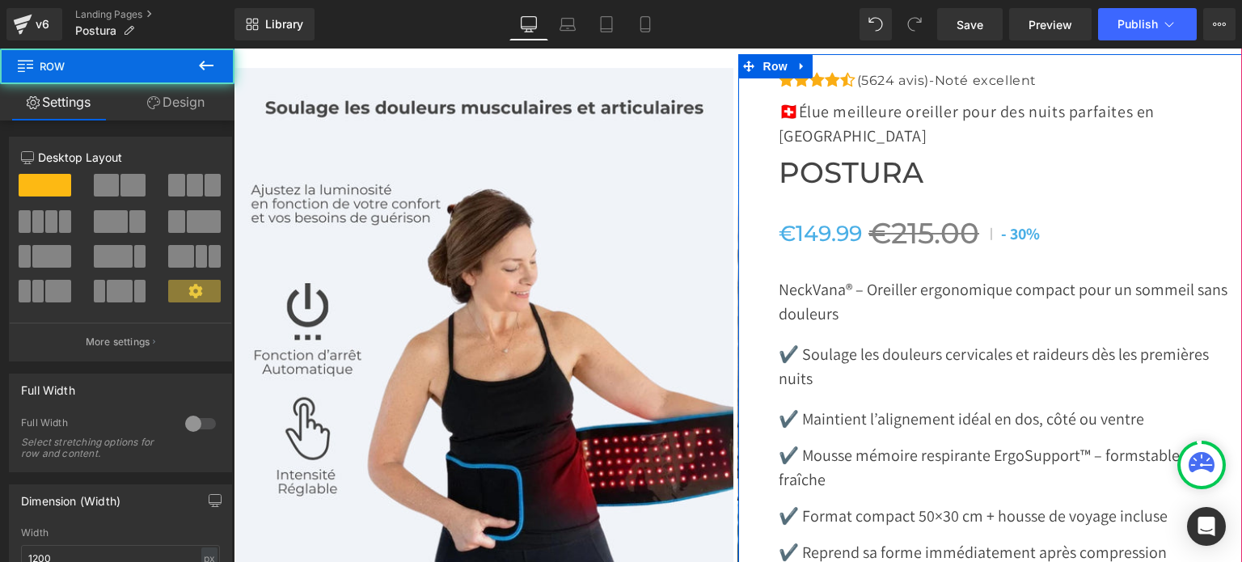
click at [845, 301] on div "Icon Icon Icon Icon Icon Icon List Hoz (5624 avis)-Noté excellent Text Block" at bounding box center [1011, 524] width 464 height 909
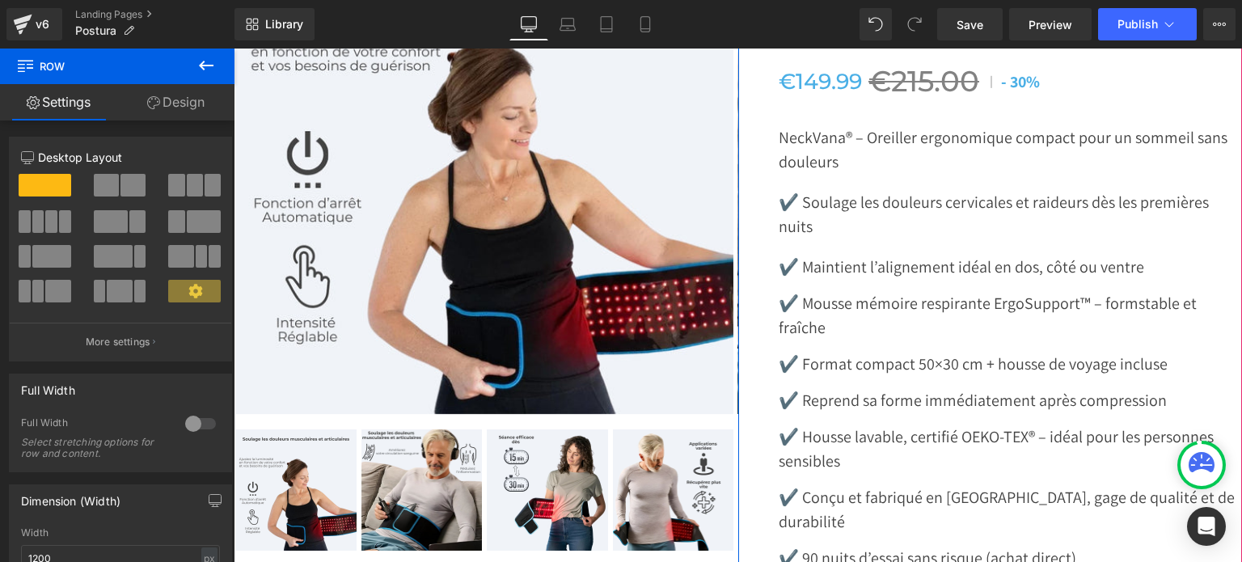
scroll to position [5655, 0]
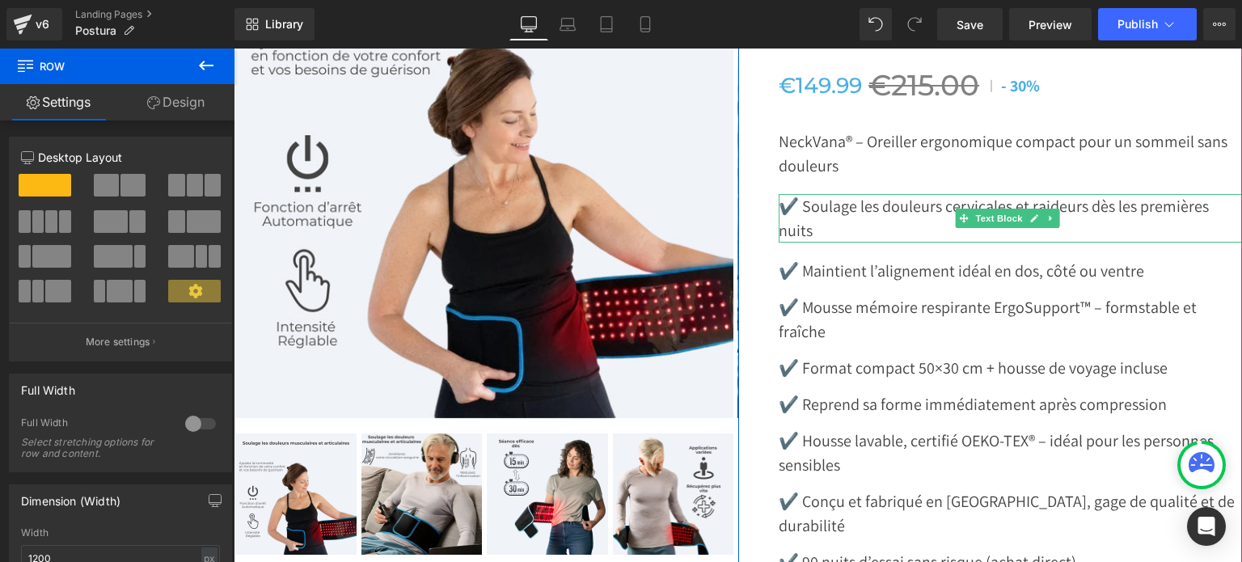
click at [821, 199] on p "✔️ Soulage les douleurs cervicales et raideurs dès les premières nuits" at bounding box center [1011, 218] width 464 height 49
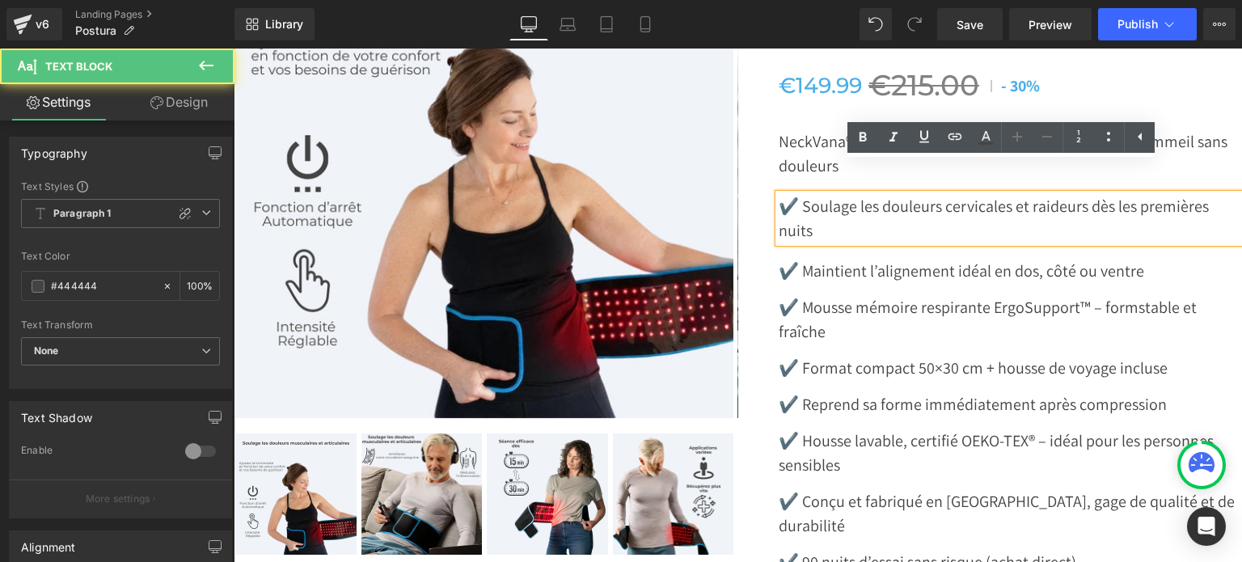
click at [802, 194] on p "✔️ Soulage les douleurs cervicales et raideurs dès les premières nuits" at bounding box center [1011, 218] width 464 height 49
click at [872, 194] on p "✔️ Soulage les douleurs cervicales et raideurs dès les premières nuits" at bounding box center [1011, 218] width 464 height 49
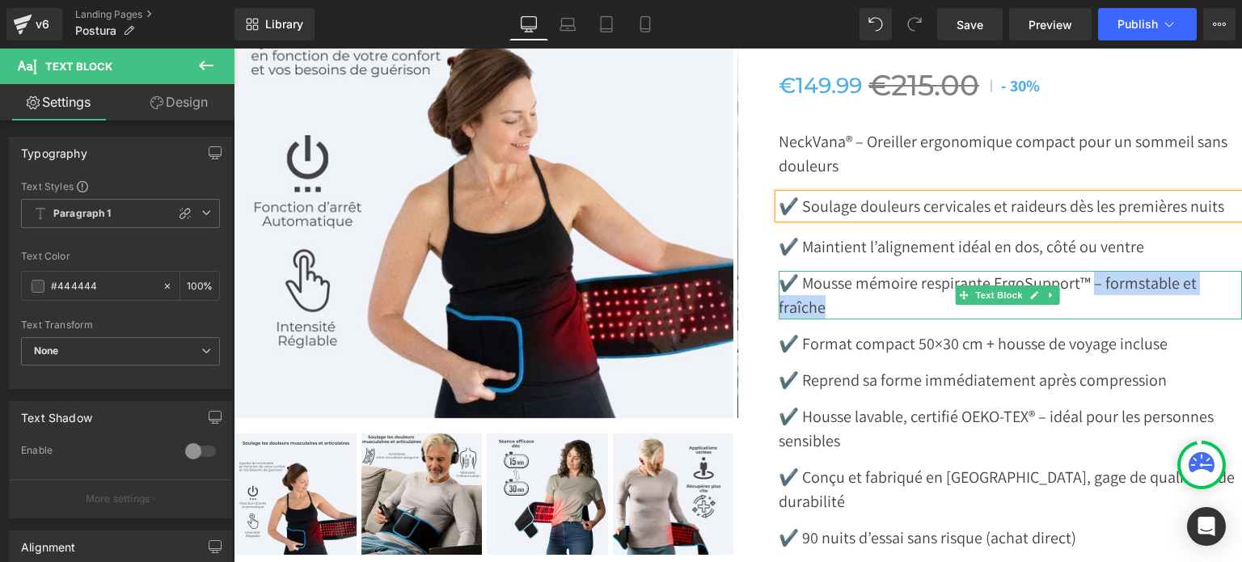
drag, startPoint x: 1087, startPoint y: 254, endPoint x: 1099, endPoint y: 281, distance: 29.3
click at [1099, 281] on p "✔️ Mousse mémoire respirante ErgoSupport™ – formstable et fraîche" at bounding box center [1011, 295] width 464 height 49
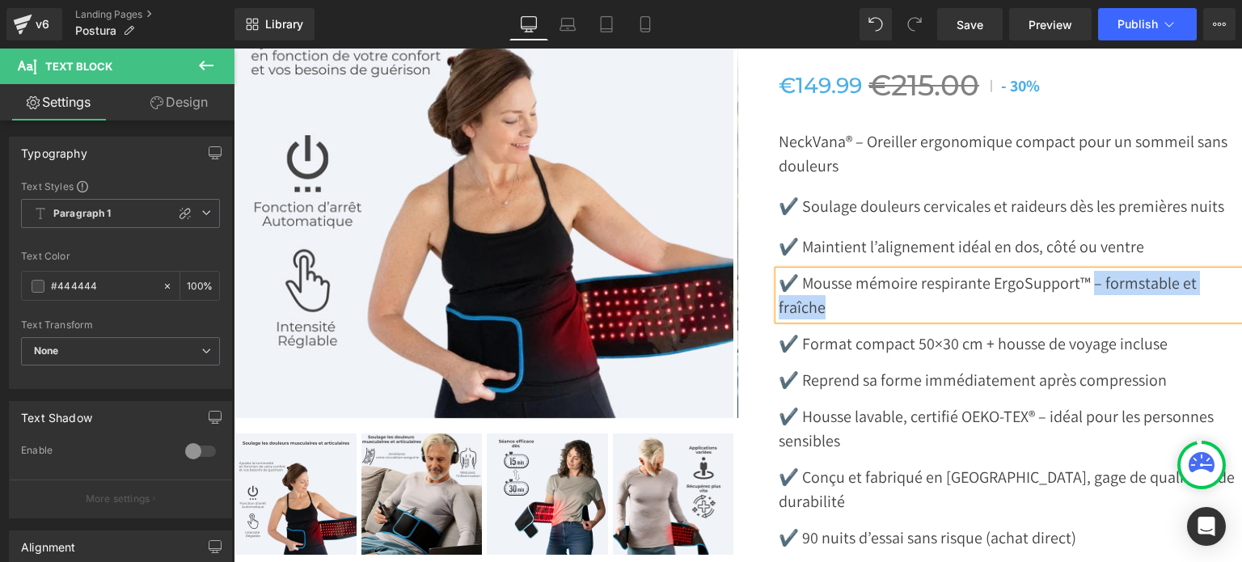
click at [900, 282] on p "✔️ Mousse mémoire respirante ErgoSupport™ – formstable et fraîche" at bounding box center [1011, 295] width 464 height 49
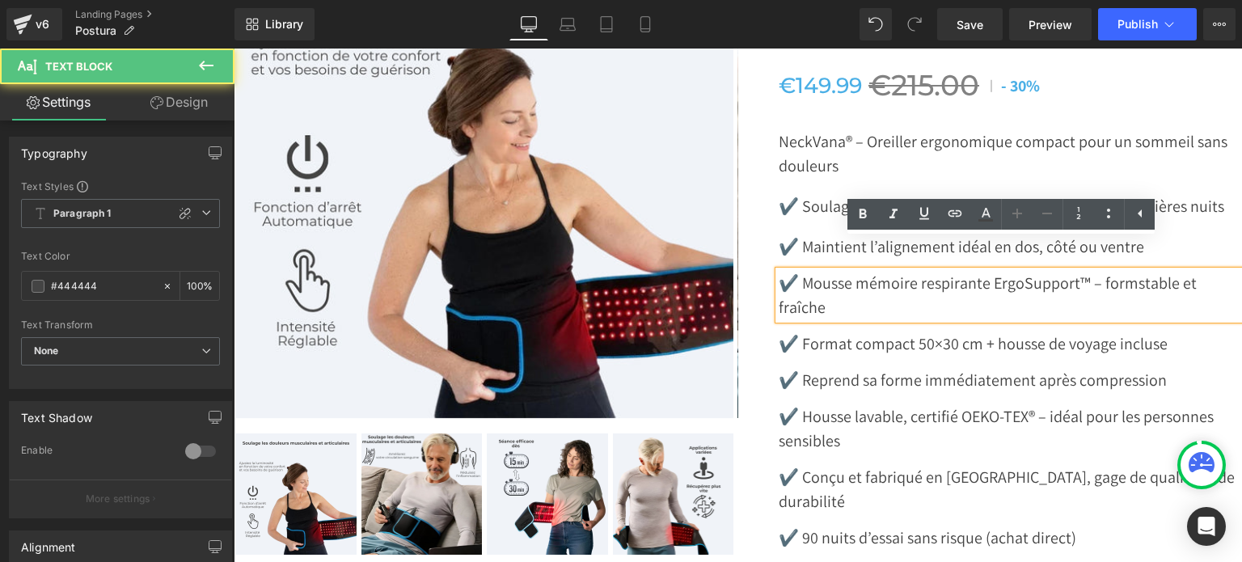
click at [900, 282] on p "✔️ Mousse mémoire respirante ErgoSupport™ – formstable et fraîche" at bounding box center [1011, 295] width 464 height 49
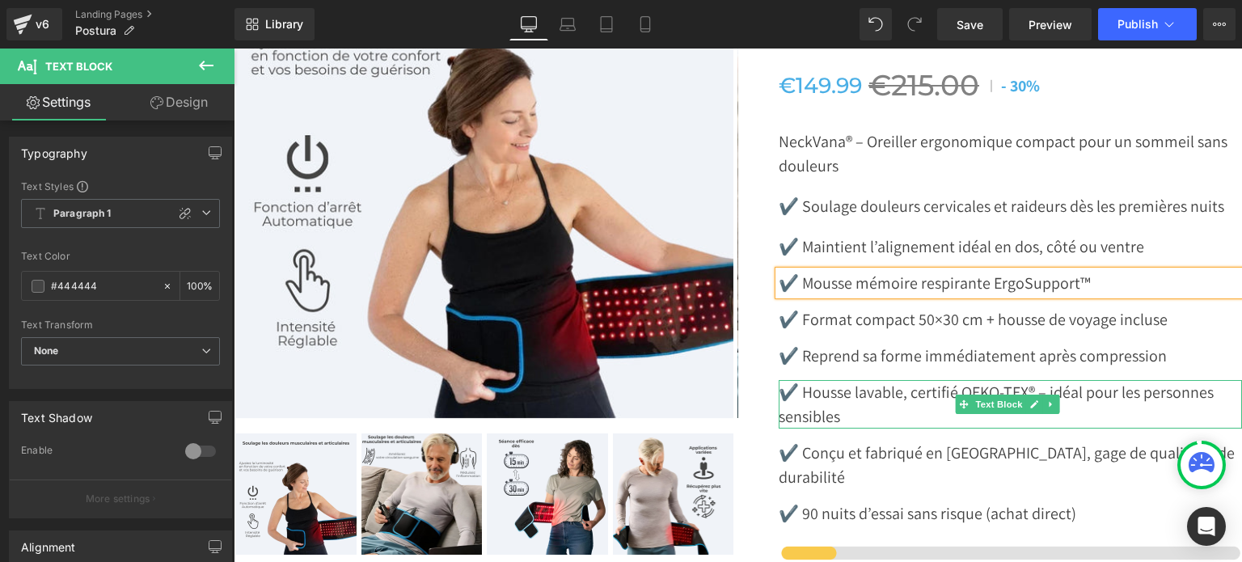
click at [871, 389] on p "✔️ Housse lavable, certifié OEKO-TEX® – idéal pour les personnes sensibles" at bounding box center [1011, 404] width 464 height 49
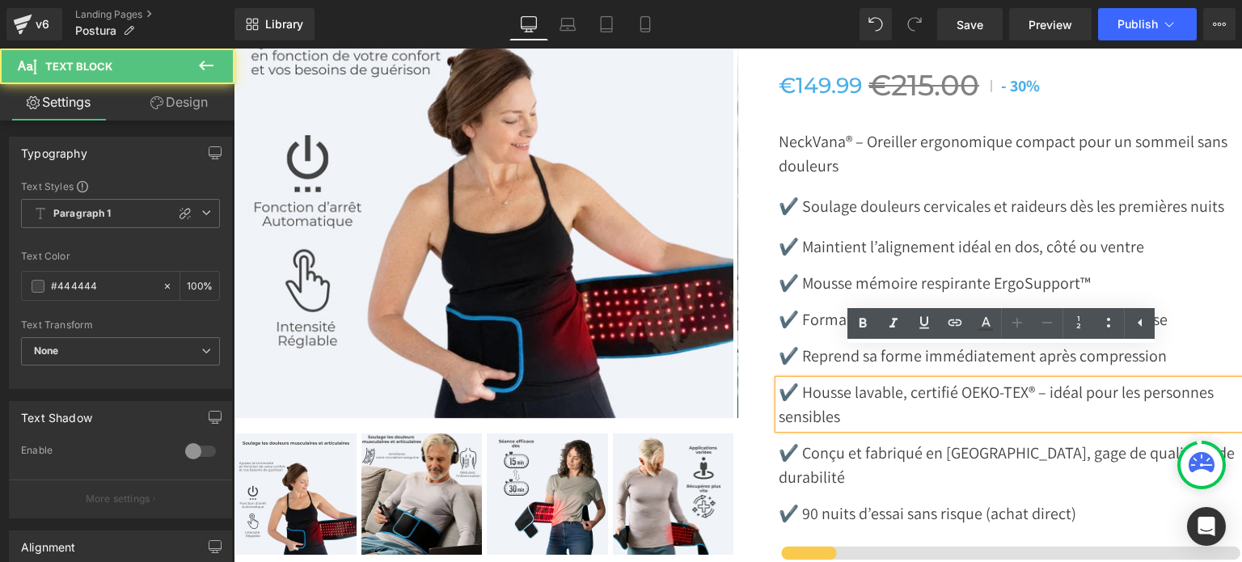
click at [1079, 380] on p "✔️ Housse lavable, certifié OEKO-TEX® – idéal pour les personnes sensibles" at bounding box center [1011, 404] width 464 height 49
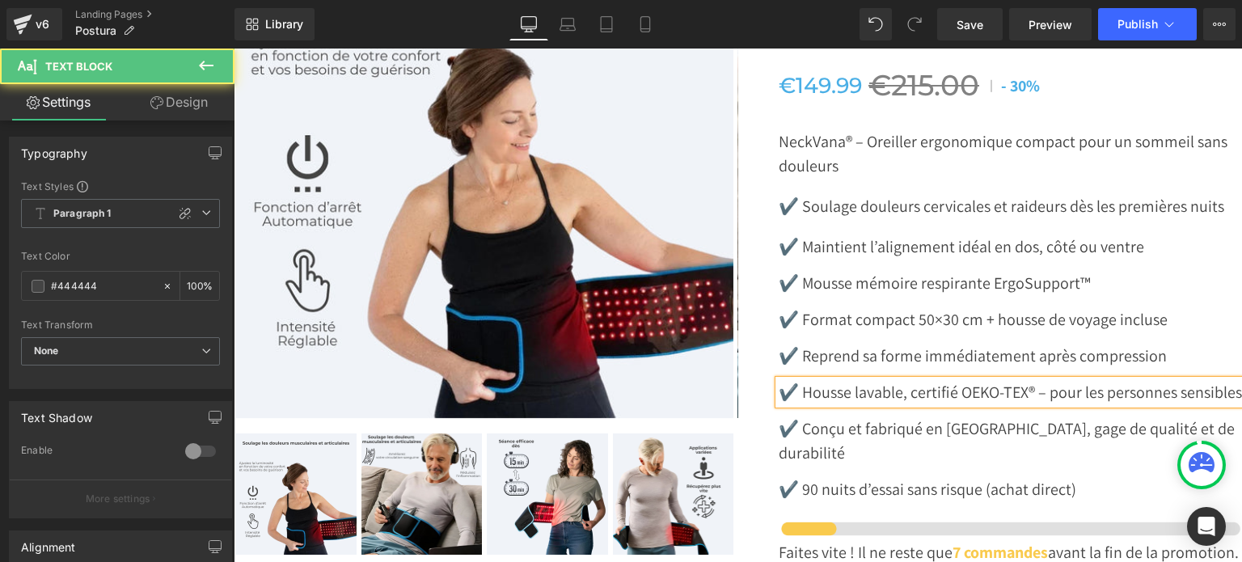
click at [779, 387] on div "✔️ Housse lavable, certifié OEKO-TEX® – pour les personnes sensibles" at bounding box center [1011, 392] width 464 height 24
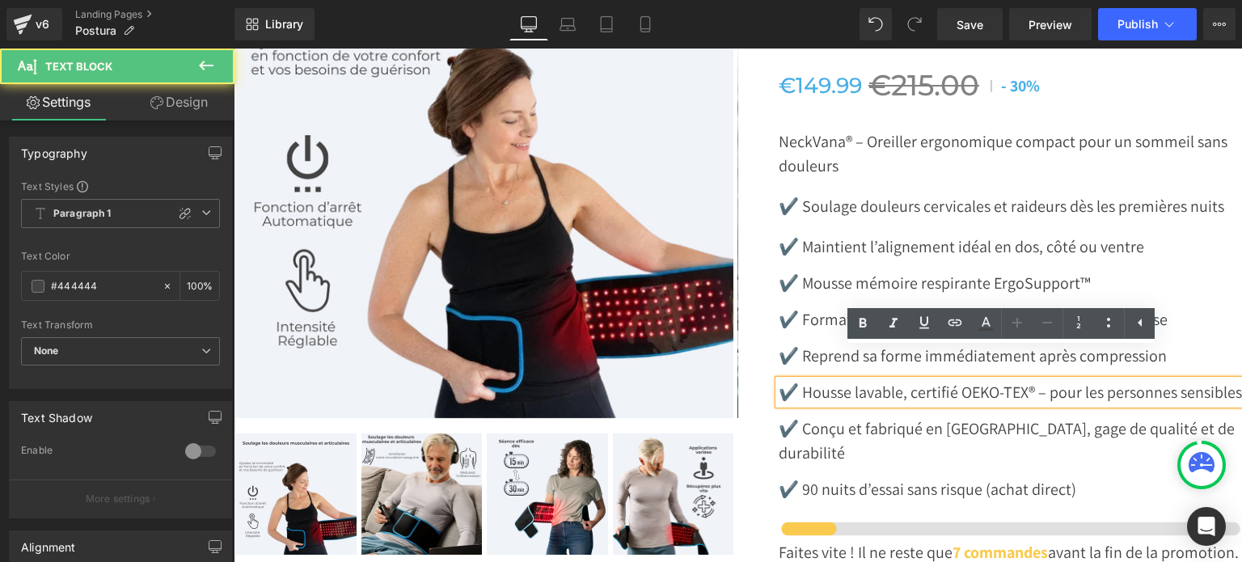
click at [779, 387] on p "✔️ Housse lavable, certifié OEKO-TEX® – pour les personnes sensibles" at bounding box center [1011, 392] width 464 height 24
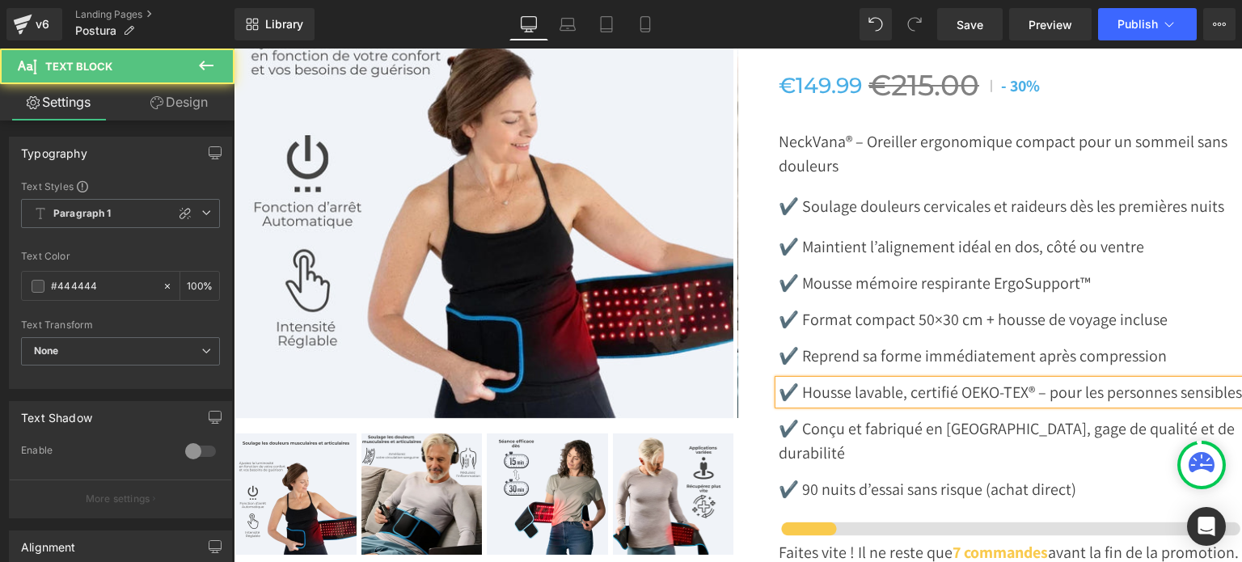
click at [1041, 380] on p "✔️ Housse lavable, certifié OEKO-TEX® – pour les personnes sensibles" at bounding box center [1011, 392] width 464 height 24
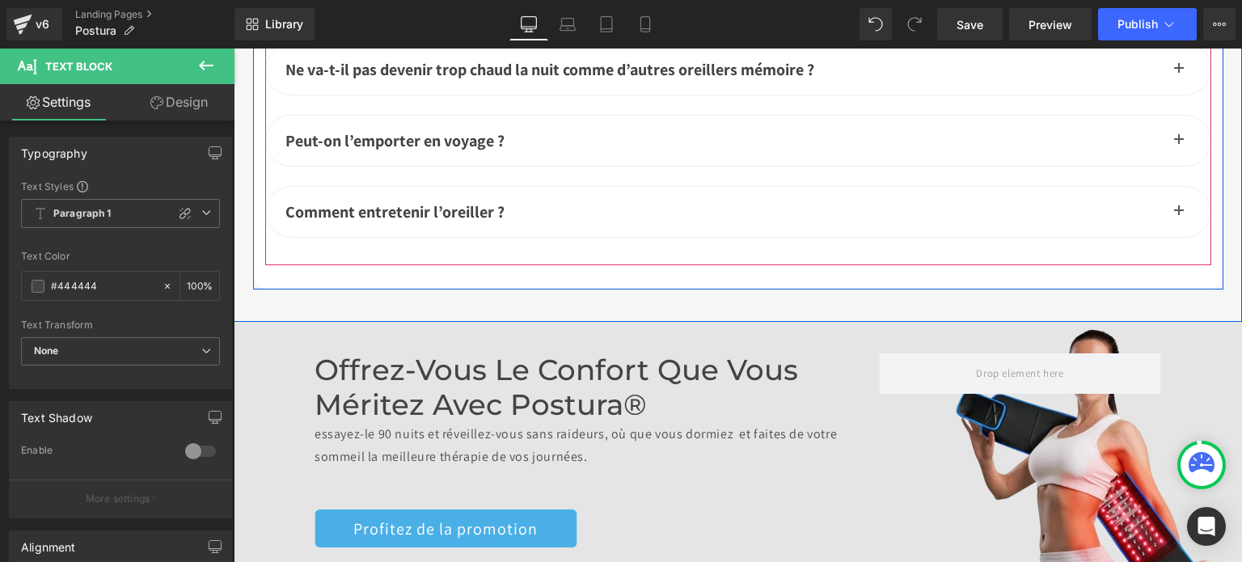
scroll to position [6743, 0]
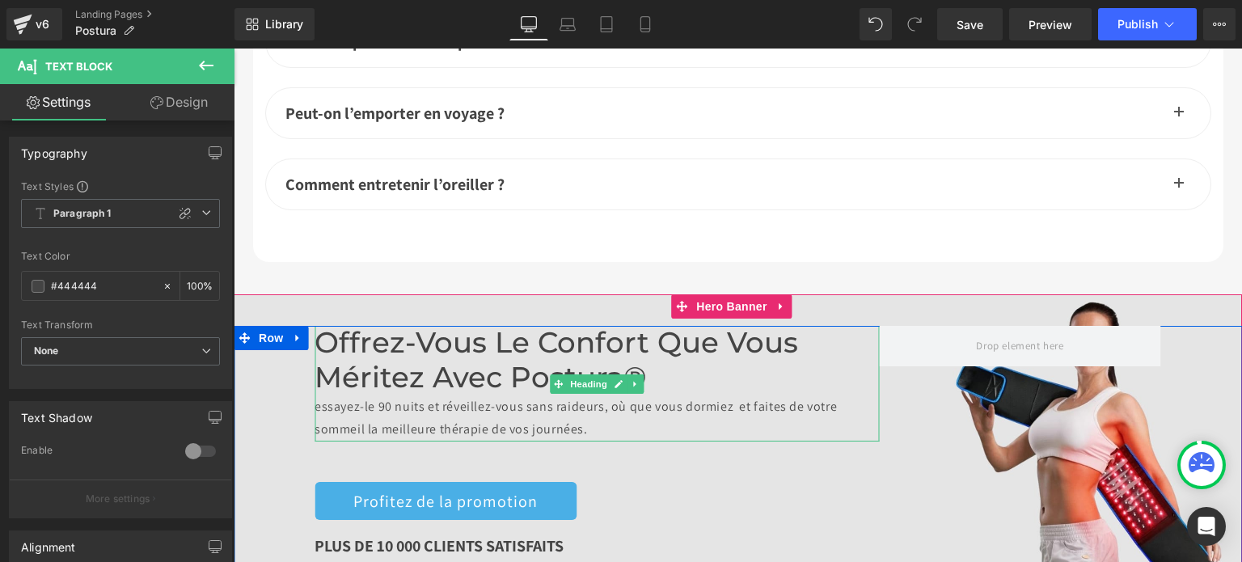
click at [512, 352] on h2 "Offrez-vous le confort que vous méritez avec Postura®" at bounding box center [596, 360] width 564 height 69
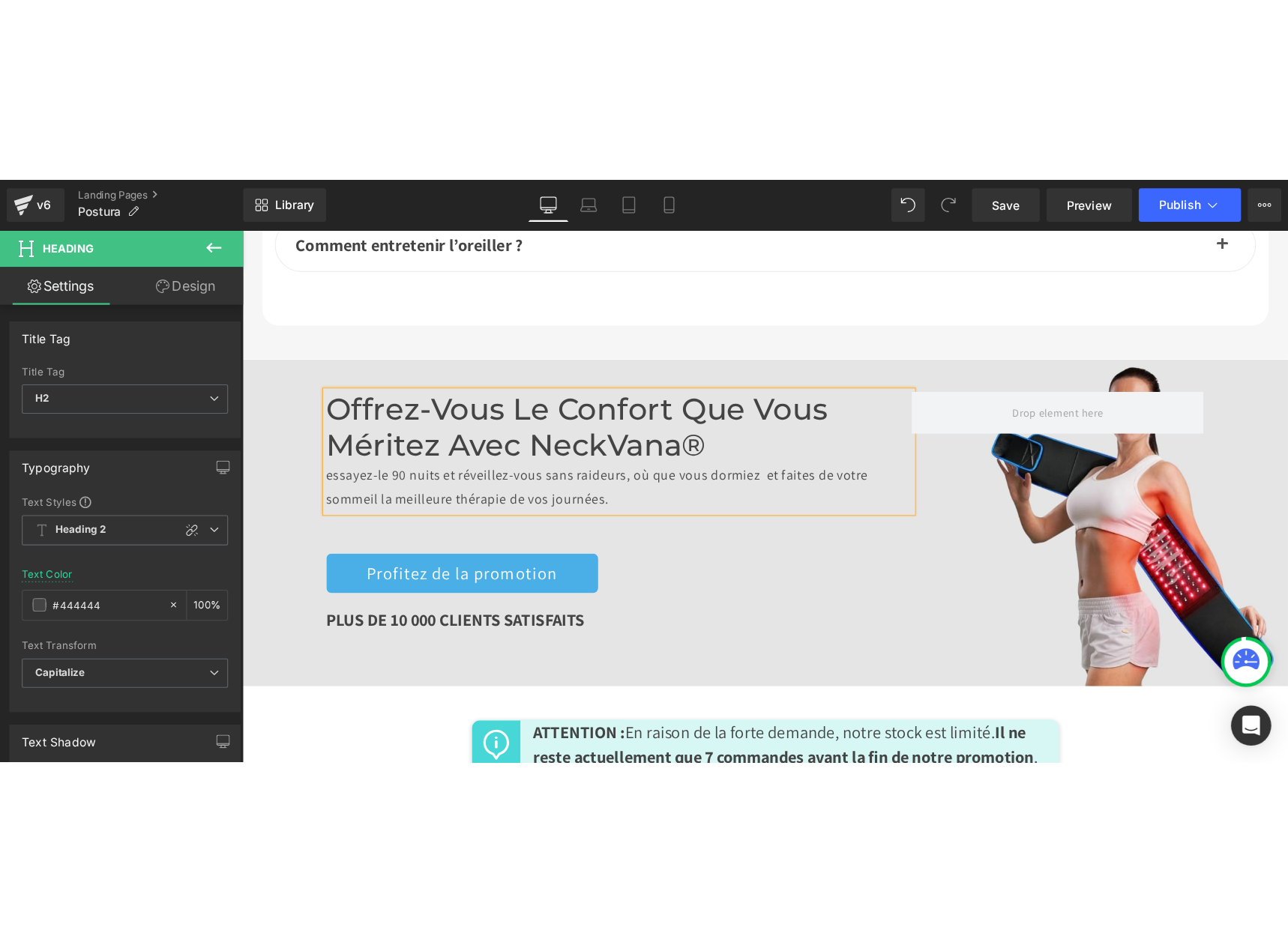
scroll to position [6410, 0]
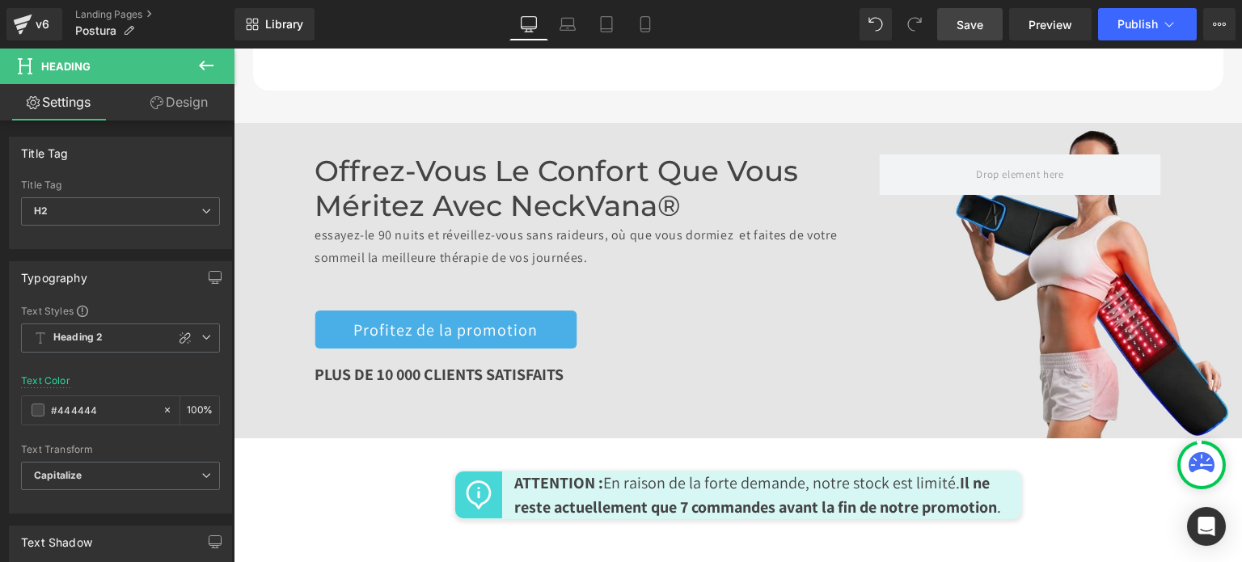
click at [983, 16] on span "Save" at bounding box center [969, 24] width 27 height 17
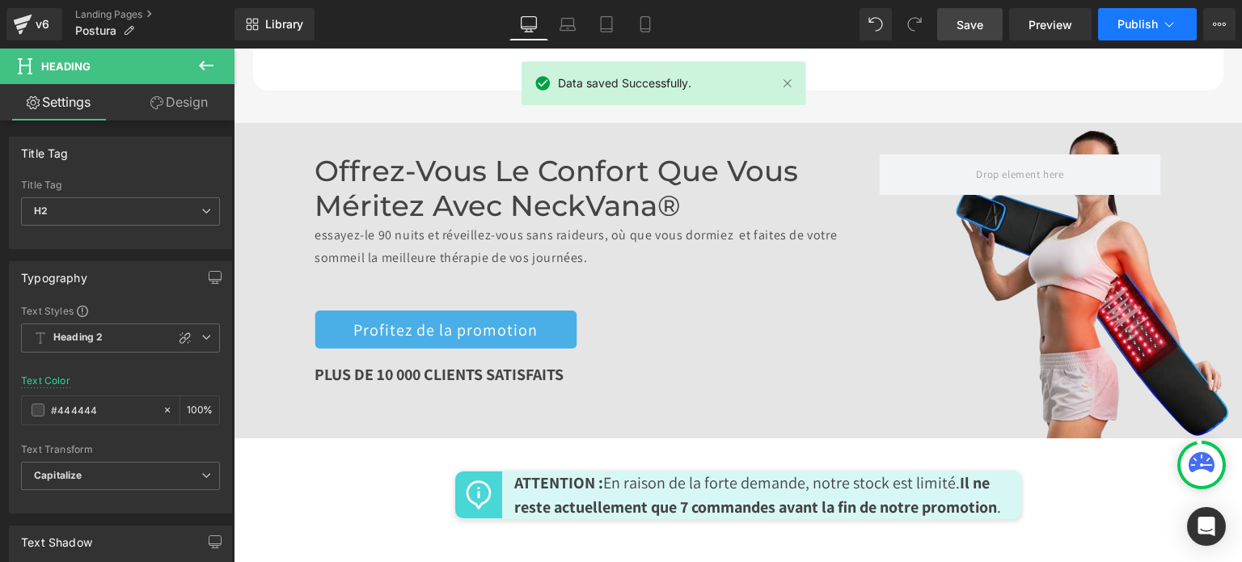
click at [1119, 19] on span "Publish" at bounding box center [1137, 24] width 40 height 13
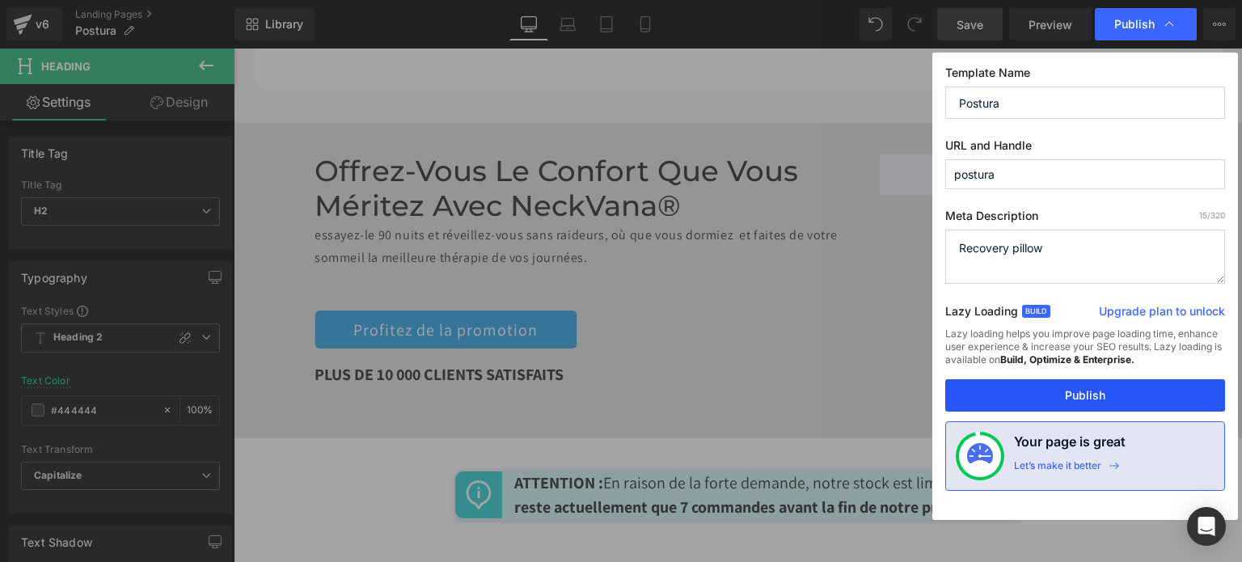
drag, startPoint x: 1132, startPoint y: 395, endPoint x: 646, endPoint y: 251, distance: 506.8
click at [1132, 395] on button "Publish" at bounding box center [1085, 395] width 280 height 32
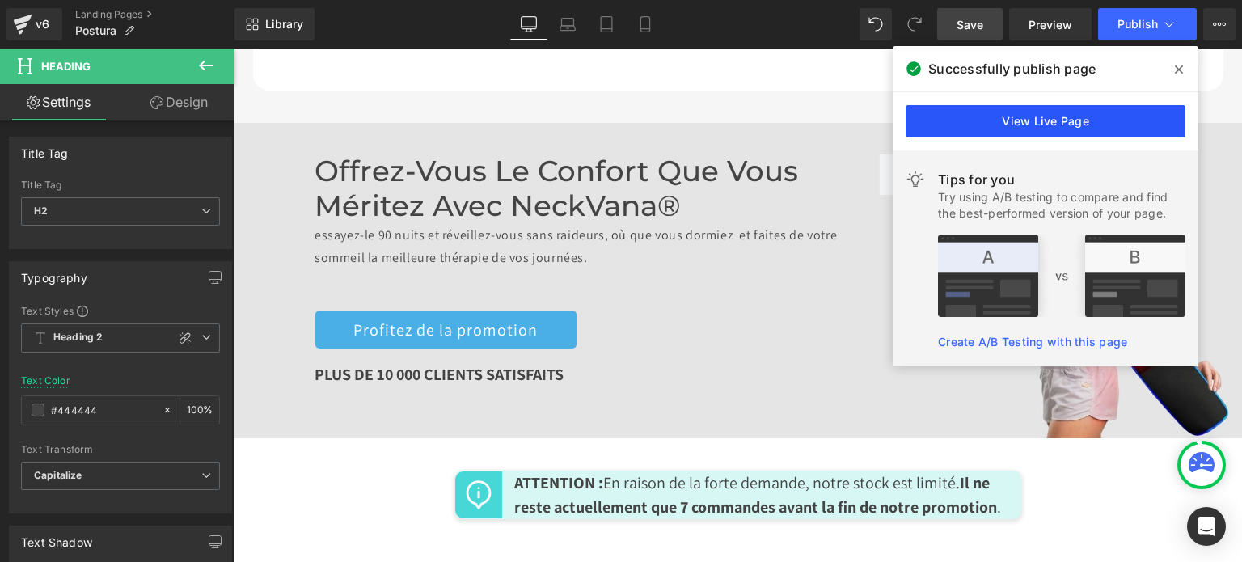
click at [947, 107] on link "View Live Page" at bounding box center [1045, 121] width 280 height 32
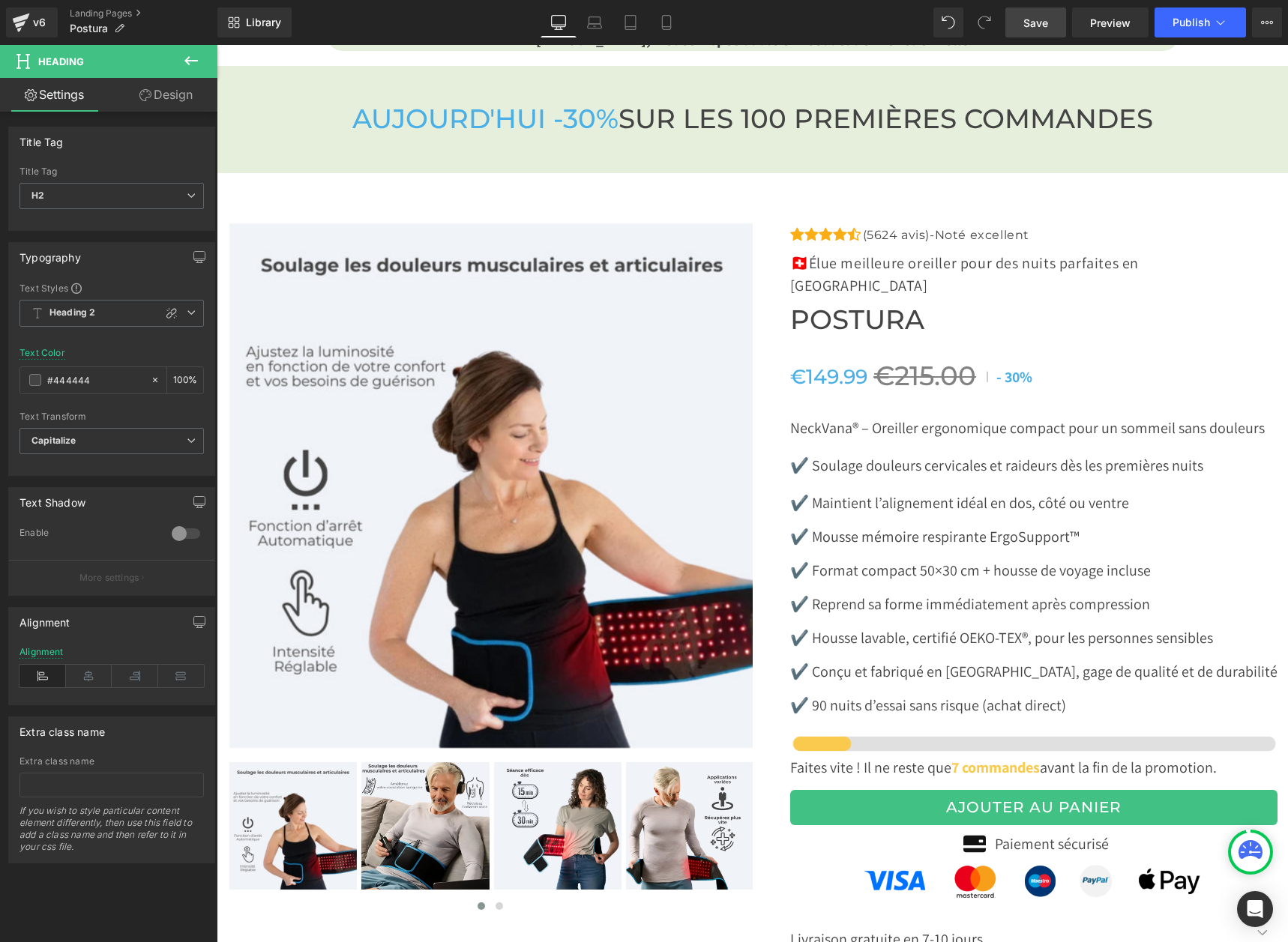
scroll to position [4935, 0]
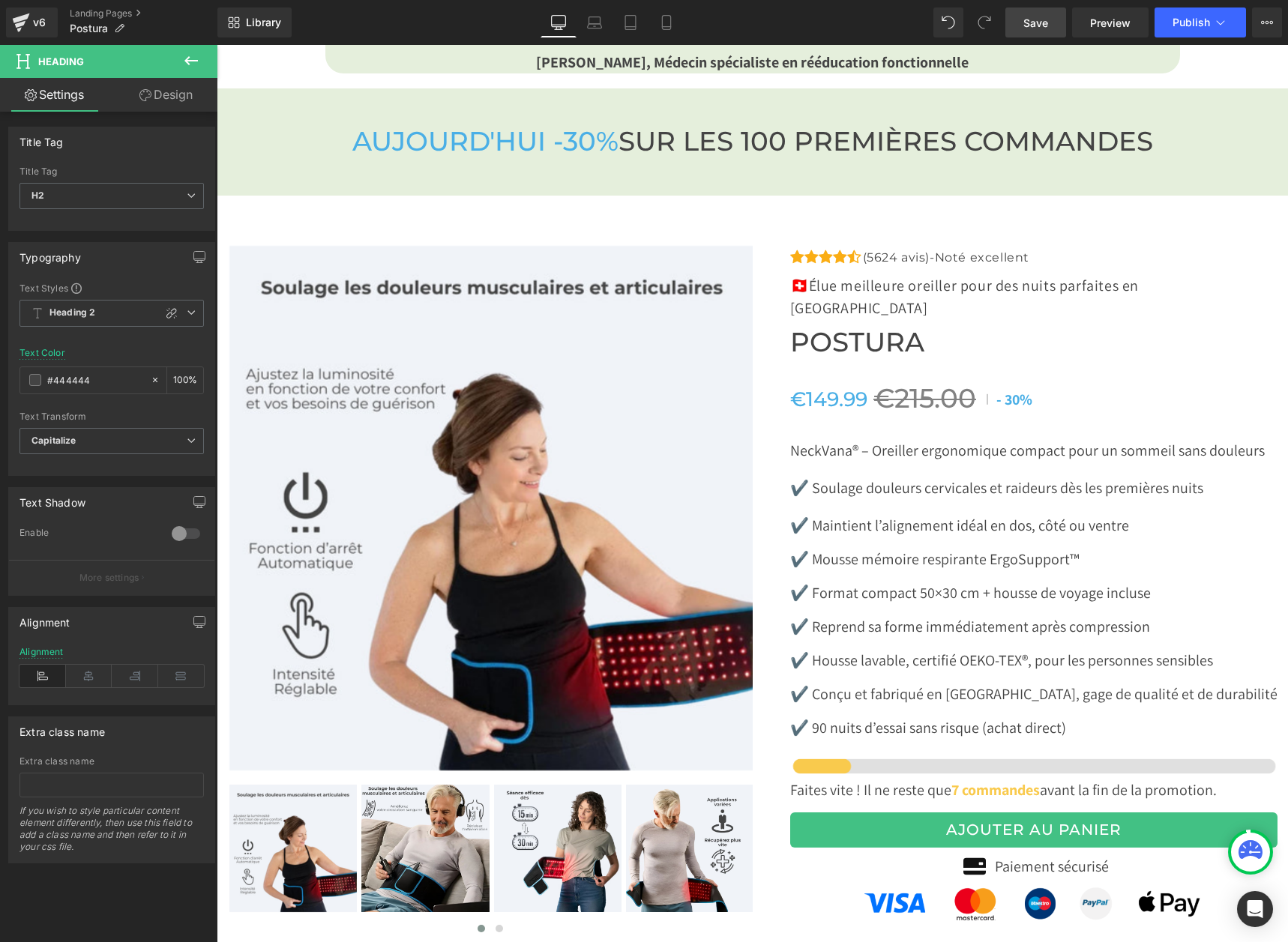
drag, startPoint x: 723, startPoint y: 531, endPoint x: 708, endPoint y: 502, distance: 32.6
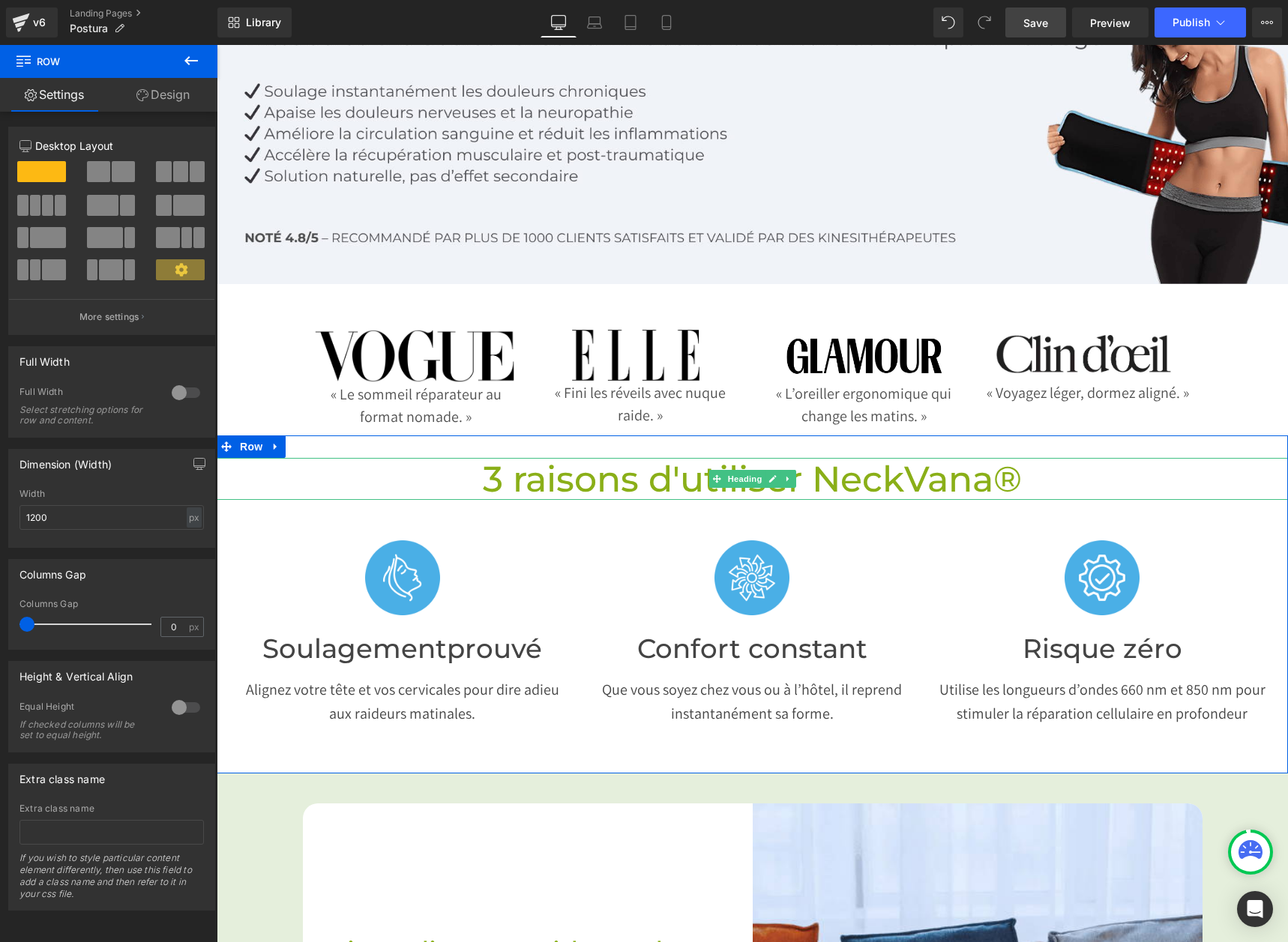
scroll to position [225, 0]
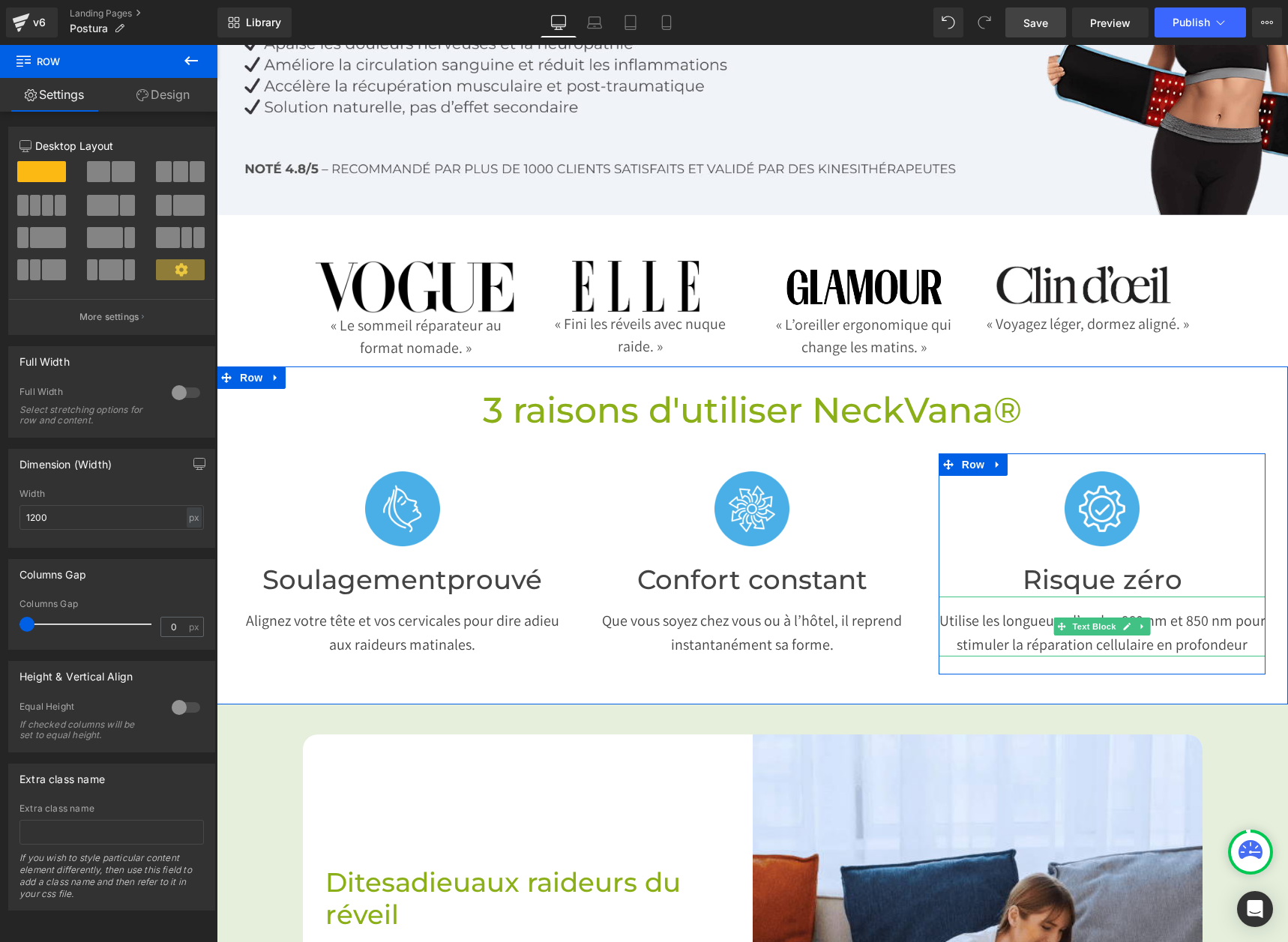
click at [1035, 520] on p "Utilise les longueurs d’ondes 660 nm et 850 nm pour stimuler la réparation cell…" at bounding box center [1102, 632] width 327 height 48
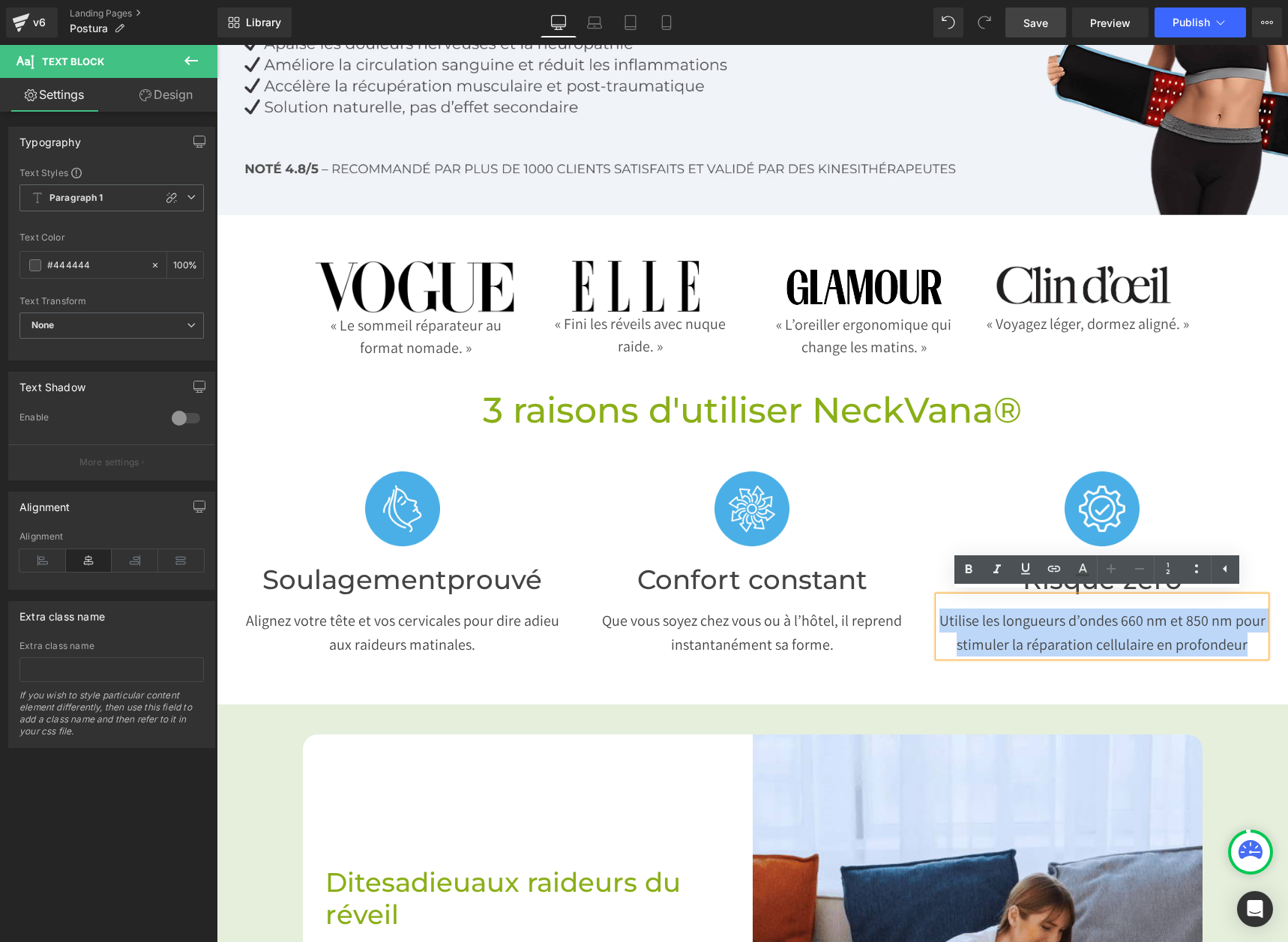
drag, startPoint x: 1243, startPoint y: 643, endPoint x: 919, endPoint y: 615, distance: 325.2
click at [919, 520] on div "Image Soulagement prouvé Heading Alignez votre tête et vos cervicales pour dire…" at bounding box center [753, 564] width 1050 height 266
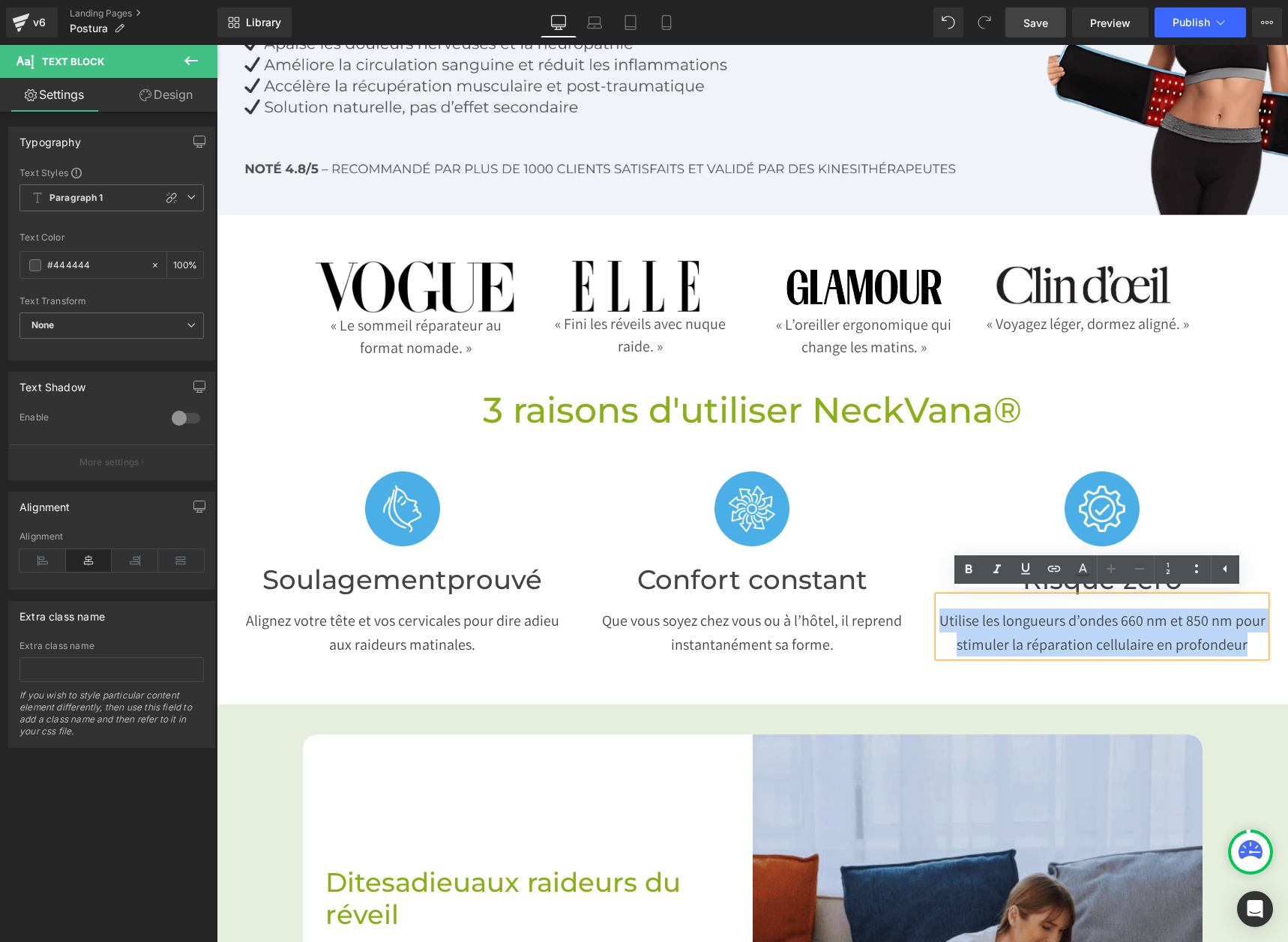
paste div
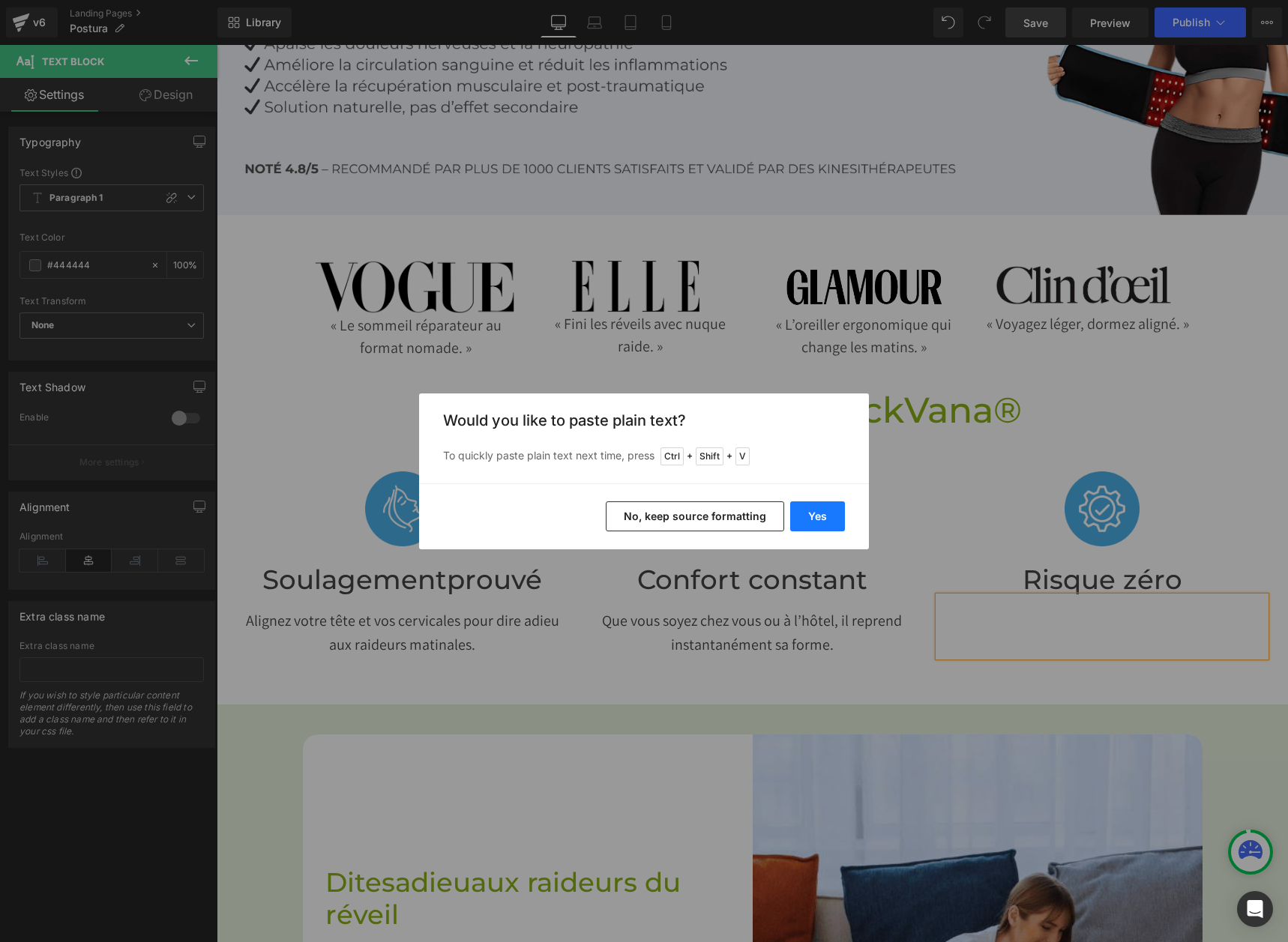
click at [808, 518] on button "Yes" at bounding box center [817, 516] width 55 height 30
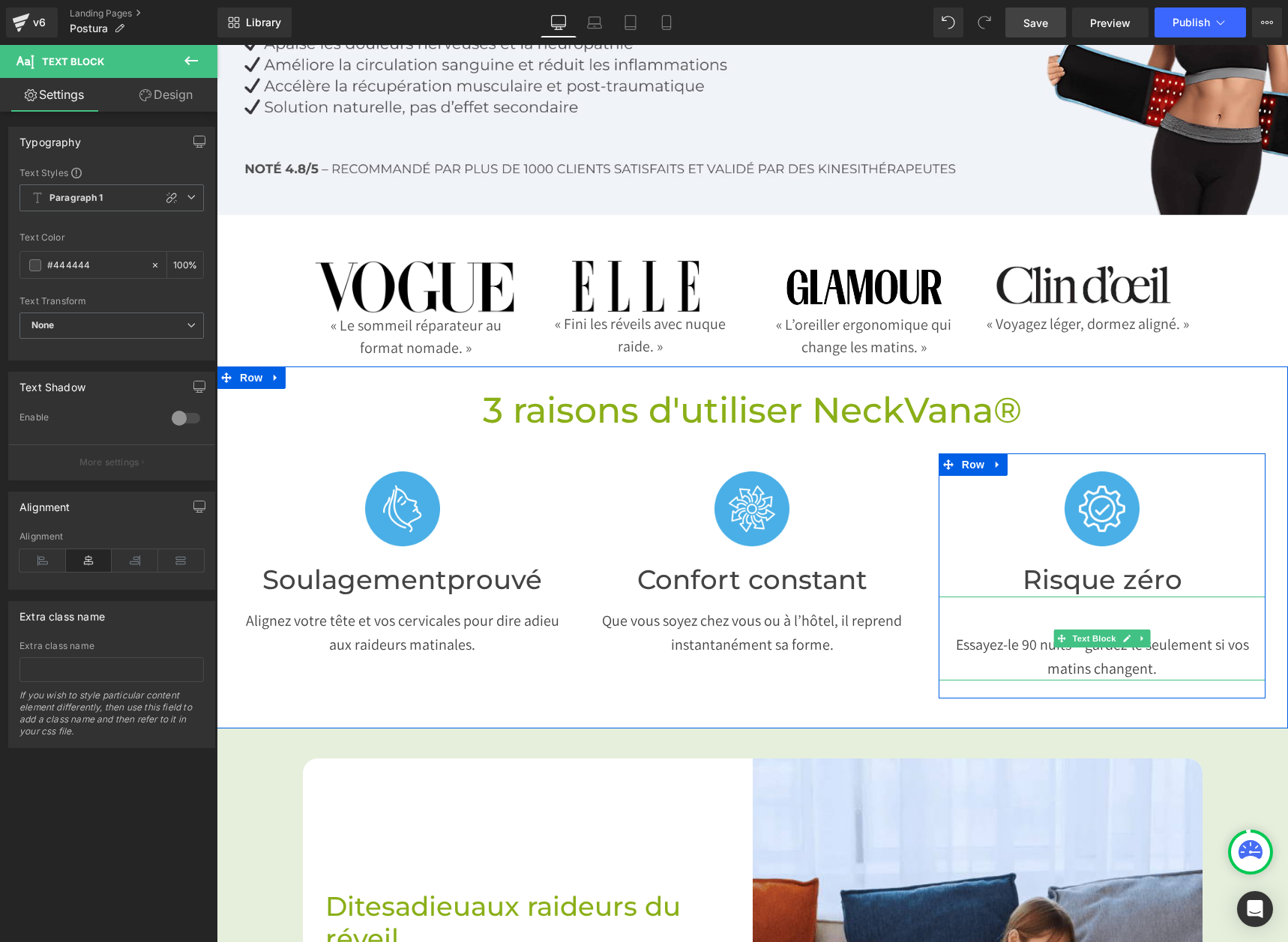
click at [1145, 520] on p "Essayez-le 90 nuits – gardez-le seulement si vos matins changent." at bounding box center [1102, 656] width 327 height 48
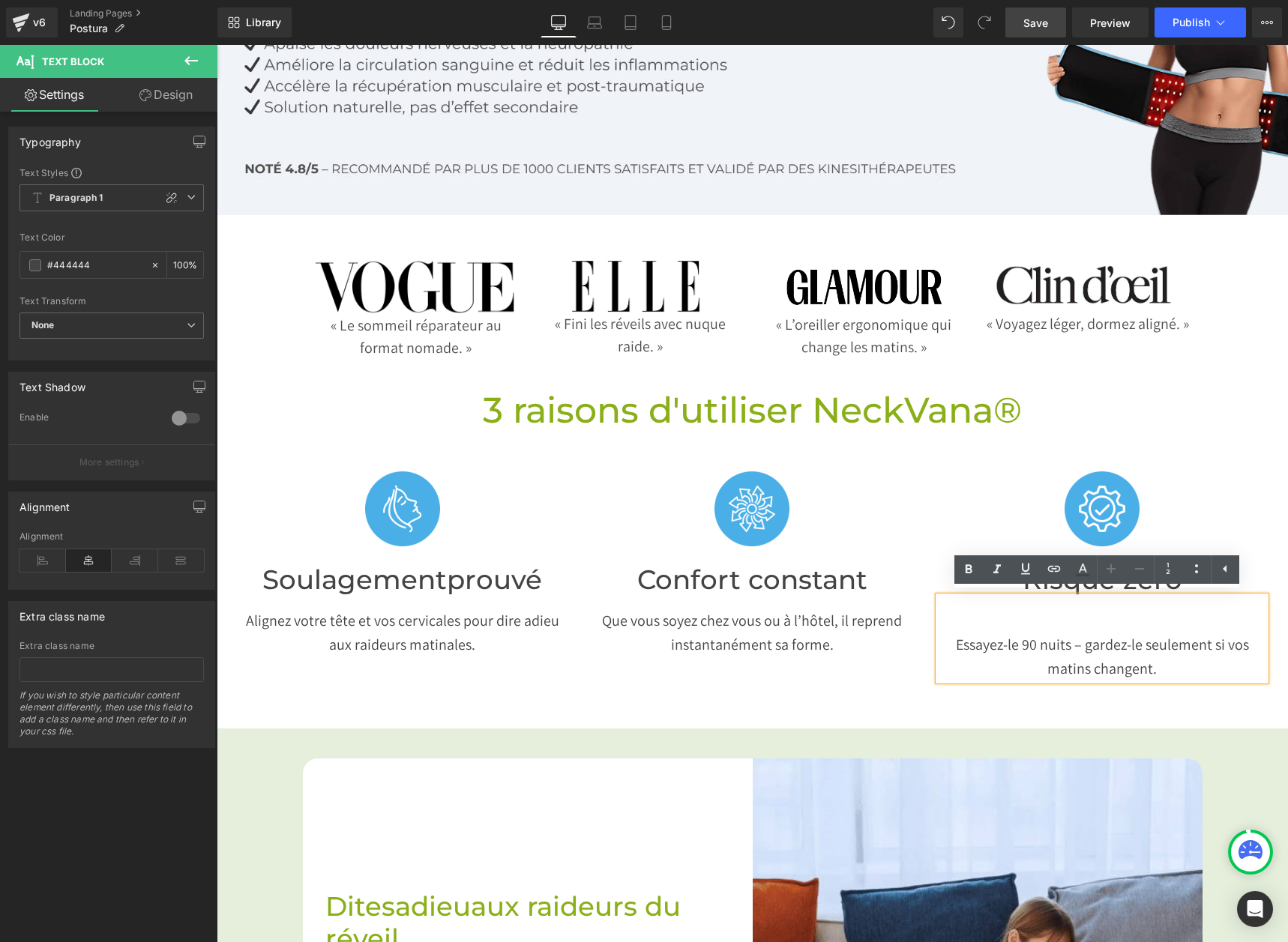
click at [957, 520] on p "Essayez-le 90 nuits – gardez-le seulement si vos matins changent." at bounding box center [1102, 656] width 327 height 48
click at [945, 520] on p "Essayez-le 90 nuits – gardez-le seulement si vos matins changent." at bounding box center [1102, 656] width 327 height 48
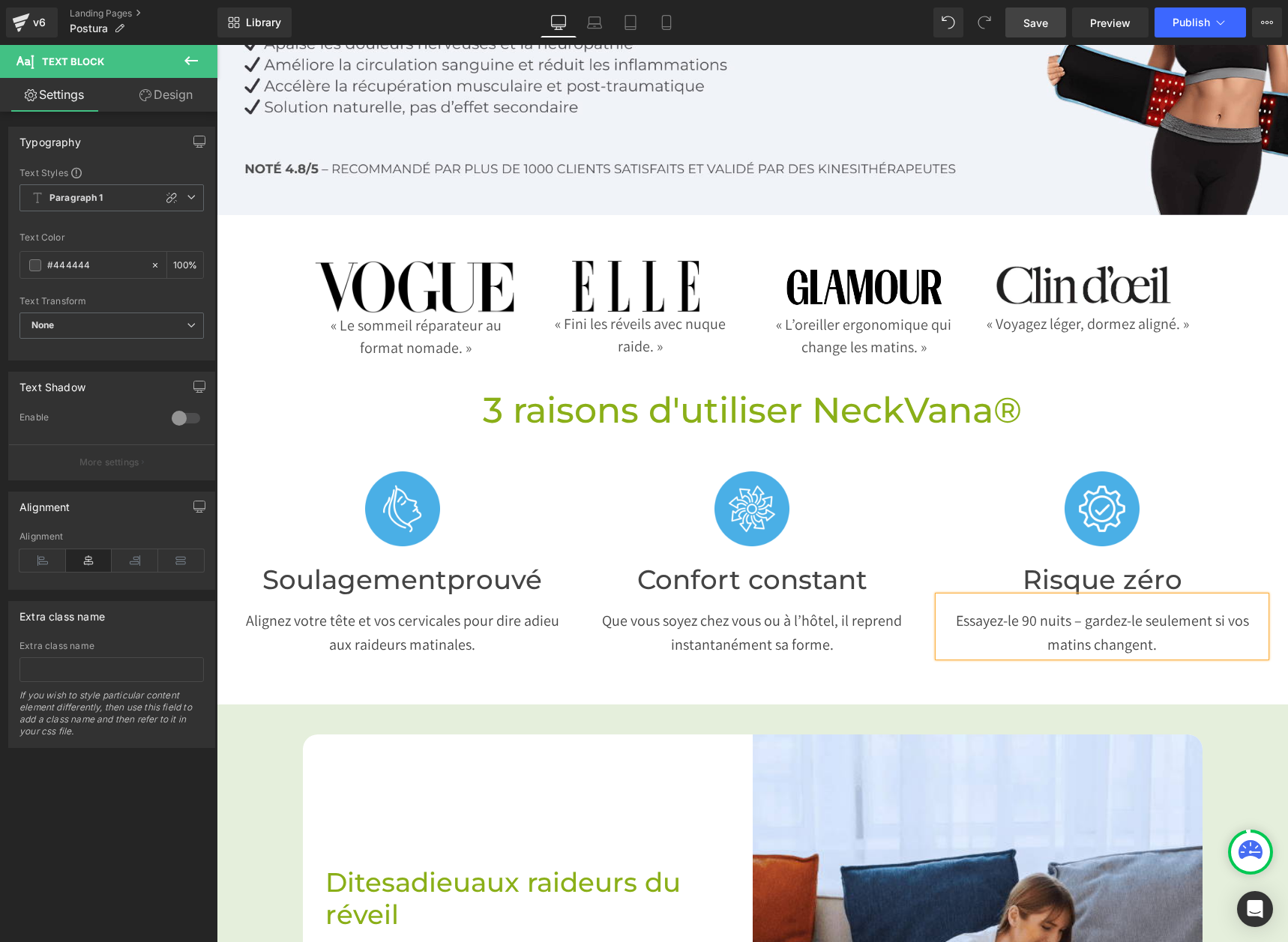
click at [927, 484] on div "Image Risque zéro Heading Essayez-le 90 nuits – gardez-le seulement si vos mati…" at bounding box center [1103, 564] width 351 height 221
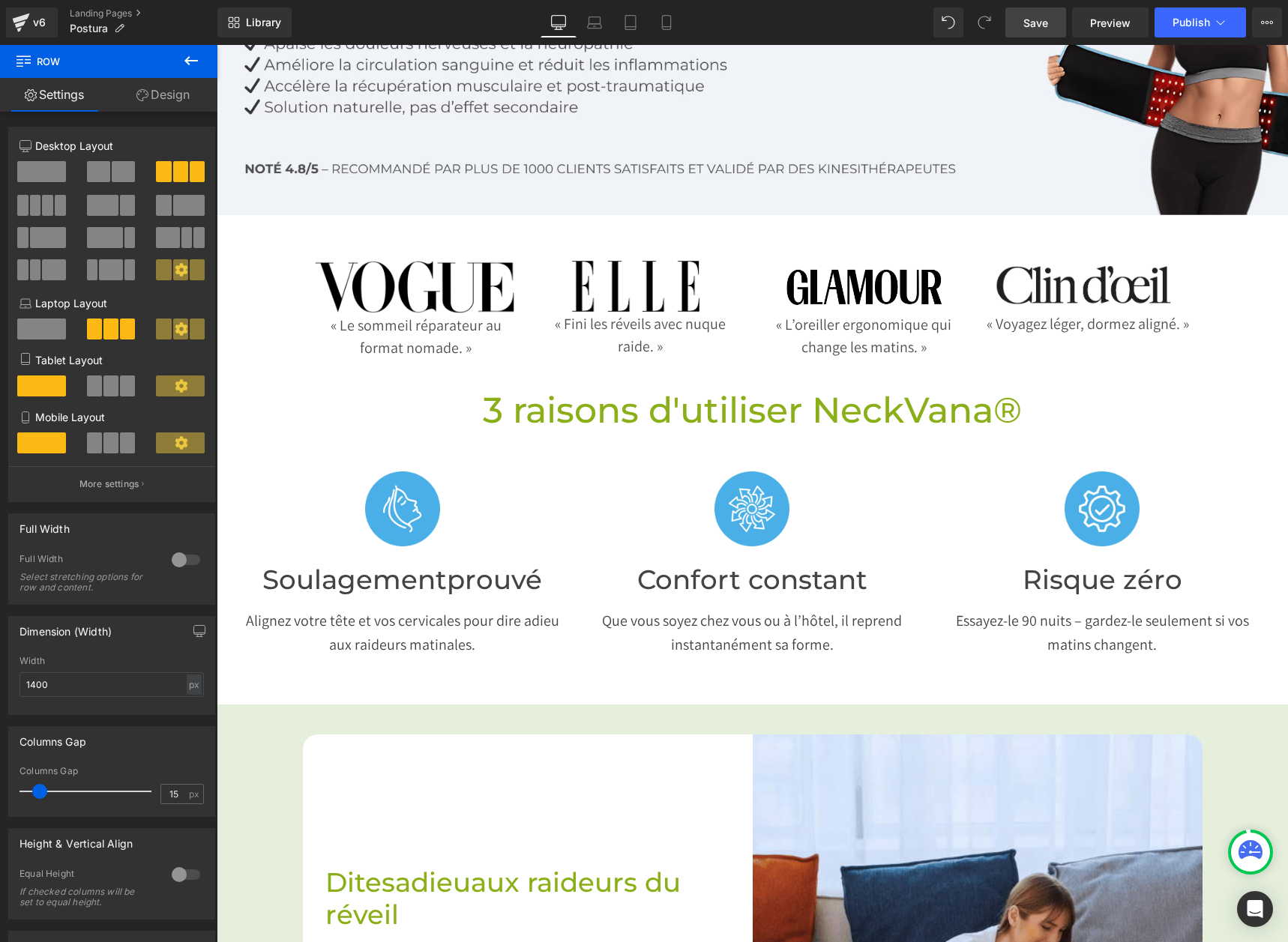
click at [1027, 24] on span "Save" at bounding box center [1036, 22] width 25 height 16
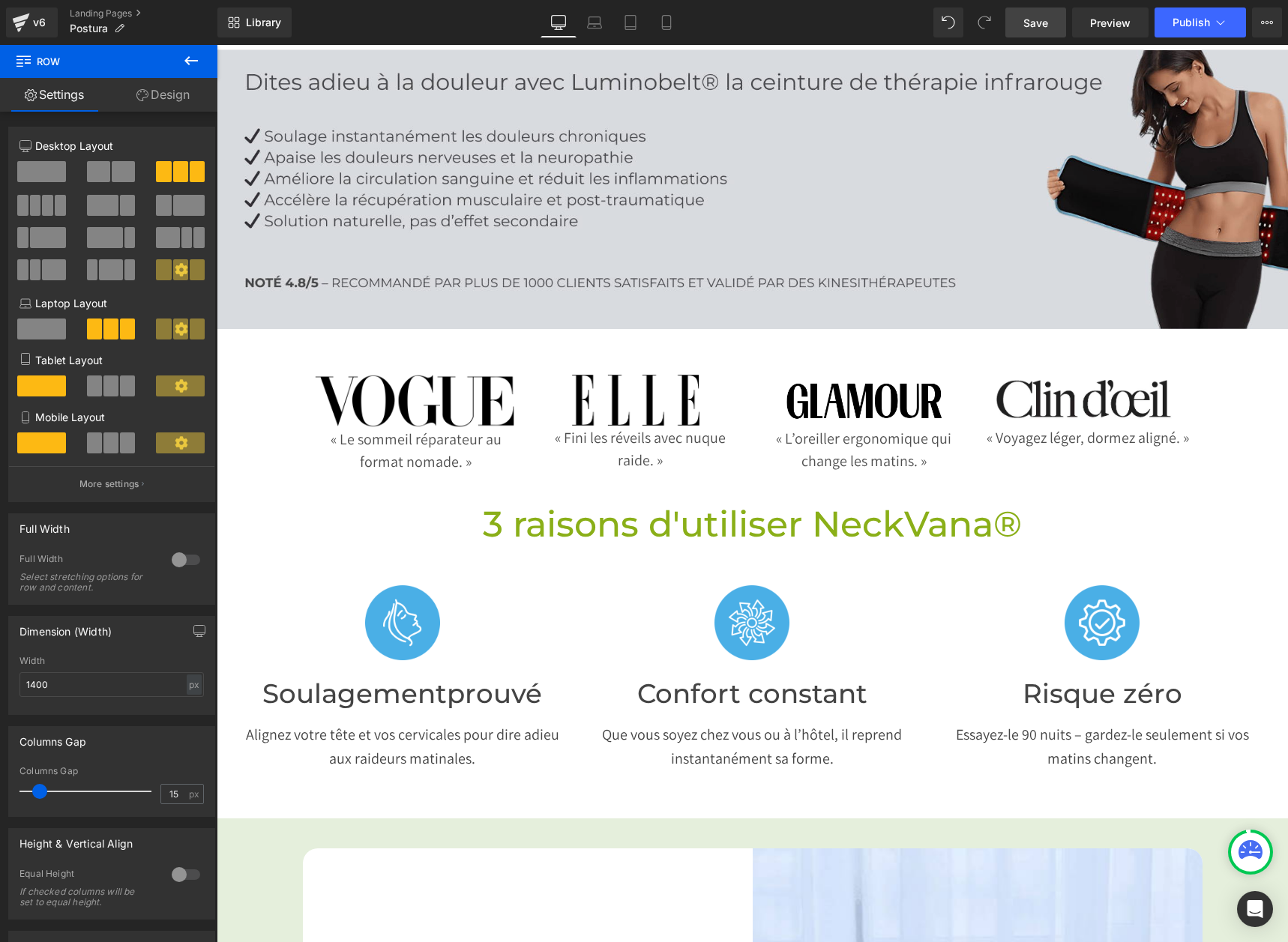
scroll to position [0, 0]
